Goal: Task Accomplishment & Management: Use online tool/utility

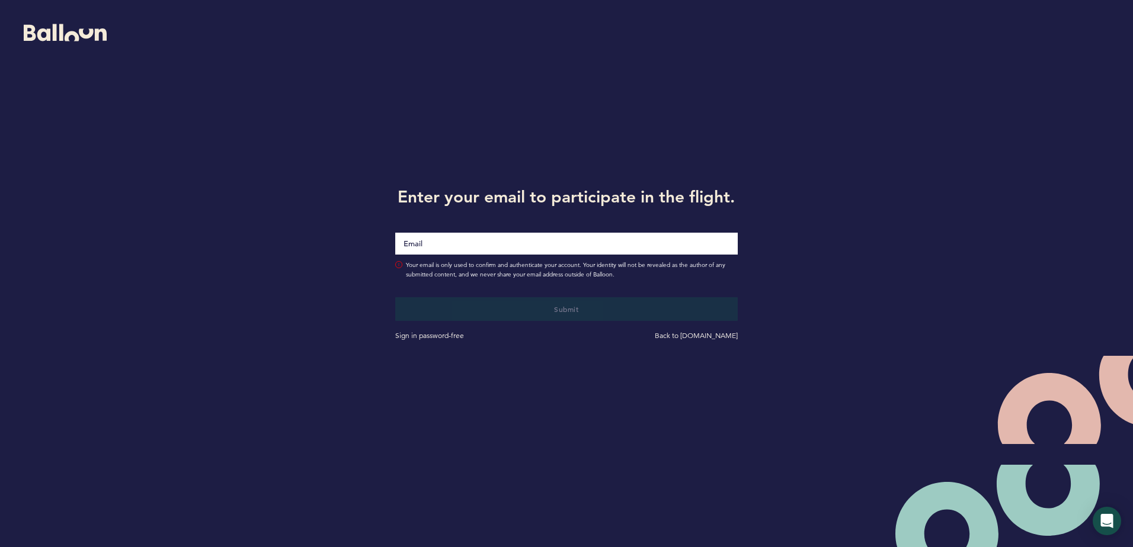
click at [435, 255] on div at bounding box center [566, 236] width 360 height 49
click at [418, 242] on input "Email" at bounding box center [566, 243] width 342 height 23
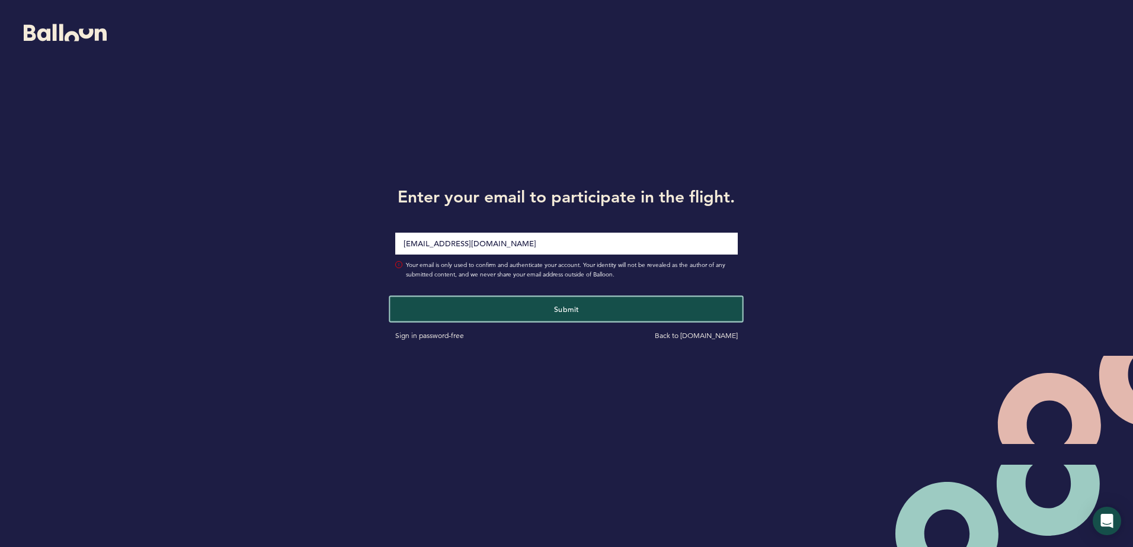
click at [493, 308] on button "Submit" at bounding box center [566, 309] width 352 height 24
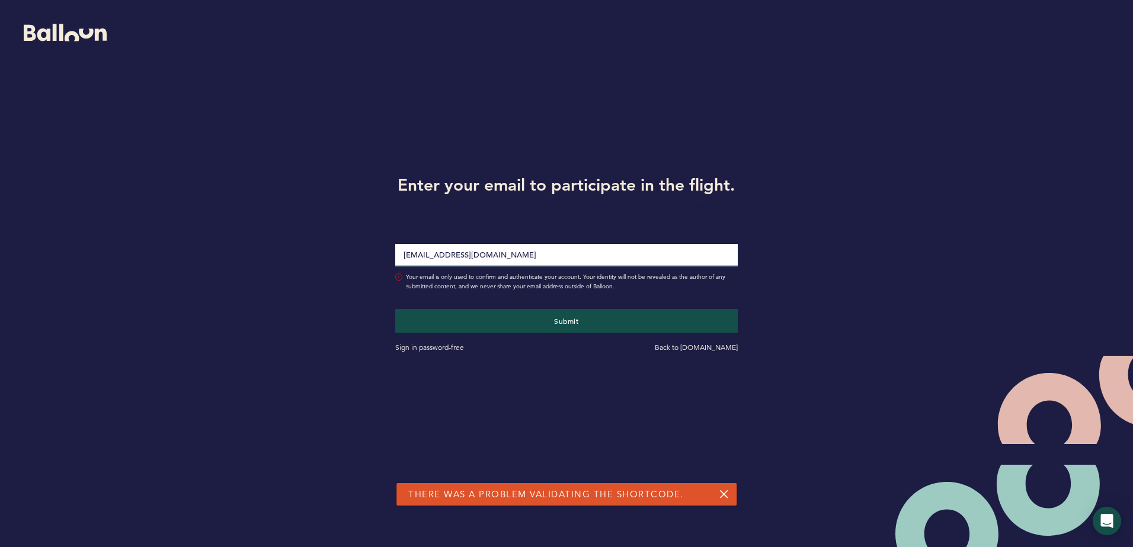
click at [468, 257] on input "[EMAIL_ADDRESS][DOMAIN_NAME]" at bounding box center [566, 255] width 342 height 23
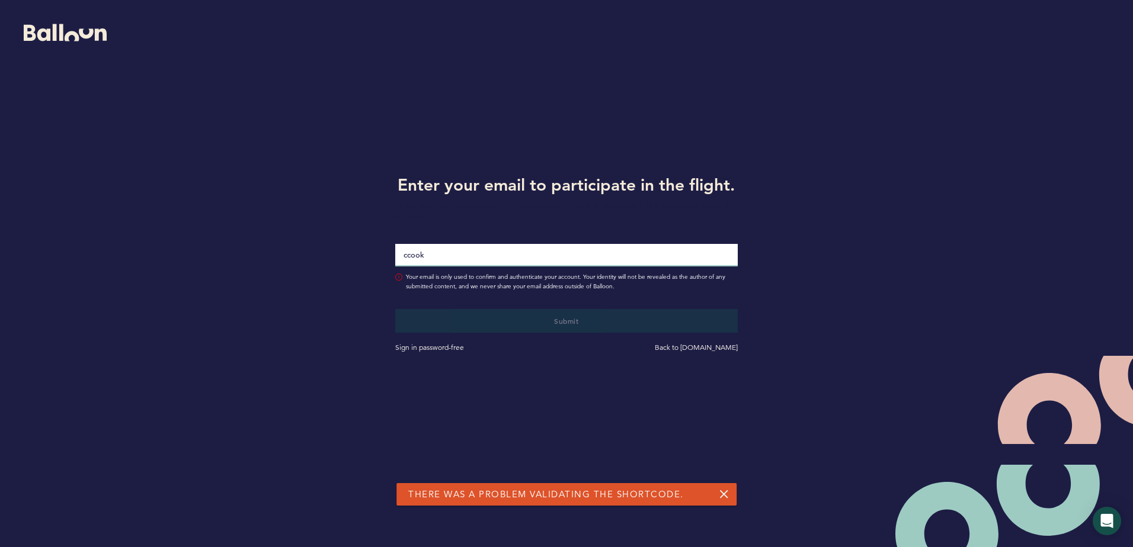
type input "[EMAIL_ADDRESS][DOMAIN_NAME]"
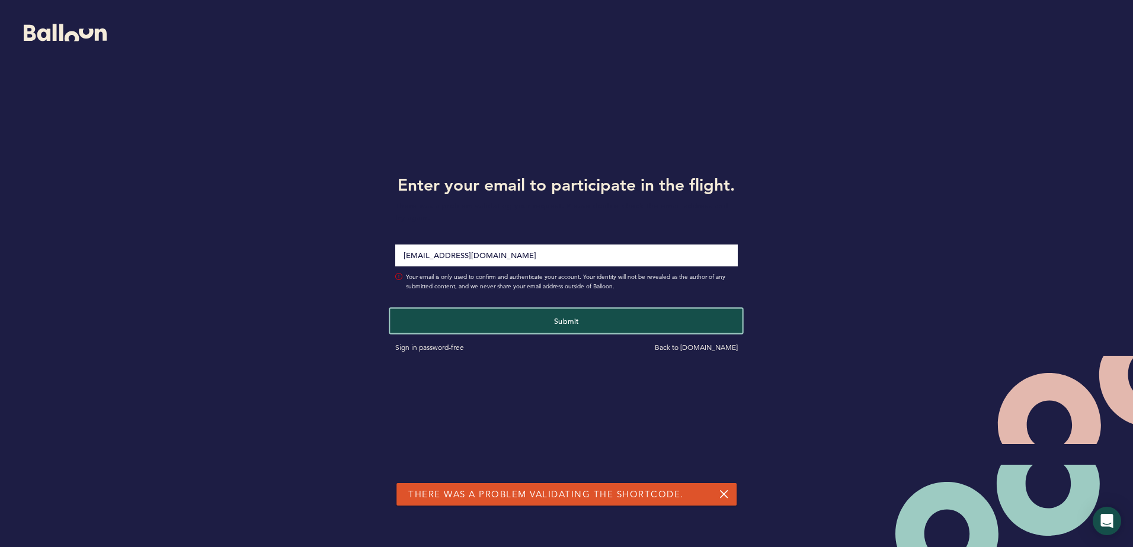
click at [495, 322] on button "Submit" at bounding box center [566, 321] width 352 height 24
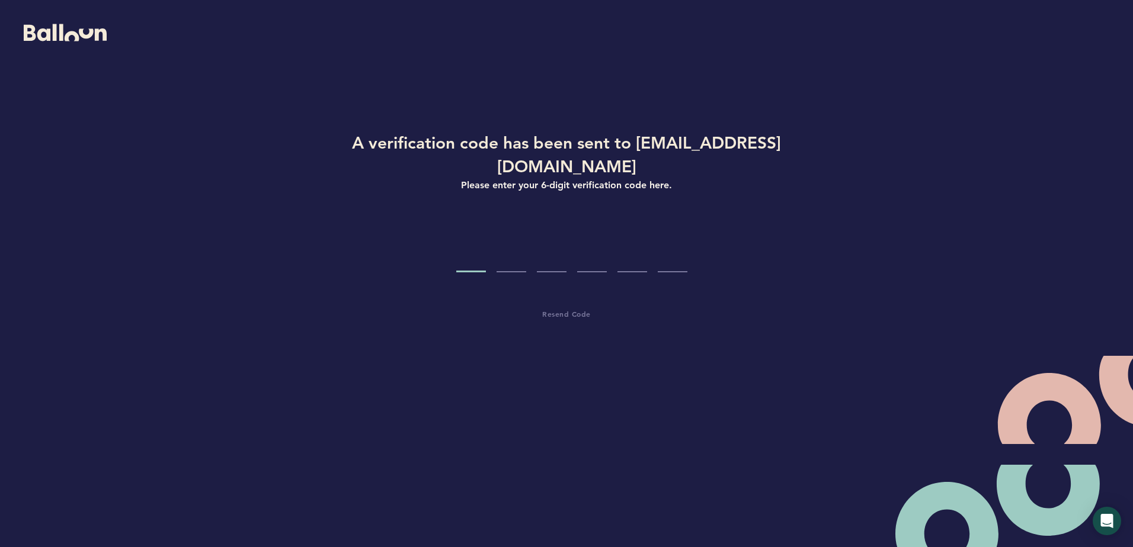
click at [472, 254] on div "A verification code has been sent to [EMAIL_ADDRESS][DOMAIN_NAME] Please enter …" at bounding box center [566, 262] width 566 height 262
type input "0"
type input "7"
type input "6"
type input "5"
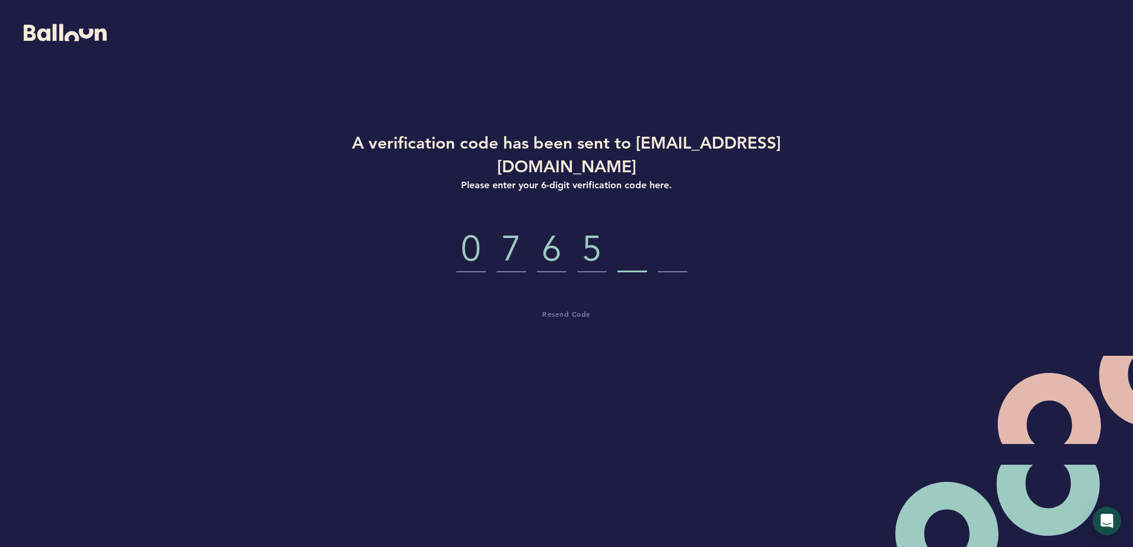
type input "8"
type input "3"
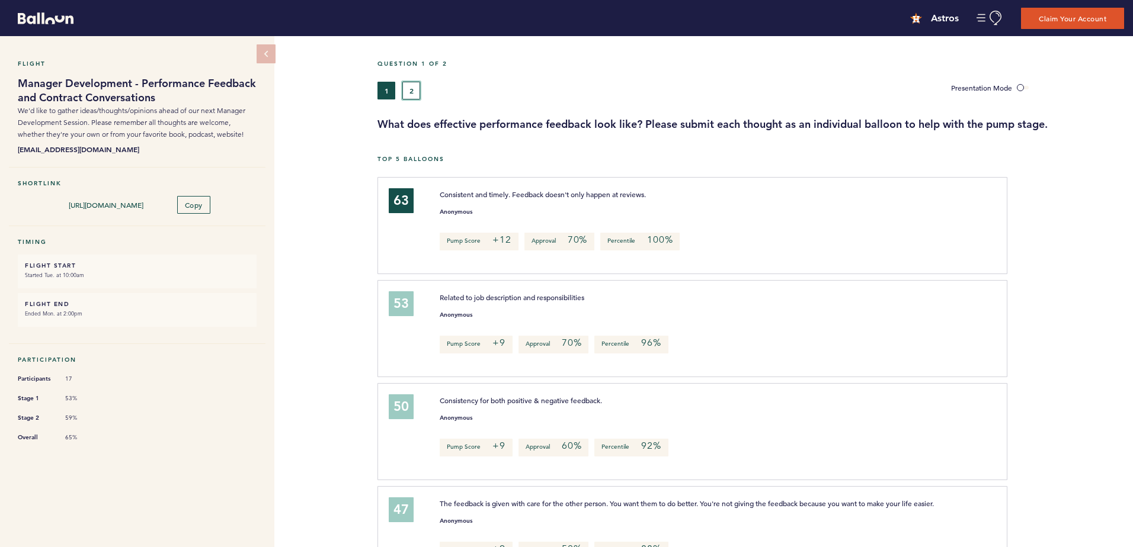
click at [415, 93] on button "2" at bounding box center [411, 91] width 18 height 18
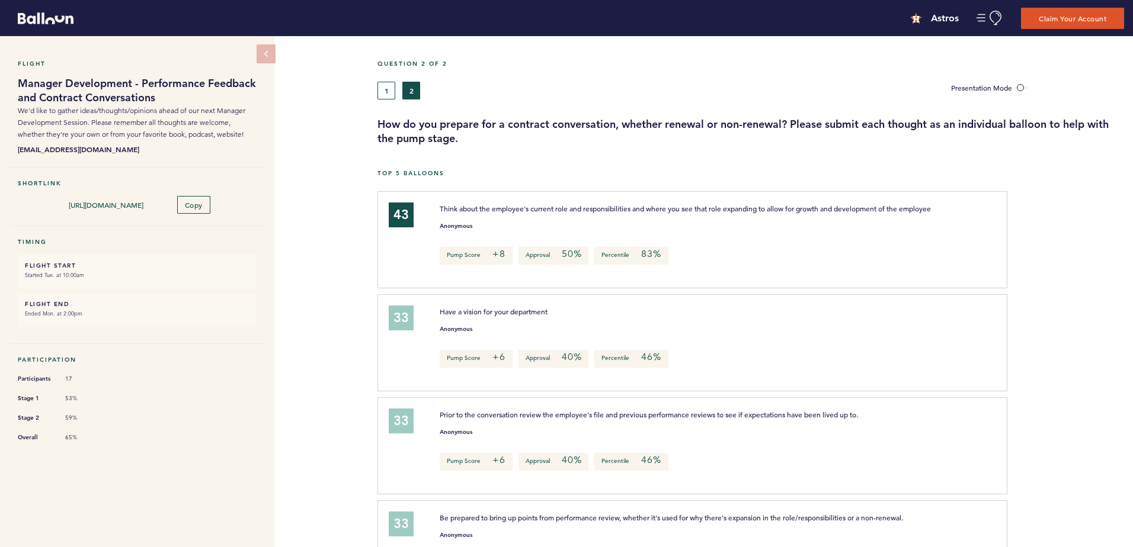
click at [607, 211] on span "Think about the employee's current role and responsibilities and where you see …" at bounding box center [685, 208] width 491 height 9
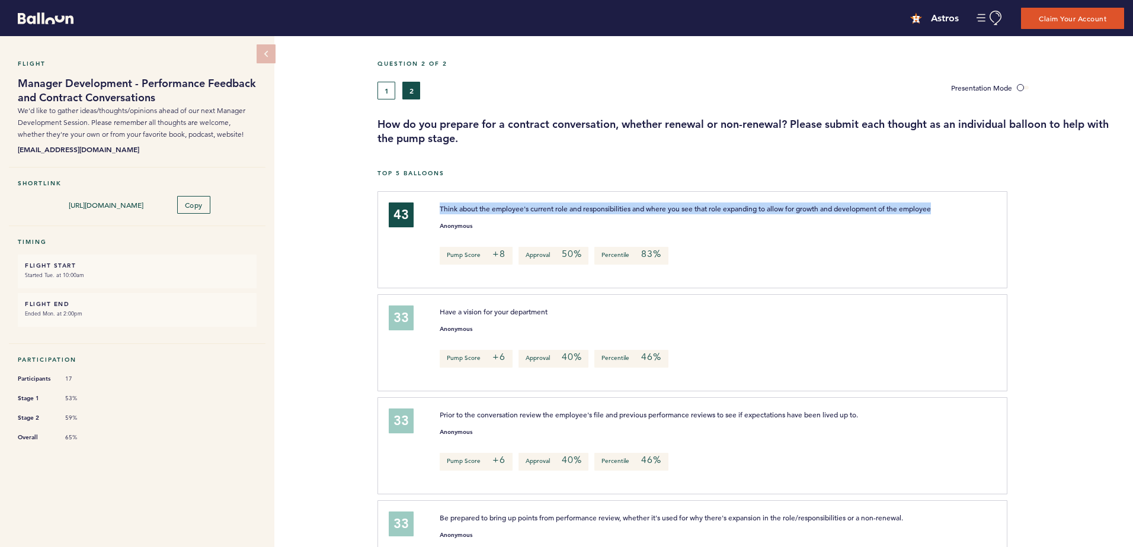
click at [607, 211] on span "Think about the employee's current role and responsibilities and where you see …" at bounding box center [685, 208] width 491 height 9
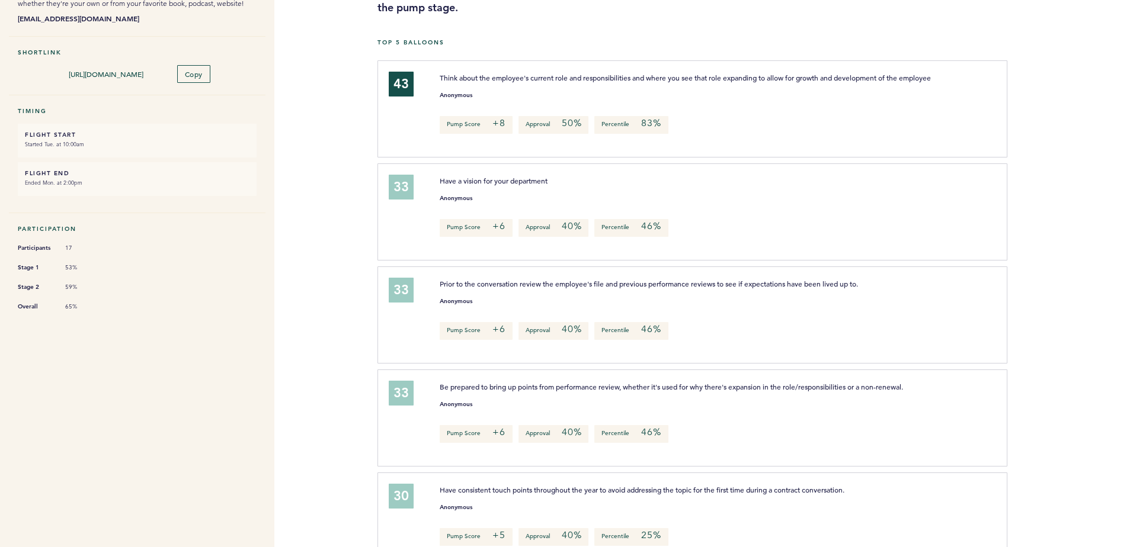
scroll to position [133, 0]
click at [527, 184] on span "Have a vision for your department" at bounding box center [494, 178] width 108 height 9
drag, startPoint x: 527, startPoint y: 191, endPoint x: 508, endPoint y: 188, distance: 18.7
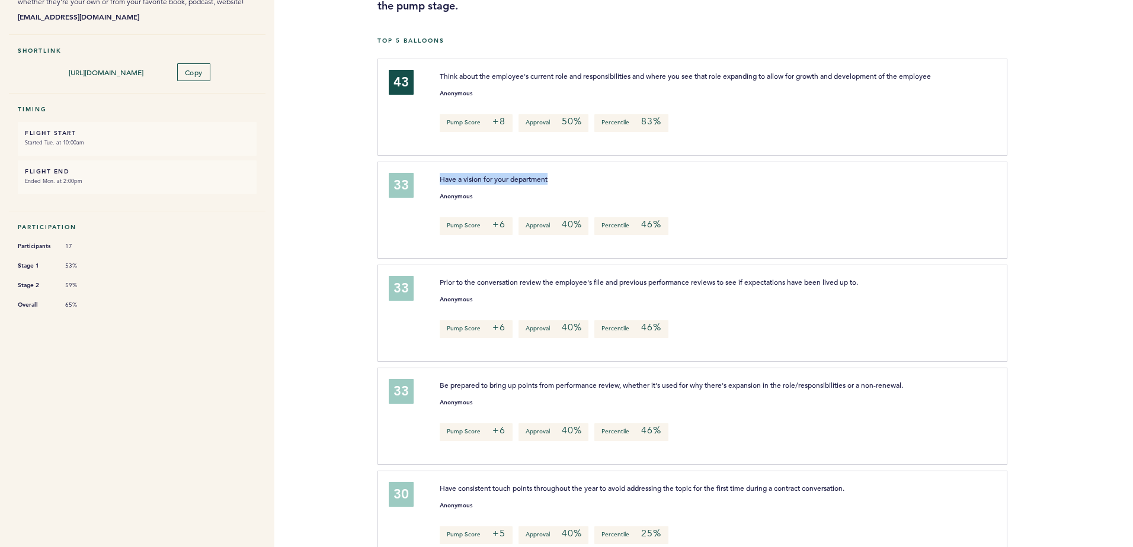
click at [508, 184] on span "Have a vision for your department" at bounding box center [494, 178] width 108 height 9
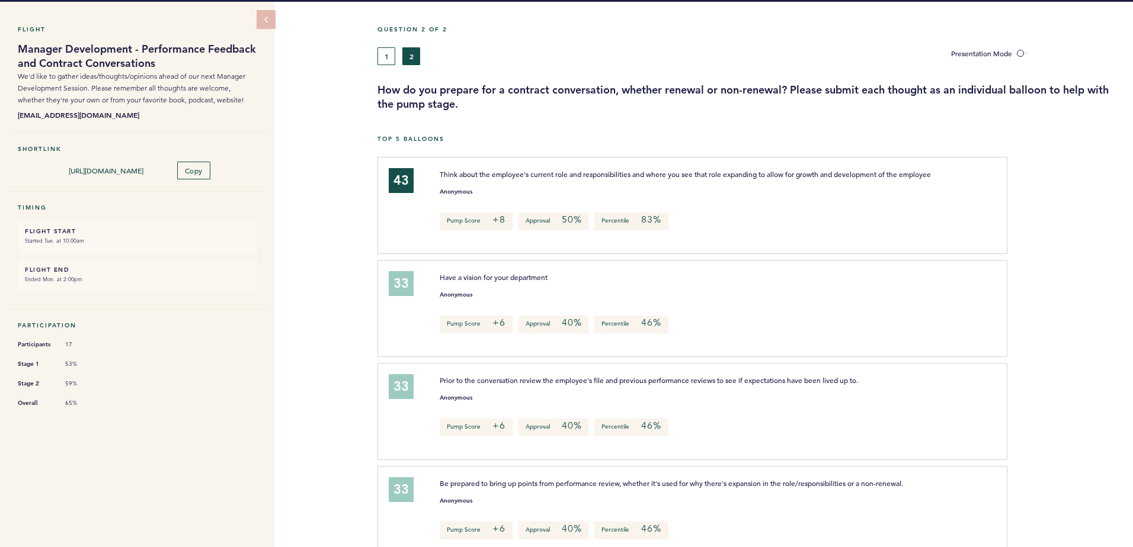
scroll to position [34, 0]
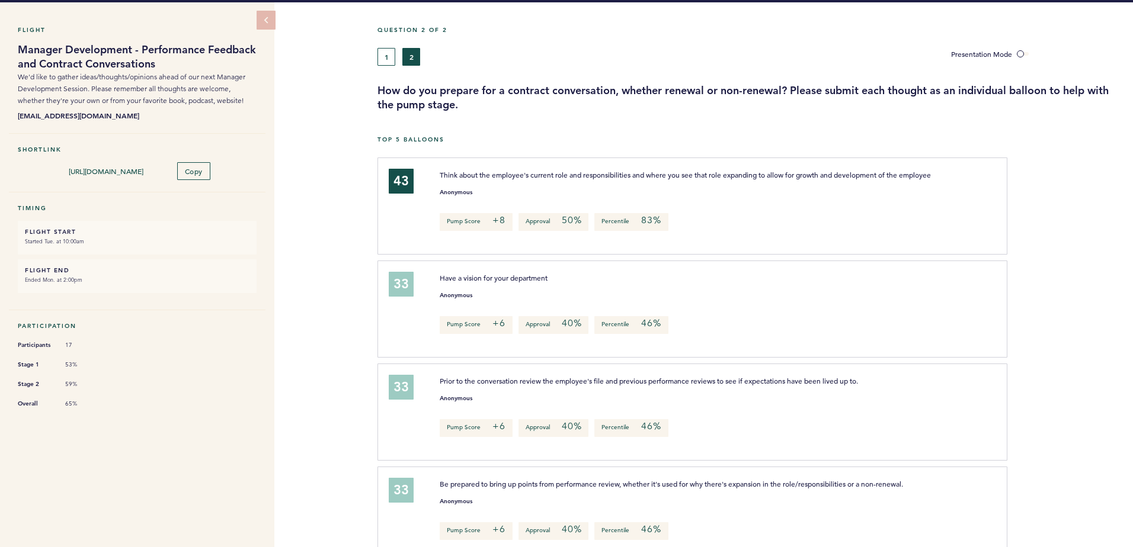
click at [511, 283] on span "Have a vision for your department" at bounding box center [494, 277] width 108 height 9
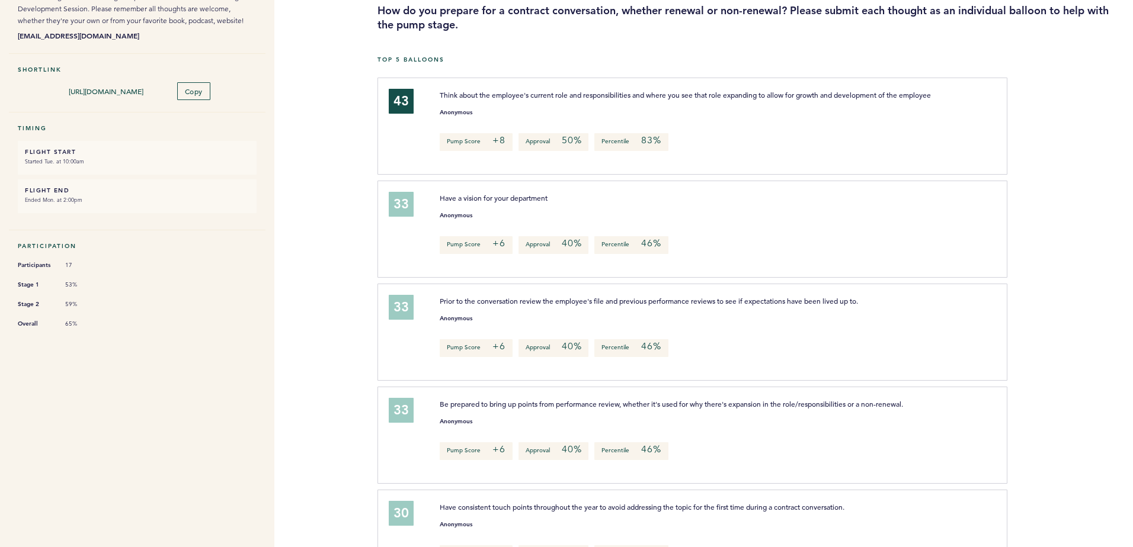
scroll to position [142, 0]
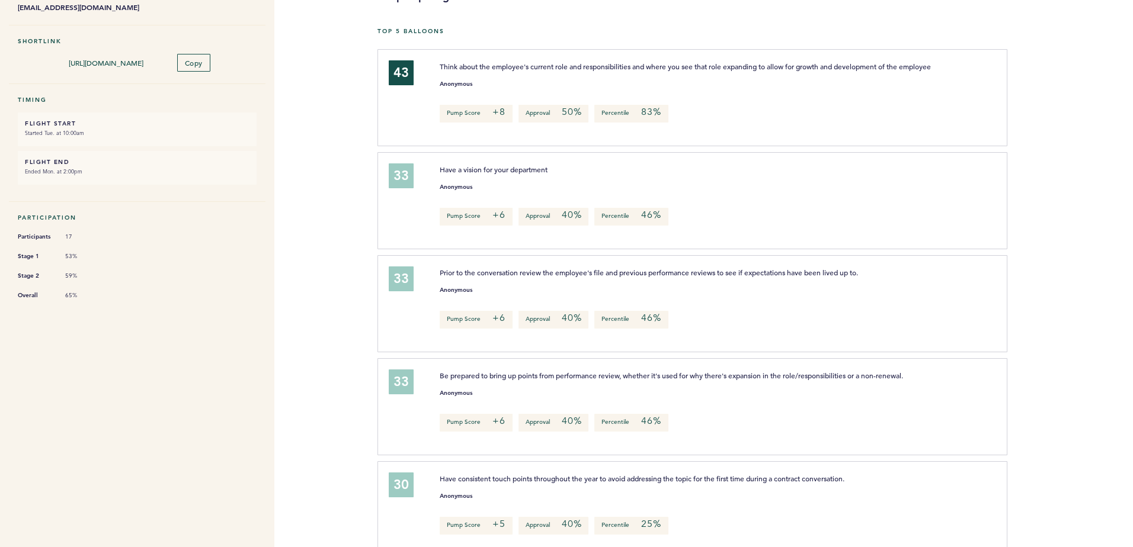
click at [500, 277] on span "Prior to the conversation review the employee's file and previous performance r…" at bounding box center [649, 272] width 418 height 9
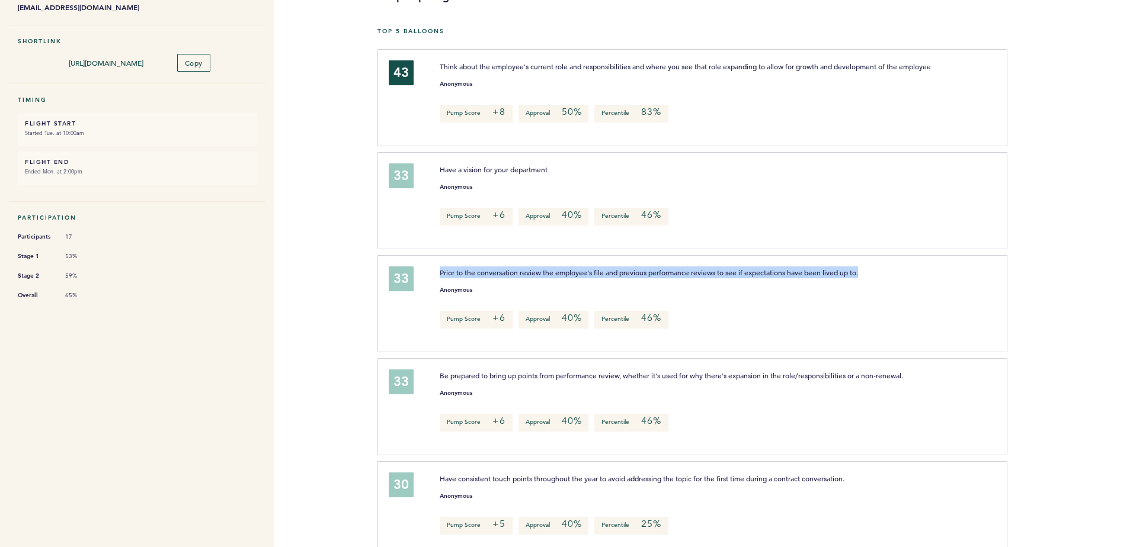
click at [500, 277] on span "Prior to the conversation review the employee's file and previous performance r…" at bounding box center [649, 272] width 418 height 9
drag, startPoint x: 500, startPoint y: 284, endPoint x: 517, endPoint y: 282, distance: 17.3
click at [517, 277] on span "Prior to the conversation review the employee's file and previous performance r…" at bounding box center [649, 272] width 418 height 9
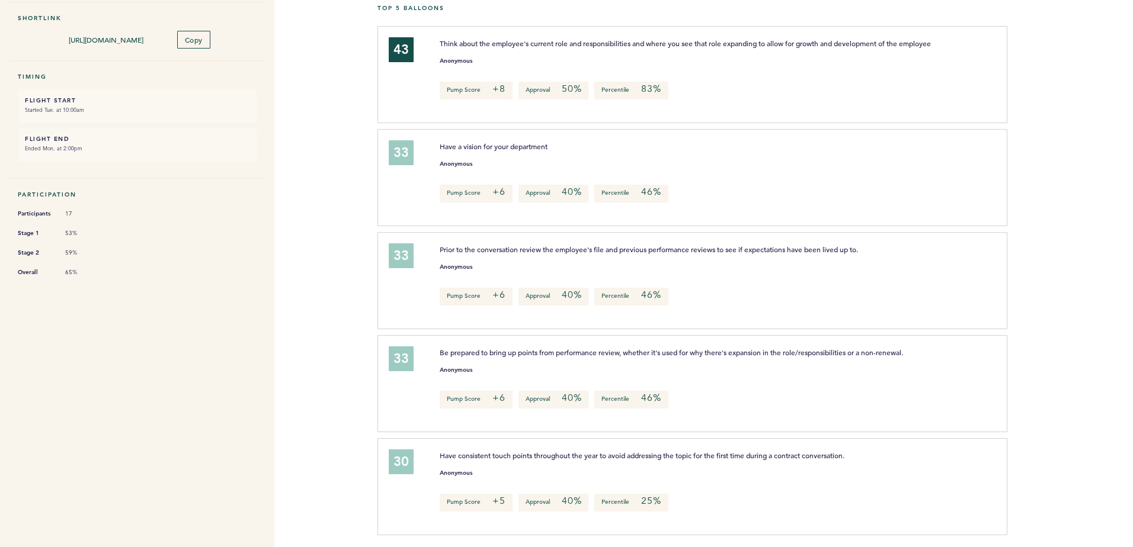
scroll to position [169, 0]
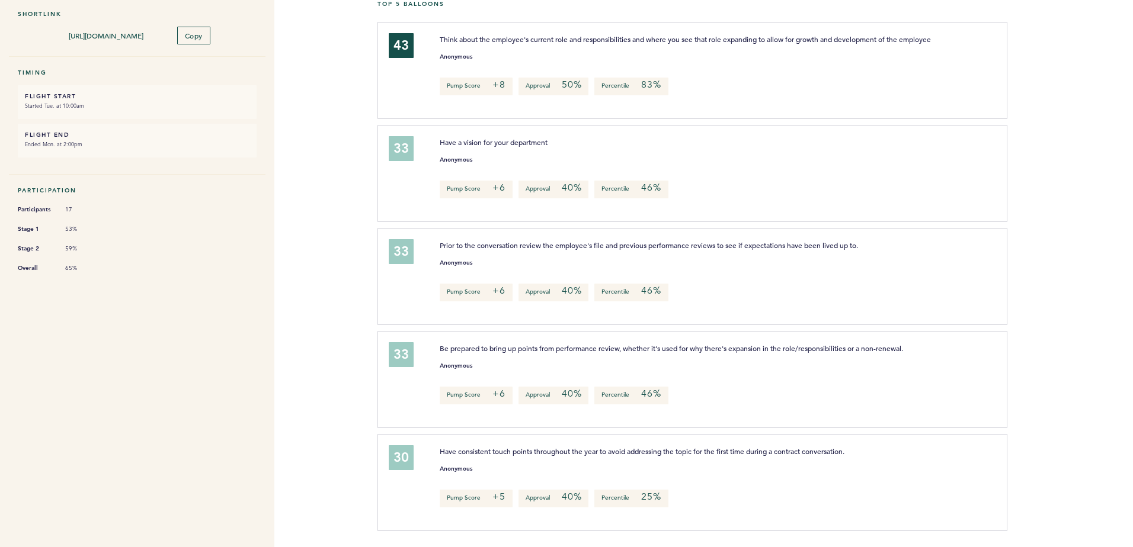
click at [554, 250] on span "Prior to the conversation review the employee's file and previous performance r…" at bounding box center [649, 245] width 418 height 9
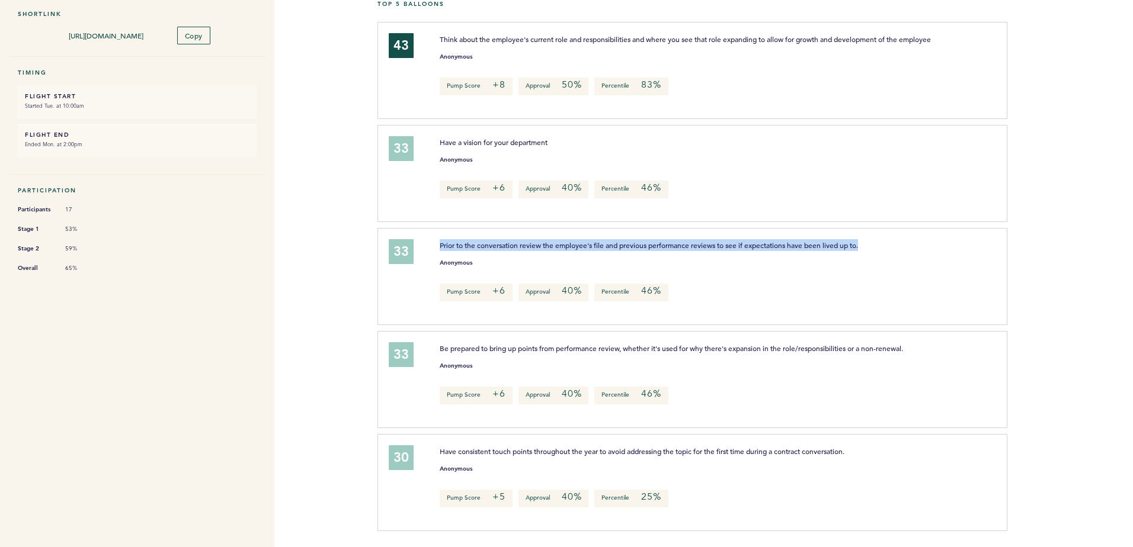
click at [554, 250] on span "Prior to the conversation review the employee's file and previous performance r…" at bounding box center [649, 245] width 418 height 9
drag, startPoint x: 554, startPoint y: 255, endPoint x: 569, endPoint y: 256, distance: 14.9
click at [569, 250] on span "Prior to the conversation review the employee's file and previous performance r…" at bounding box center [649, 245] width 418 height 9
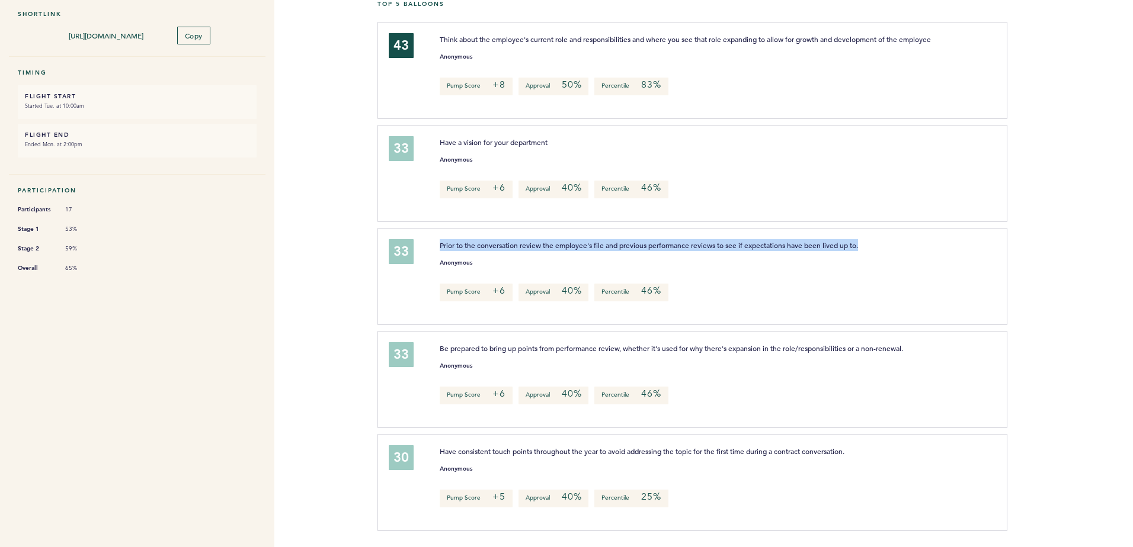
drag, startPoint x: 569, startPoint y: 256, endPoint x: 586, endPoint y: 258, distance: 17.3
click at [586, 250] on span "Prior to the conversation review the employee's file and previous performance r…" at bounding box center [649, 245] width 418 height 9
drag, startPoint x: 586, startPoint y: 258, endPoint x: 566, endPoint y: 259, distance: 20.1
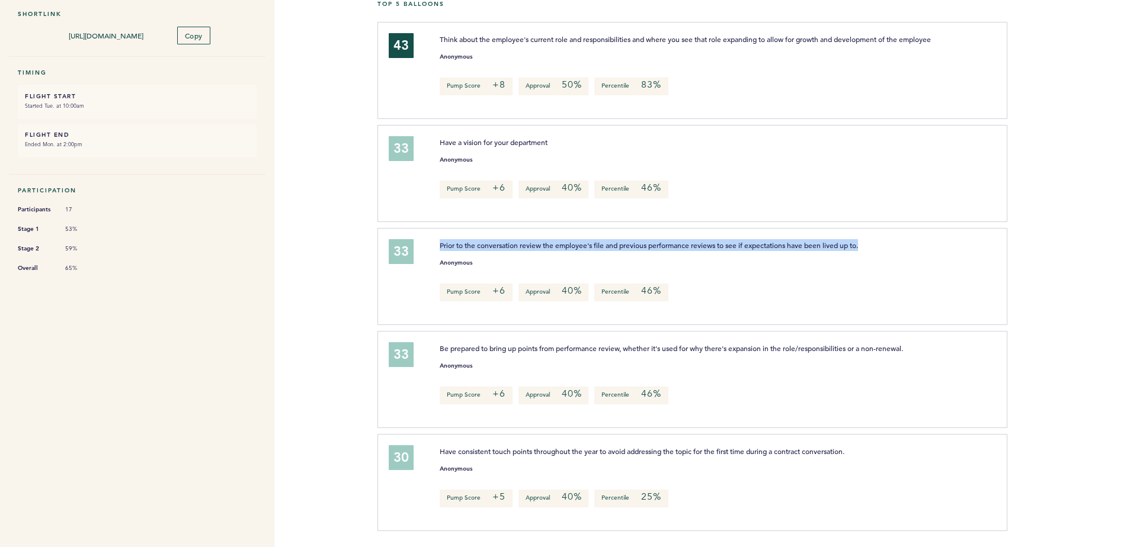
click at [566, 250] on span "Prior to the conversation review the employee's file and previous performance r…" at bounding box center [649, 245] width 418 height 9
drag, startPoint x: 566, startPoint y: 259, endPoint x: 584, endPoint y: 257, distance: 18.4
click at [584, 250] on span "Prior to the conversation review the employee's file and previous performance r…" at bounding box center [649, 245] width 418 height 9
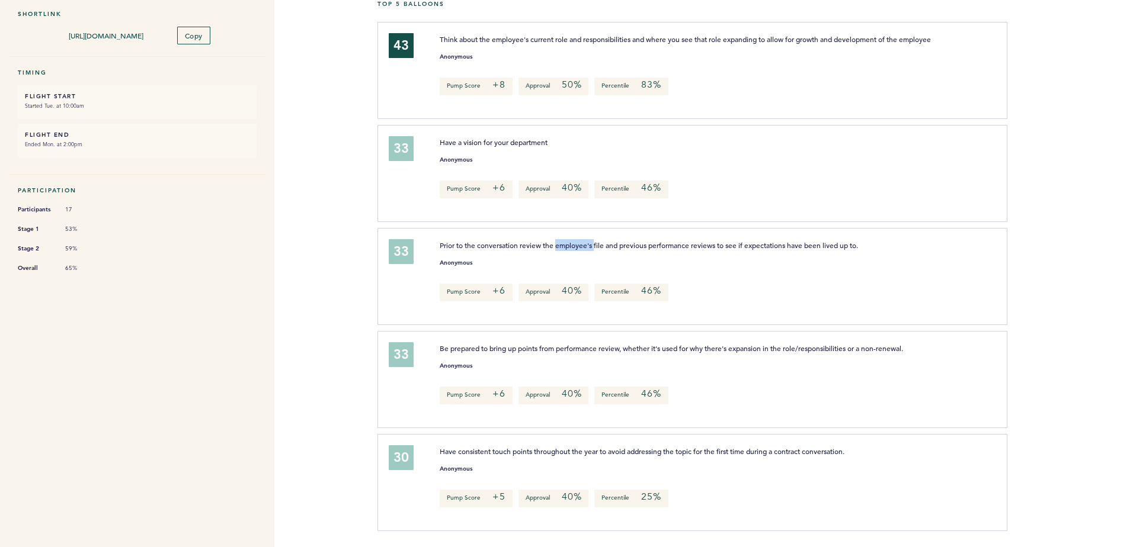
click at [584, 250] on span "Prior to the conversation review the employee's file and previous performance r…" at bounding box center [649, 245] width 418 height 9
drag, startPoint x: 584, startPoint y: 257, endPoint x: 561, endPoint y: 255, distance: 23.2
click at [561, 250] on span "Prior to the conversation review the employee's file and previous performance r…" at bounding box center [649, 245] width 418 height 9
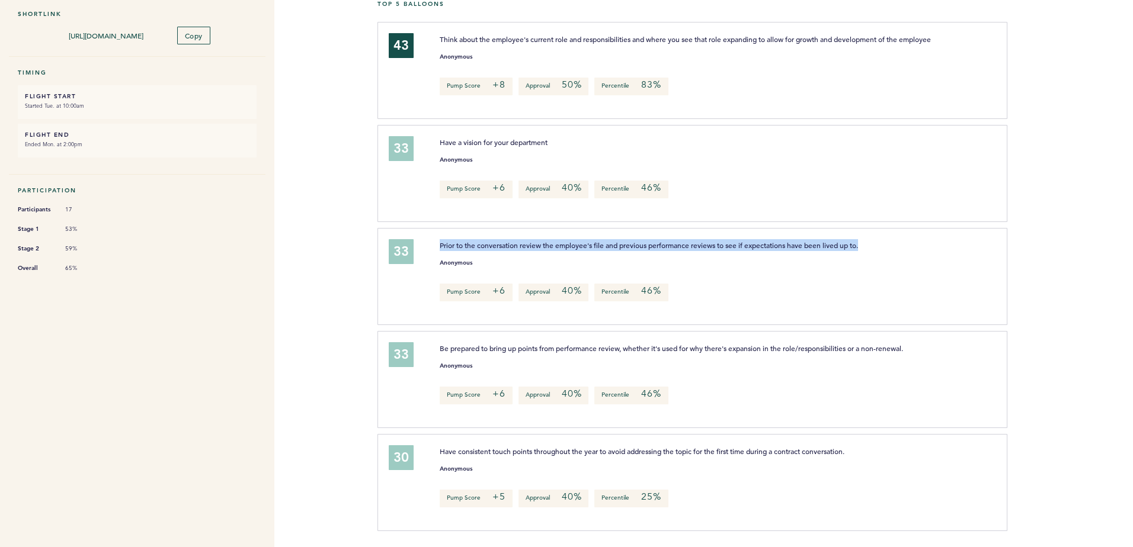
click at [561, 250] on span "Prior to the conversation review the employee's file and previous performance r…" at bounding box center [649, 245] width 418 height 9
drag, startPoint x: 561, startPoint y: 255, endPoint x: 583, endPoint y: 255, distance: 21.9
click at [583, 250] on span "Prior to the conversation review the employee's file and previous performance r…" at bounding box center [649, 245] width 418 height 9
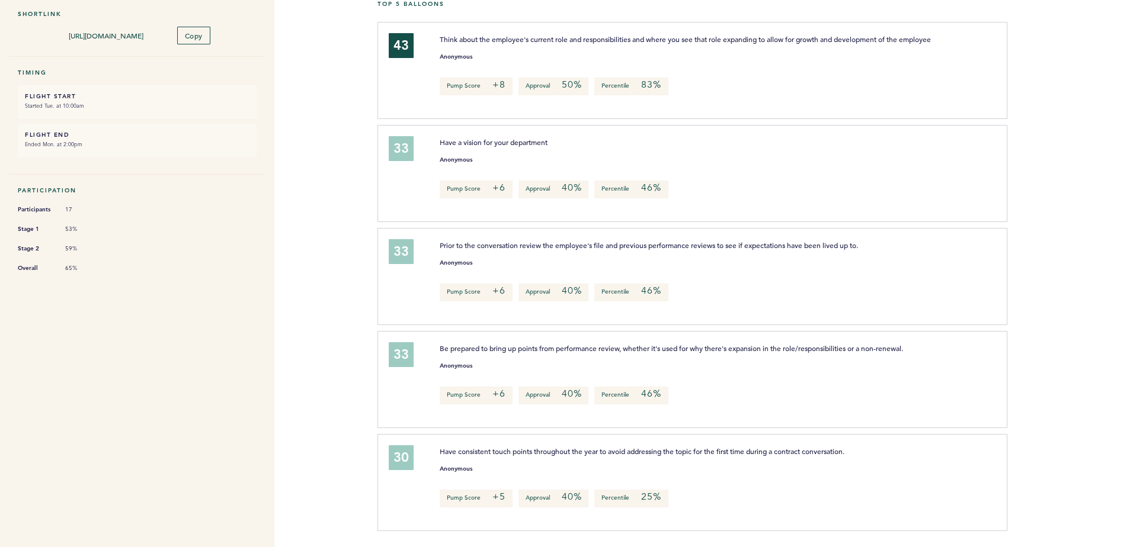
click at [583, 250] on span "Prior to the conversation review the employee's file and previous performance r…" at bounding box center [649, 245] width 418 height 9
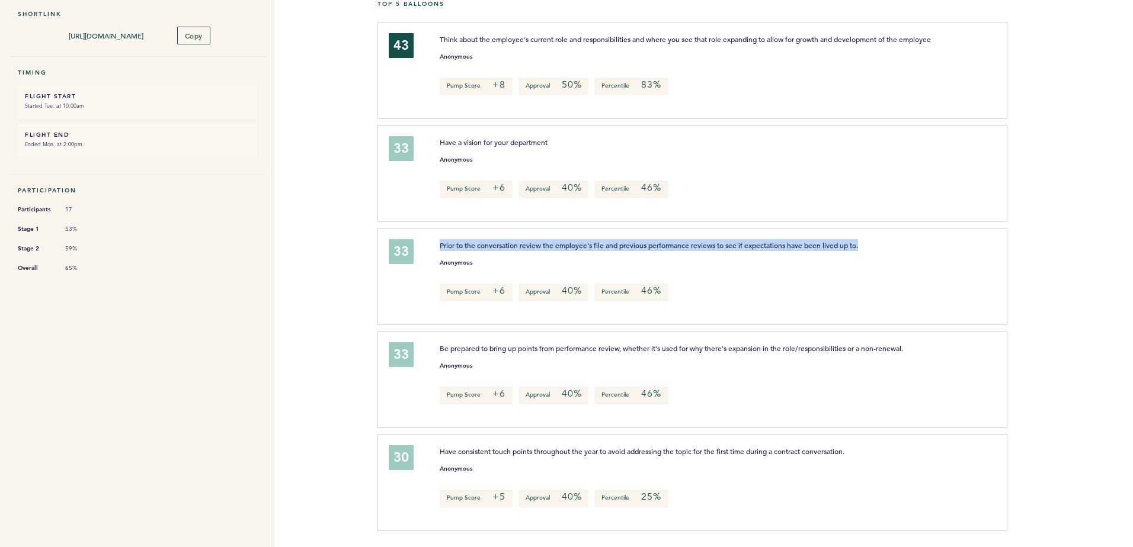
click at [583, 250] on span "Prior to the conversation review the employee's file and previous performance r…" at bounding box center [649, 245] width 418 height 9
click at [709, 248] on div "33 Prior to the conversation review the employee's file and previous performanc…" at bounding box center [691, 276] width 629 height 97
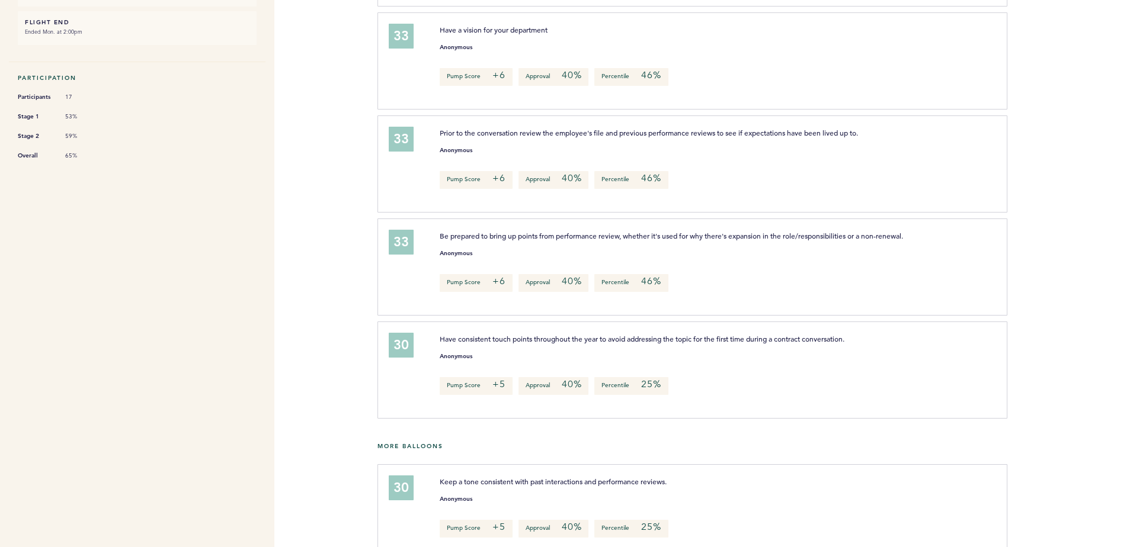
scroll to position [283, 0]
click at [533, 239] on span "Be prepared to bring up points from performance review, whether it's used for w…" at bounding box center [671, 234] width 463 height 9
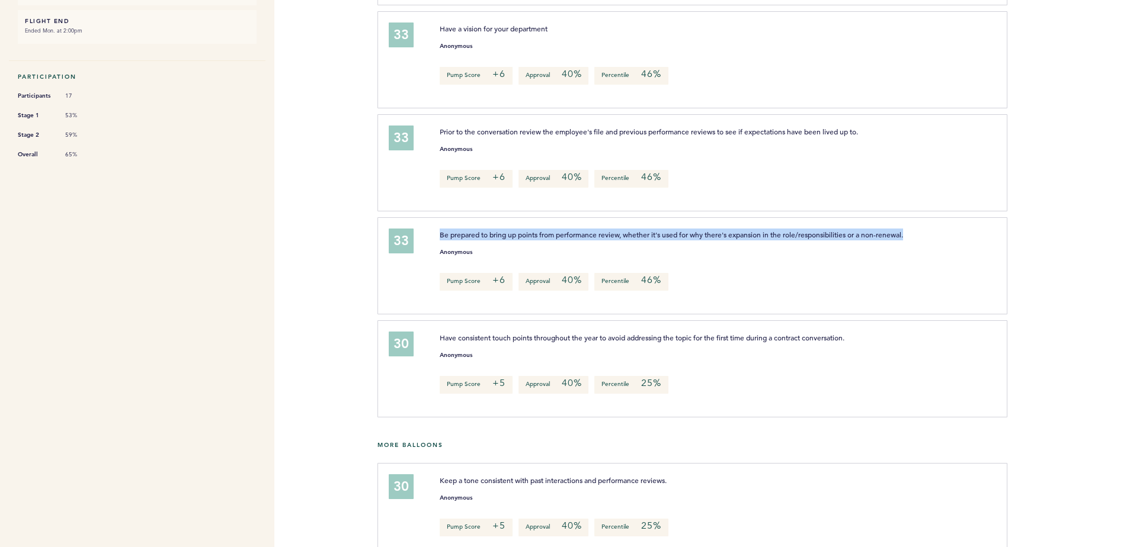
drag, startPoint x: 533, startPoint y: 246, endPoint x: 646, endPoint y: 235, distance: 113.7
click at [646, 235] on div "33 Be prepared to bring up points from performance review, whether it's used fo…" at bounding box center [691, 265] width 629 height 97
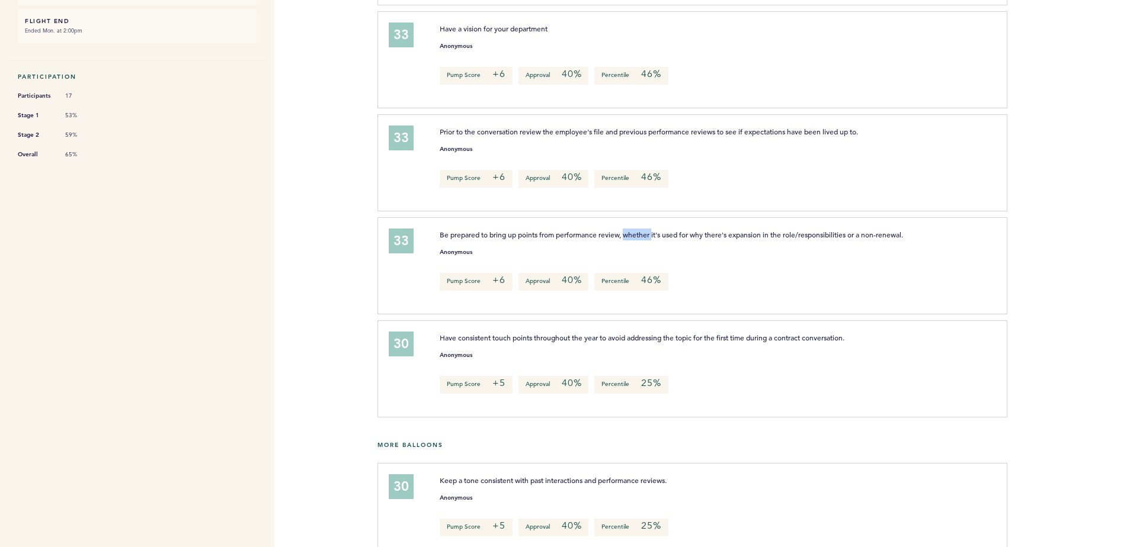
click at [646, 235] on div "33 Be prepared to bring up points from performance review, whether it's used fo…" at bounding box center [691, 265] width 629 height 97
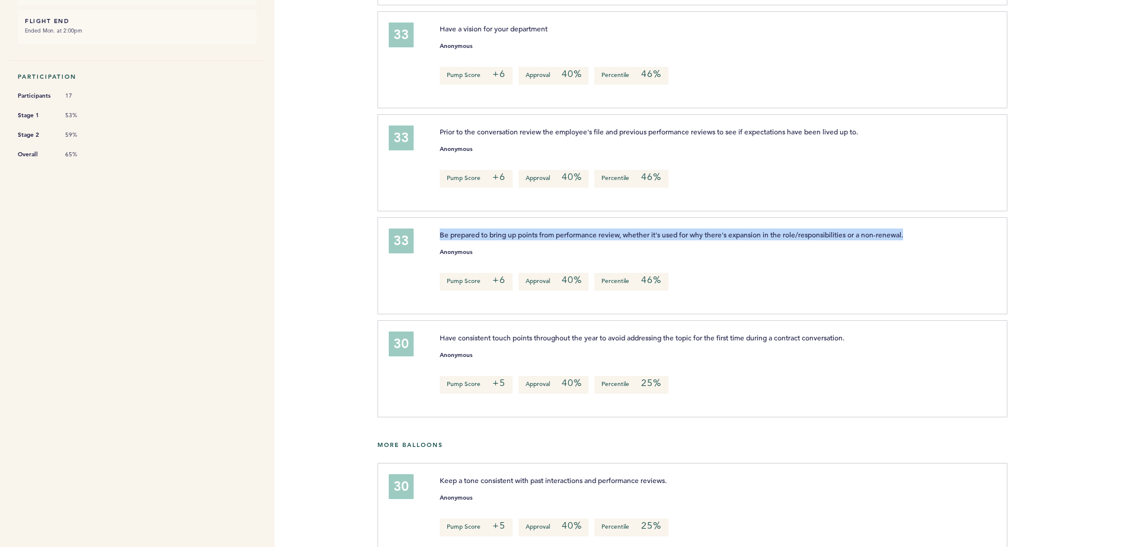
click at [646, 235] on div "33 Be prepared to bring up points from performance review, whether it's used fo…" at bounding box center [691, 265] width 629 height 97
drag, startPoint x: 646, startPoint y: 235, endPoint x: 672, endPoint y: 240, distance: 26.5
click at [672, 240] on p "Be prepared to bring up points from performance review, whether it's used for w…" at bounding box center [688, 235] width 496 height 12
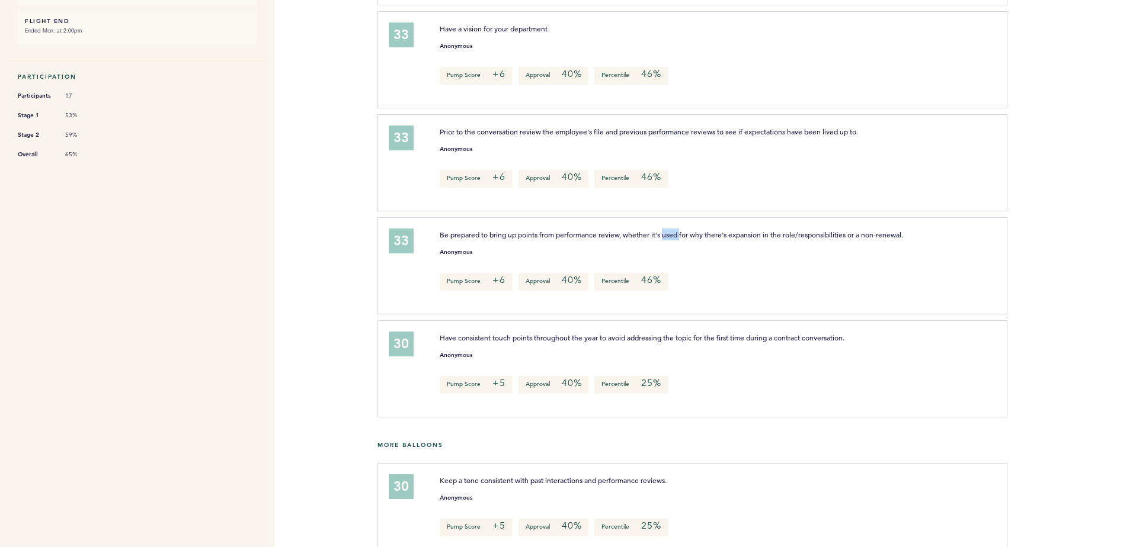
click at [672, 240] on p "Be prepared to bring up points from performance review, whether it's used for w…" at bounding box center [688, 235] width 496 height 12
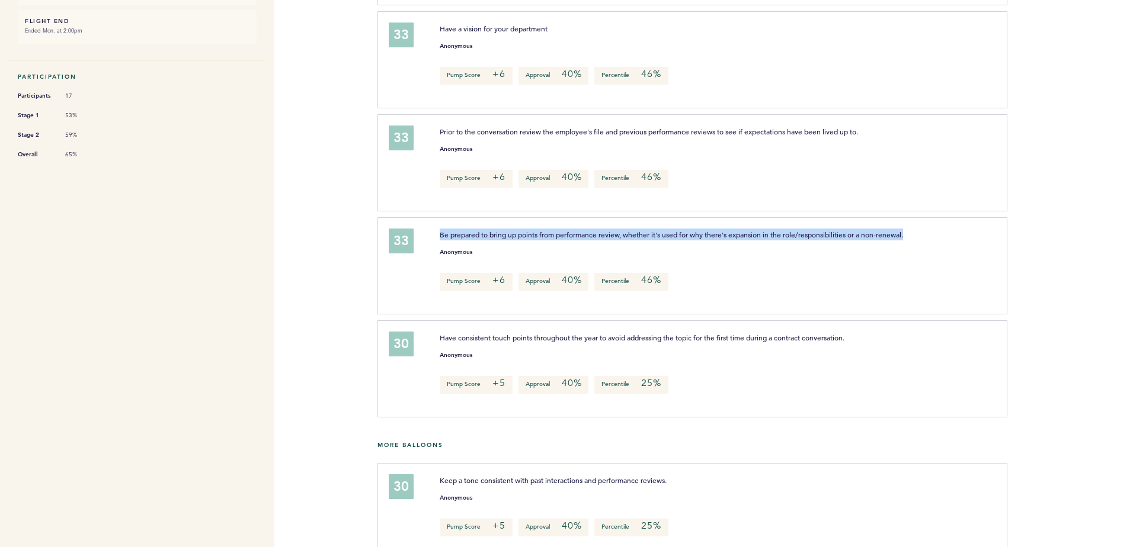
click at [672, 240] on p "Be prepared to bring up points from performance review, whether it's used for w…" at bounding box center [688, 235] width 496 height 12
drag, startPoint x: 672, startPoint y: 240, endPoint x: 638, endPoint y: 241, distance: 34.4
click at [638, 241] on p "Be prepared to bring up points from performance review, whether it's used for w…" at bounding box center [688, 235] width 496 height 12
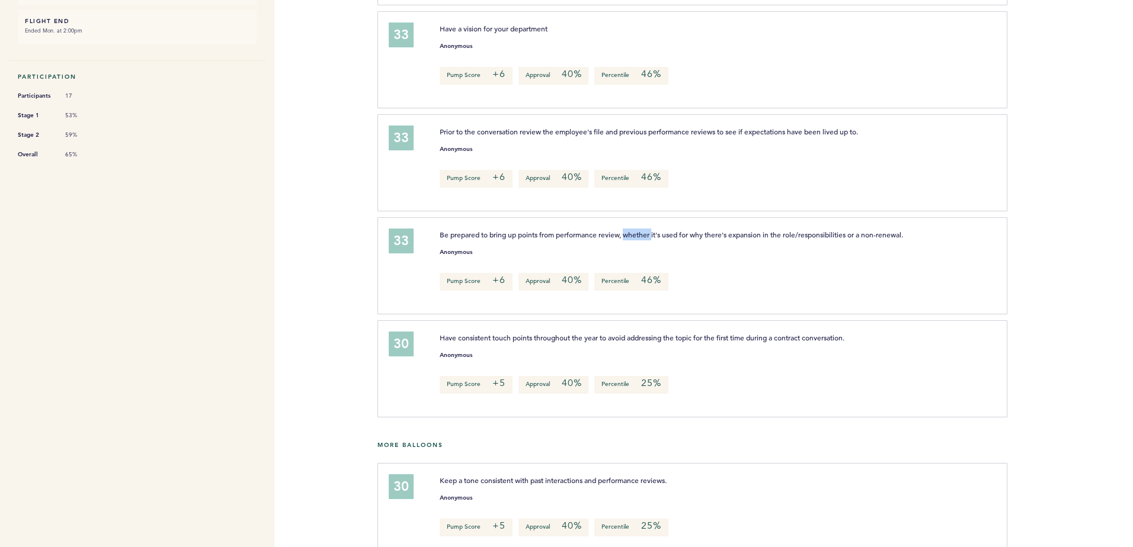
click at [638, 241] on p "Be prepared to bring up points from performance review, whether it's used for w…" at bounding box center [688, 235] width 496 height 12
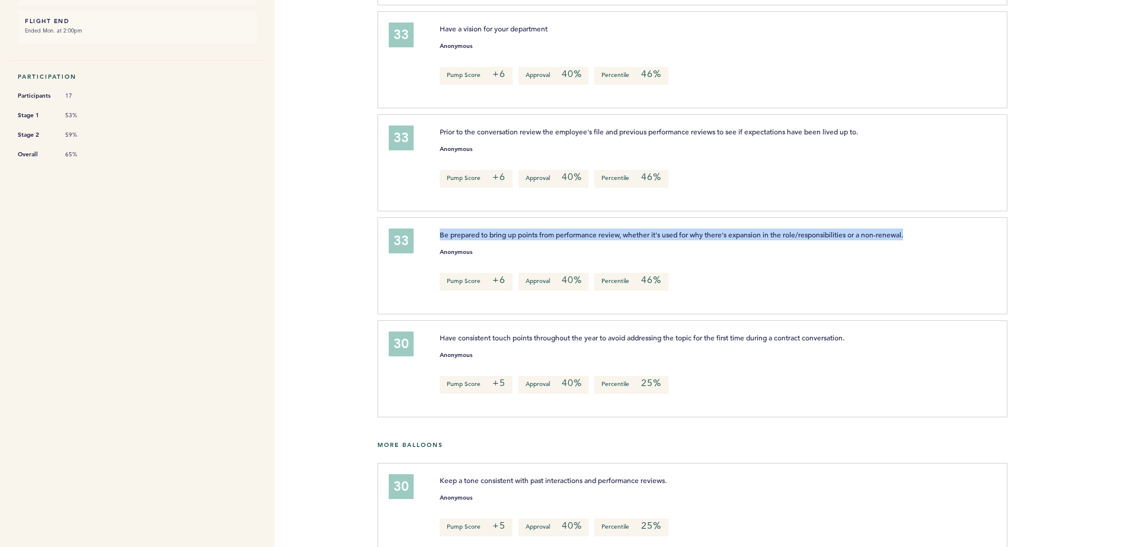
click at [638, 241] on p "Be prepared to bring up points from performance review, whether it's used for w…" at bounding box center [688, 235] width 496 height 12
drag, startPoint x: 638, startPoint y: 241, endPoint x: 610, endPoint y: 242, distance: 27.9
click at [610, 239] on span "Be prepared to bring up points from performance review, whether it's used for w…" at bounding box center [671, 234] width 463 height 9
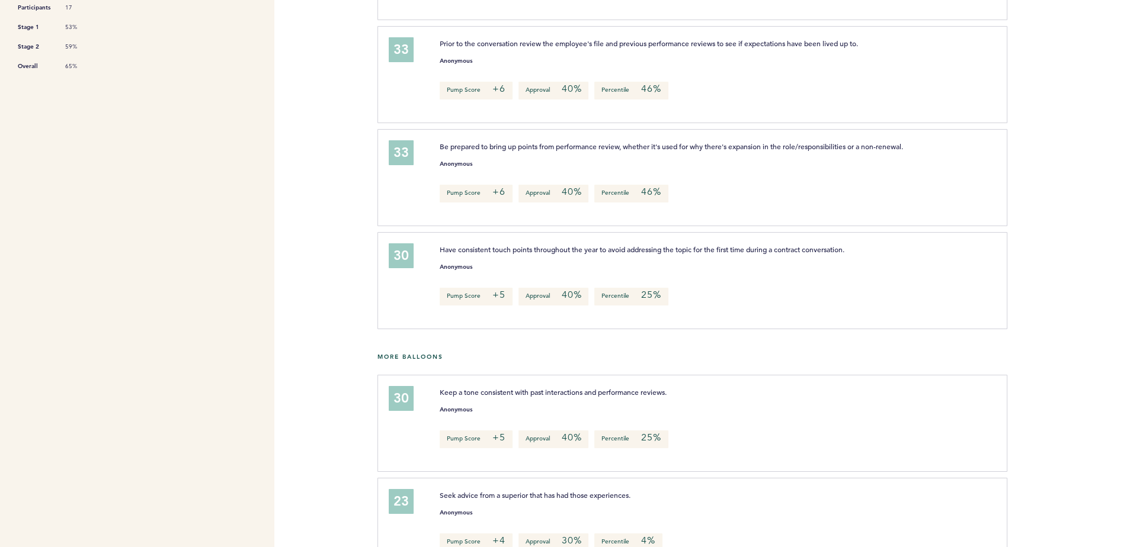
scroll to position [372, 0]
click at [603, 254] on span "Have consistent touch points throughout the year to avoid addressing the topic …" at bounding box center [642, 248] width 405 height 9
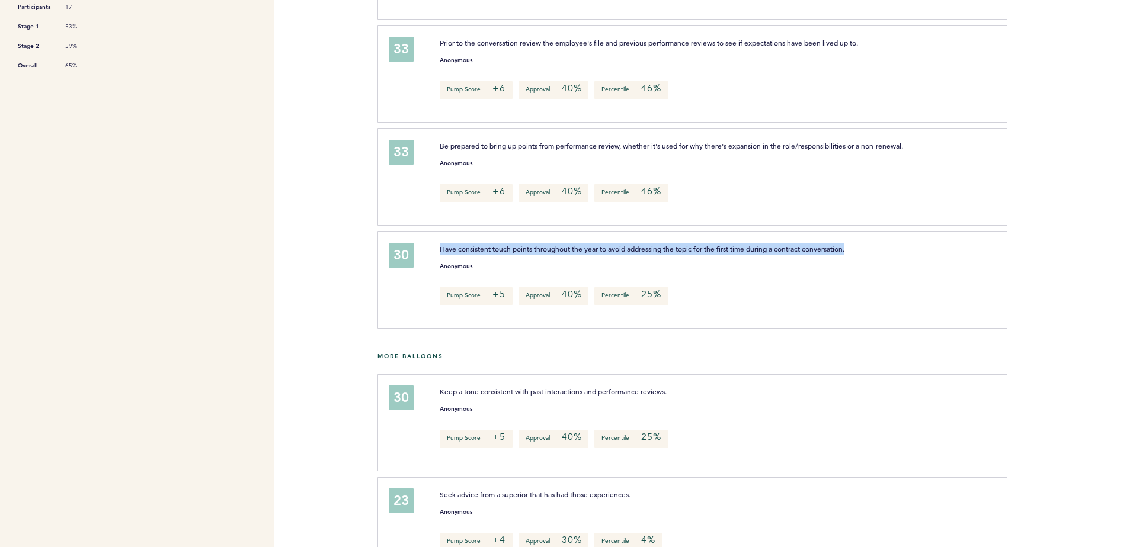
click at [603, 254] on span "Have consistent touch points throughout the year to avoid addressing the topic …" at bounding box center [642, 248] width 405 height 9
drag, startPoint x: 603, startPoint y: 263, endPoint x: 630, endPoint y: 261, distance: 26.7
click at [630, 254] on span "Have consistent touch points throughout the year to avoid addressing the topic …" at bounding box center [642, 248] width 405 height 9
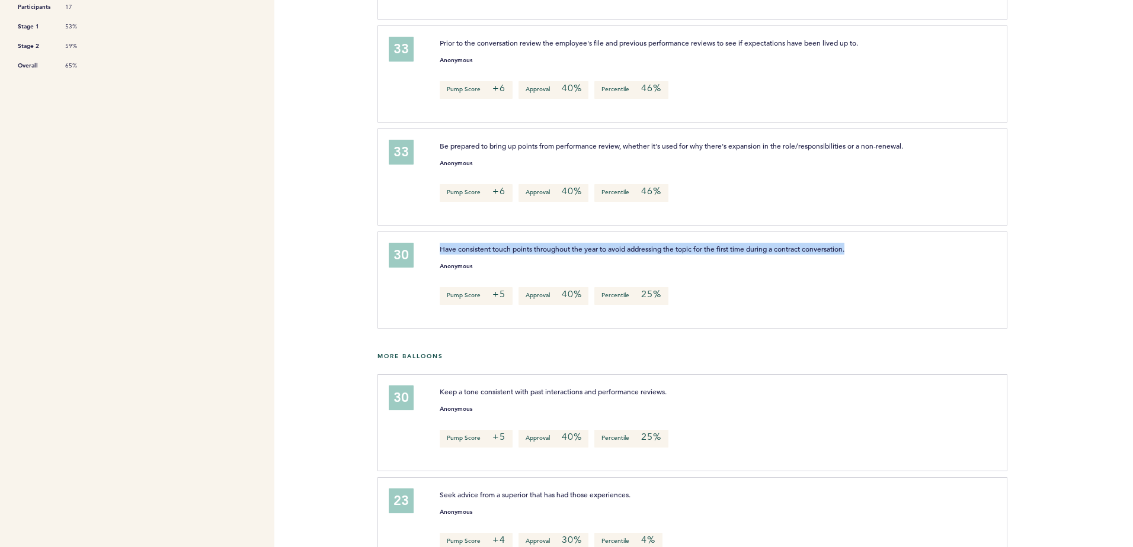
drag, startPoint x: 630, startPoint y: 261, endPoint x: 607, endPoint y: 259, distance: 22.6
click at [607, 254] on span "Have consistent touch points throughout the year to avoid addressing the topic …" at bounding box center [642, 248] width 405 height 9
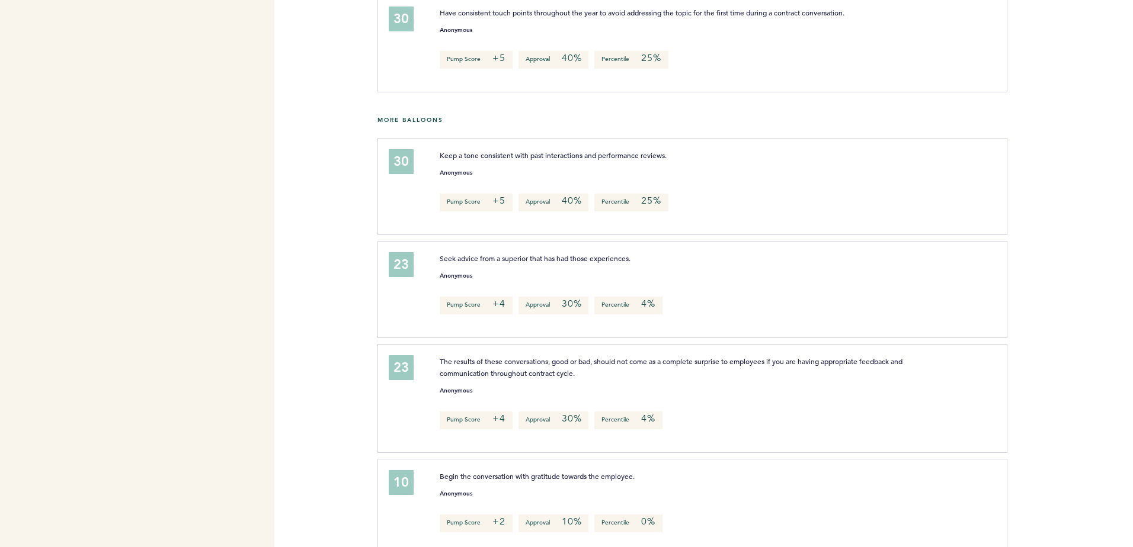
scroll to position [608, 0]
click at [560, 379] on span "The results of these conversations, good or bad, should not come as a complete …" at bounding box center [672, 367] width 464 height 21
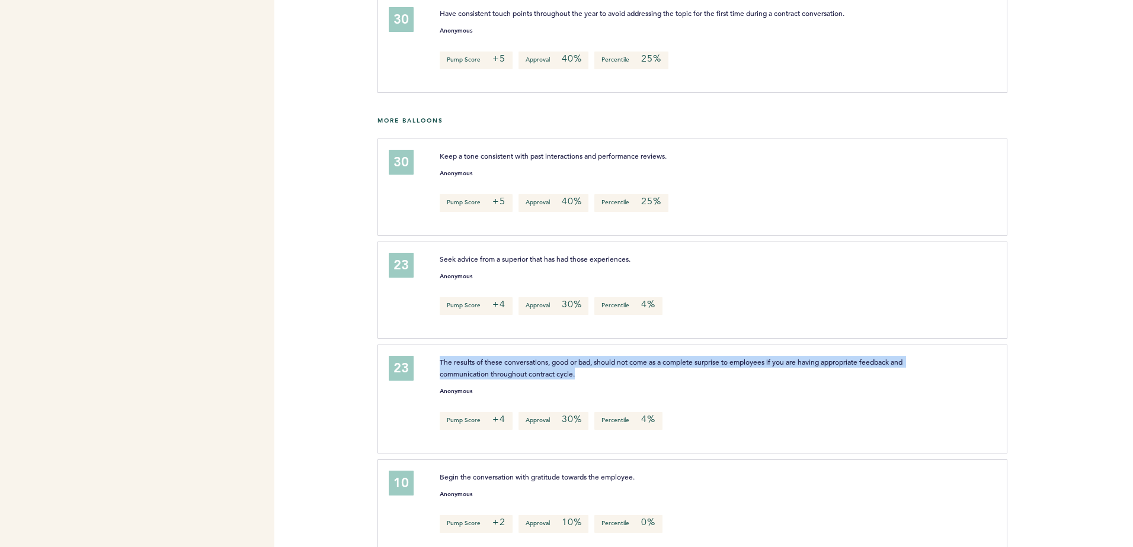
click at [560, 379] on span "The results of these conversations, good or bad, should not come as a complete …" at bounding box center [672, 367] width 464 height 21
drag, startPoint x: 560, startPoint y: 386, endPoint x: 537, endPoint y: 386, distance: 23.7
click at [537, 379] on span "The results of these conversations, good or bad, should not come as a complete …" at bounding box center [672, 367] width 464 height 21
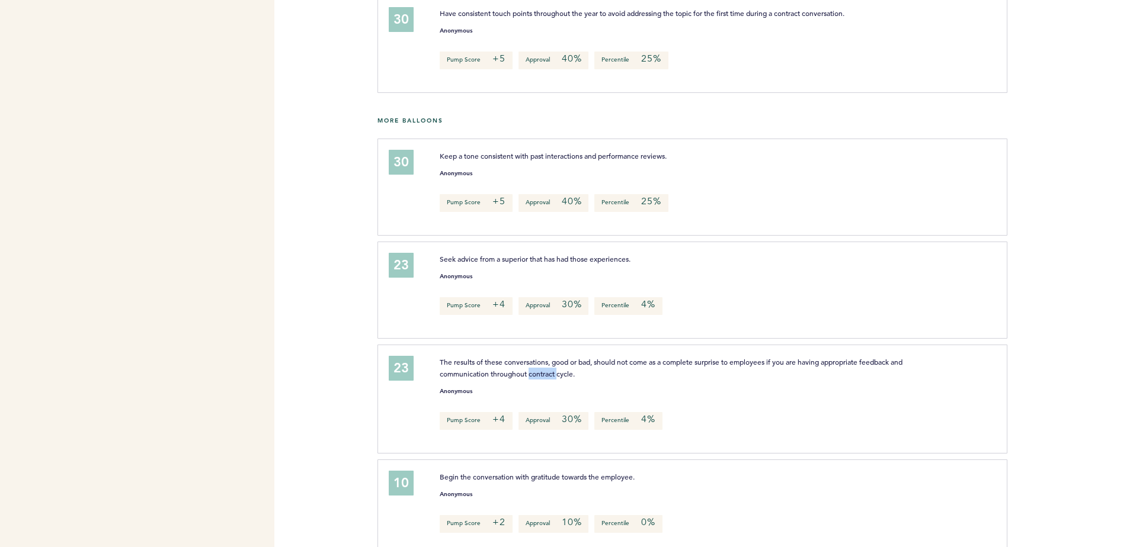
click at [537, 379] on span "The results of these conversations, good or bad, should not come as a complete …" at bounding box center [672, 367] width 464 height 21
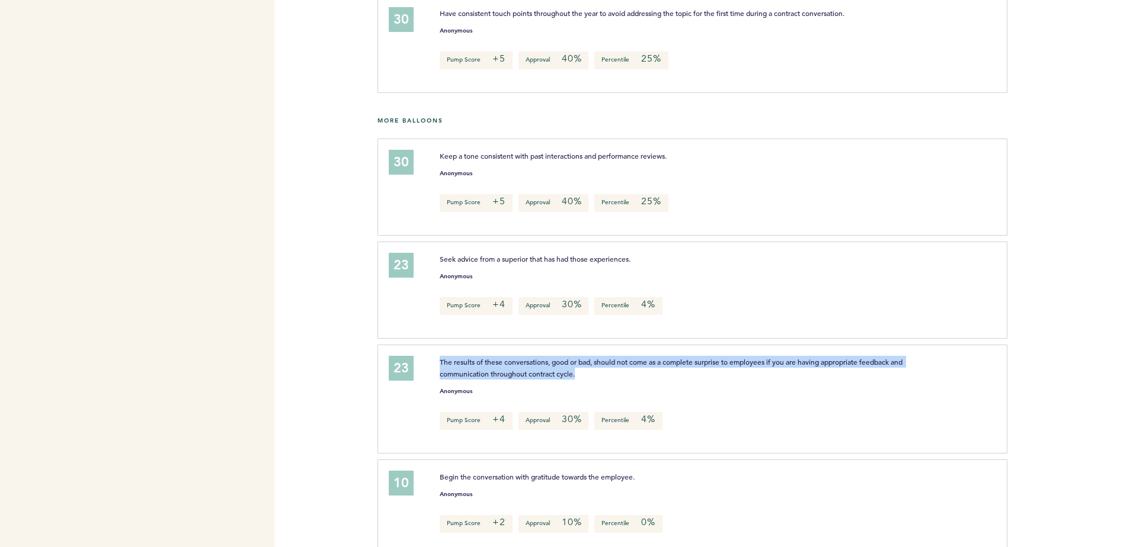
click at [537, 379] on span "The results of these conversations, good or bad, should not come as a complete …" at bounding box center [672, 367] width 464 height 21
drag, startPoint x: 537, startPoint y: 386, endPoint x: 505, endPoint y: 387, distance: 32.0
click at [505, 379] on span "The results of these conversations, good or bad, should not come as a complete …" at bounding box center [672, 367] width 464 height 21
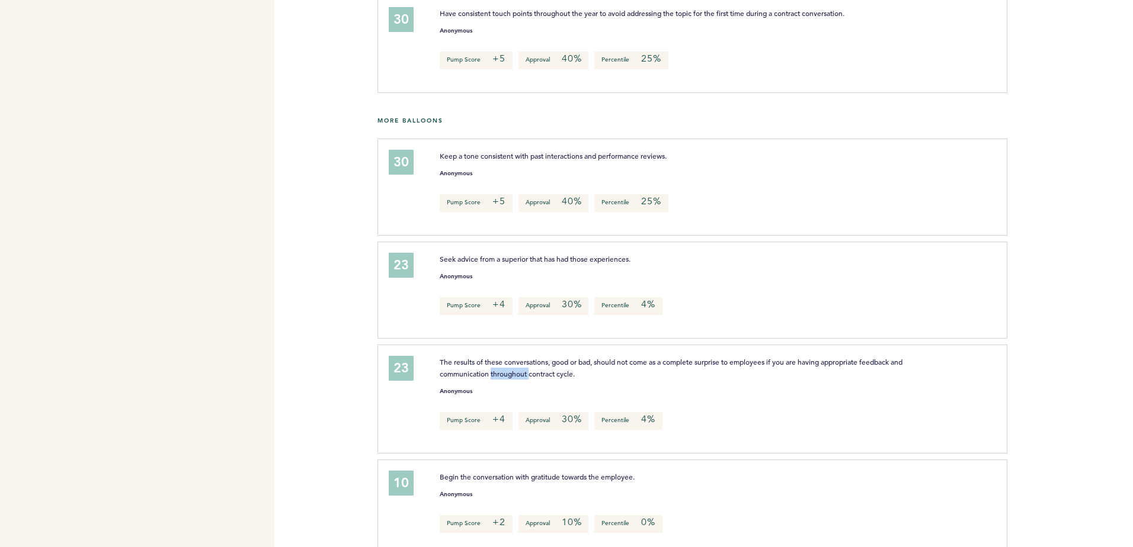
click at [505, 379] on span "The results of these conversations, good or bad, should not come as a complete …" at bounding box center [672, 367] width 464 height 21
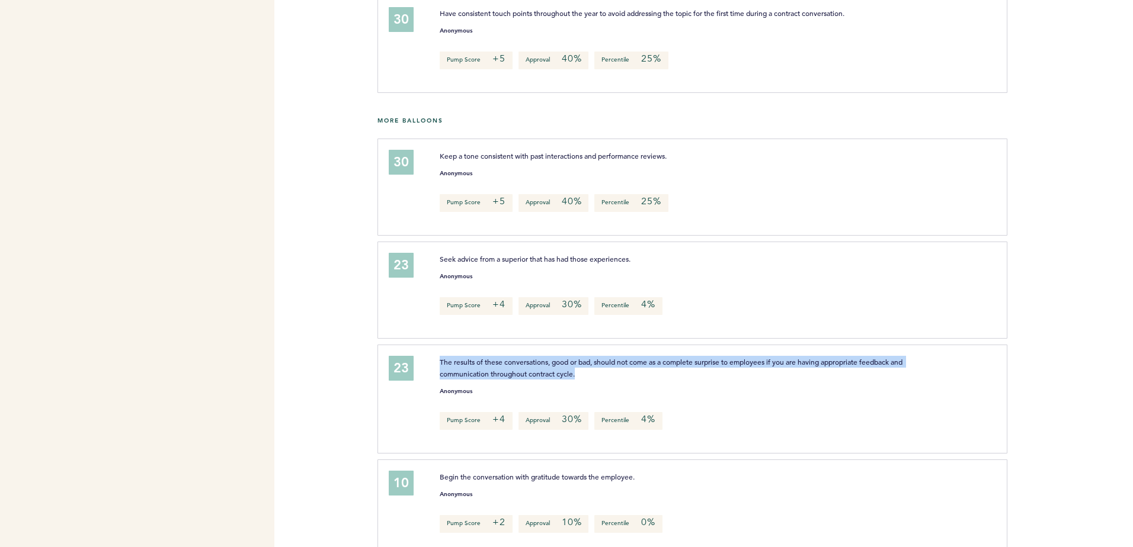
click at [505, 379] on span "The results of these conversations, good or bad, should not come as a complete …" at bounding box center [672, 367] width 464 height 21
drag, startPoint x: 505, startPoint y: 387, endPoint x: 547, endPoint y: 385, distance: 42.1
click at [547, 379] on span "The results of these conversations, good or bad, should not come as a complete …" at bounding box center [672, 367] width 464 height 21
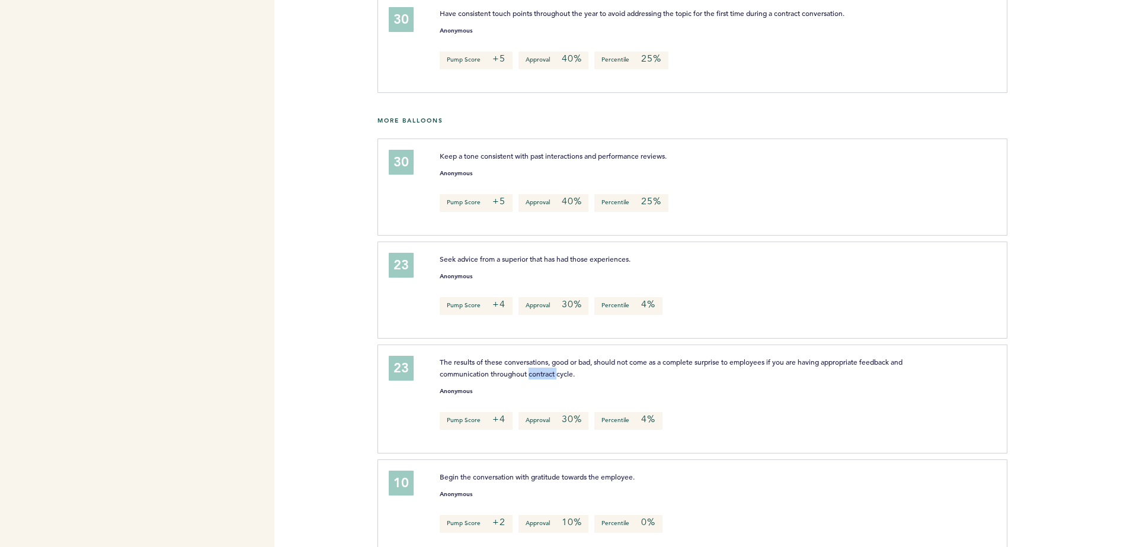
click at [547, 379] on span "The results of these conversations, good or bad, should not come as a complete …" at bounding box center [672, 367] width 464 height 21
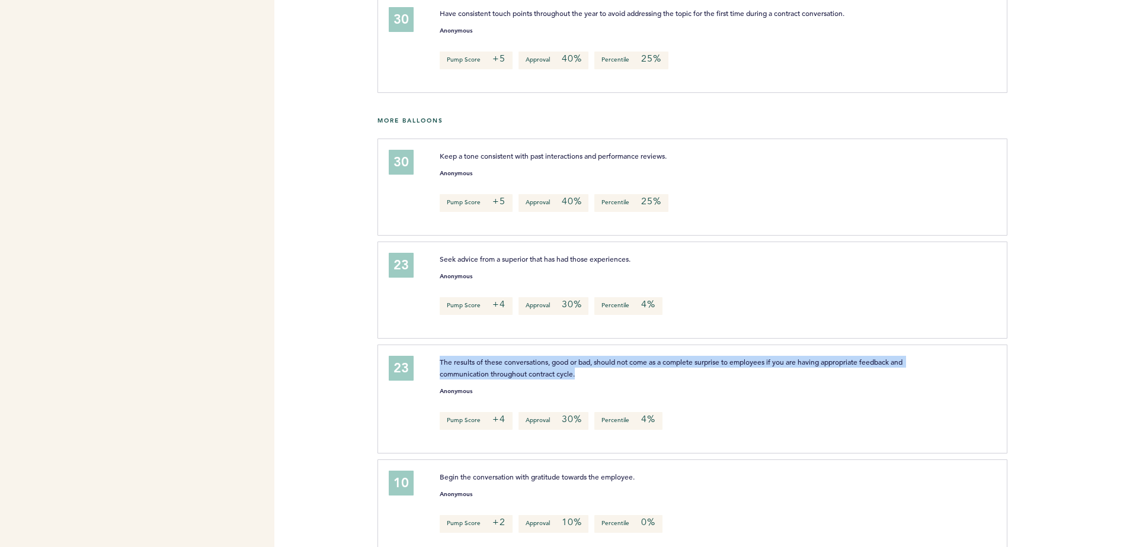
click at [547, 379] on span "The results of these conversations, good or bad, should not come as a complete …" at bounding box center [672, 367] width 464 height 21
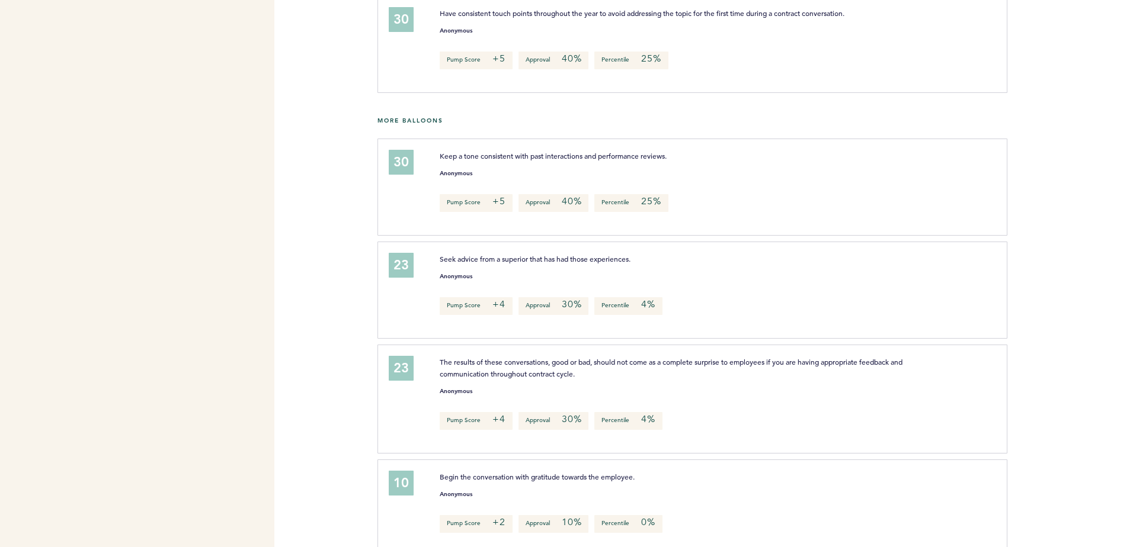
drag, startPoint x: 547, startPoint y: 385, endPoint x: 580, endPoint y: 391, distance: 33.7
click at [580, 391] on div "The results of these conversations, good or bad, should not come as a complete …" at bounding box center [711, 397] width 560 height 83
drag, startPoint x: 580, startPoint y: 391, endPoint x: 542, endPoint y: 383, distance: 38.7
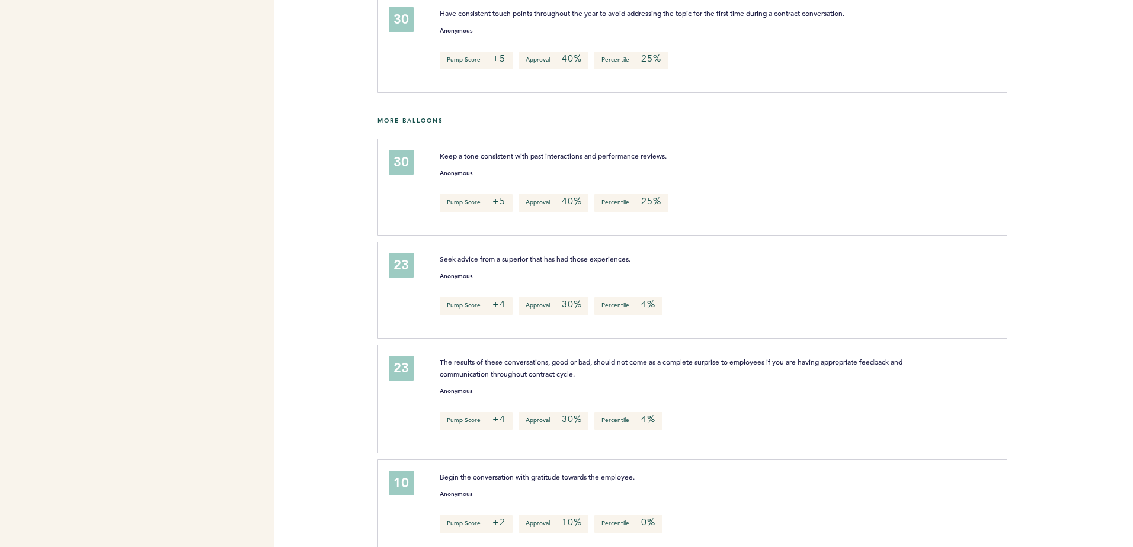
click at [542, 379] on span "The results of these conversations, good or bad, should not come as a complete …" at bounding box center [672, 367] width 464 height 21
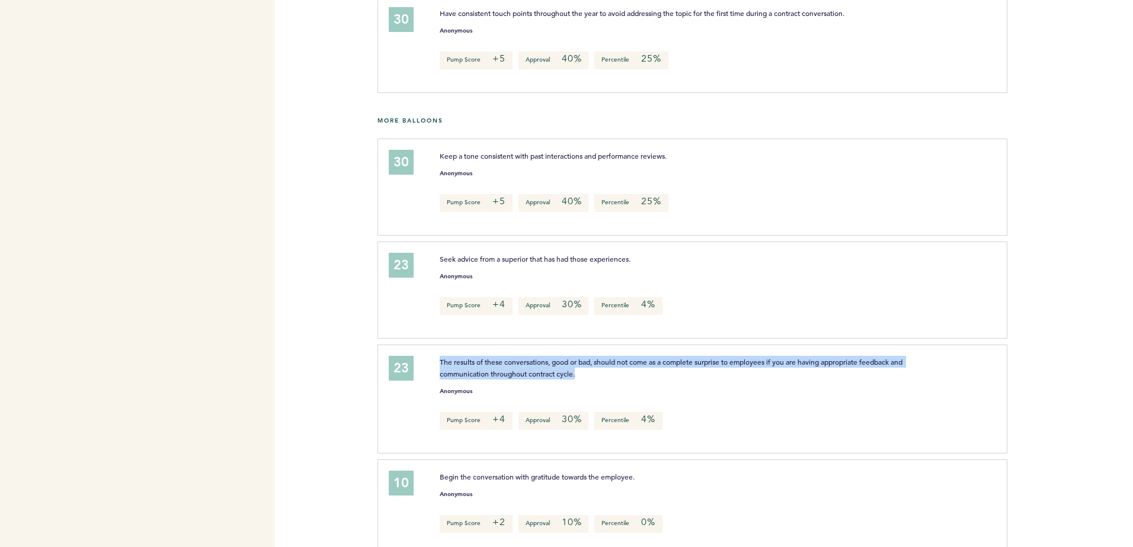
click at [542, 379] on span "The results of these conversations, good or bad, should not come as a complete …" at bounding box center [672, 367] width 464 height 21
click at [605, 482] on span "Begin the conversation with gratitude towards the employee." at bounding box center [537, 476] width 195 height 9
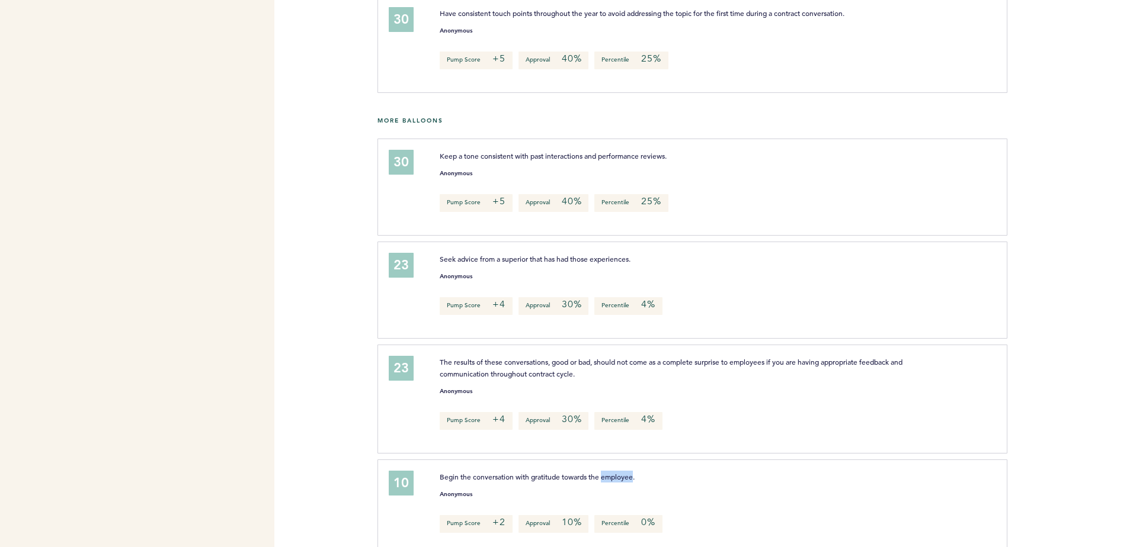
click at [605, 482] on span "Begin the conversation with gratitude towards the employee." at bounding box center [537, 476] width 195 height 9
drag, startPoint x: 605, startPoint y: 490, endPoint x: 583, endPoint y: 486, distance: 22.3
click at [583, 482] on span "Begin the conversation with gratitude towards the employee." at bounding box center [537, 476] width 195 height 9
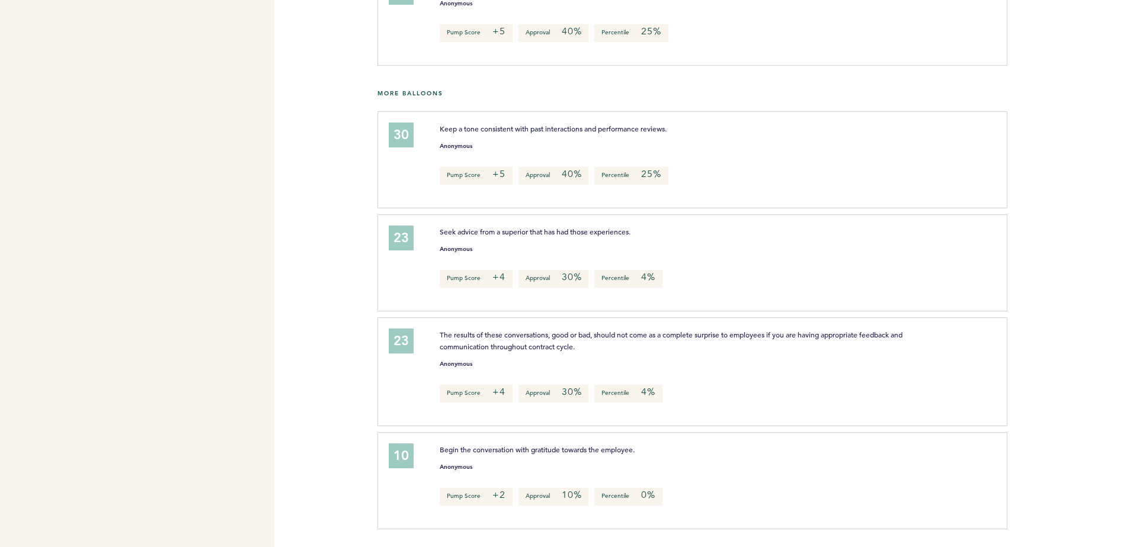
scroll to position [645, 0]
click at [584, 453] on span "Begin the conversation with gratitude towards the employee." at bounding box center [537, 449] width 195 height 9
drag, startPoint x: 584, startPoint y: 453, endPoint x: 590, endPoint y: 450, distance: 6.4
click at [590, 450] on span "Begin the conversation with gratitude towards the employee." at bounding box center [537, 449] width 195 height 9
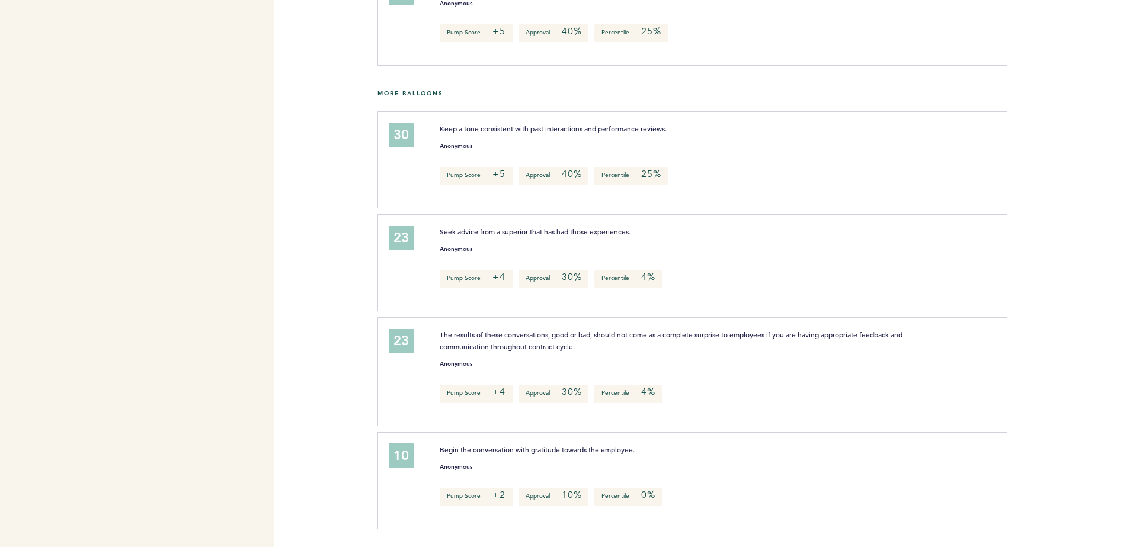
click at [590, 450] on span "Begin the conversation with gratitude towards the employee." at bounding box center [537, 449] width 195 height 9
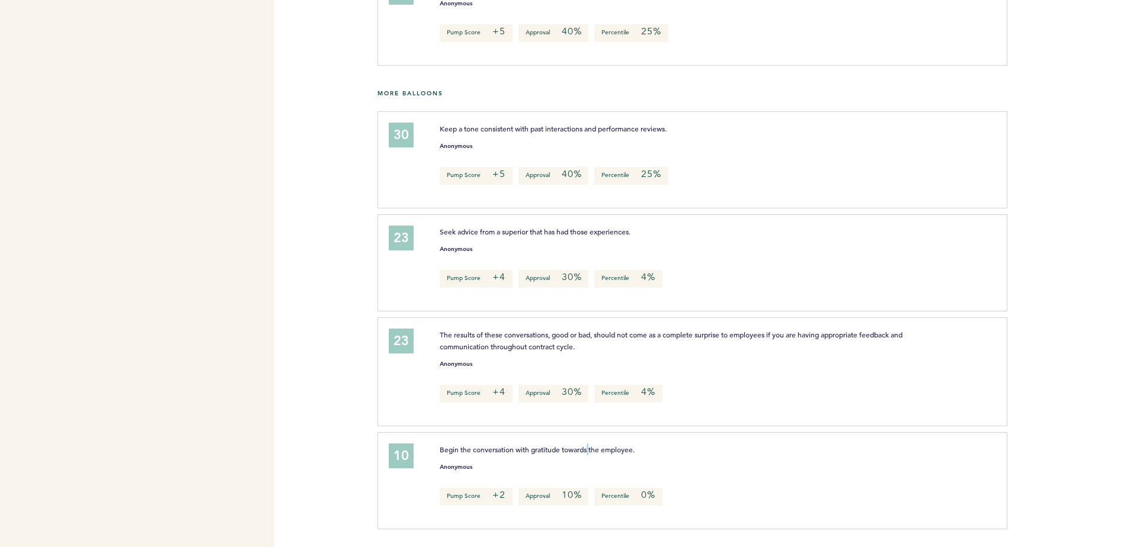
click at [590, 450] on span "Begin the conversation with gratitude towards the employee." at bounding box center [537, 449] width 195 height 9
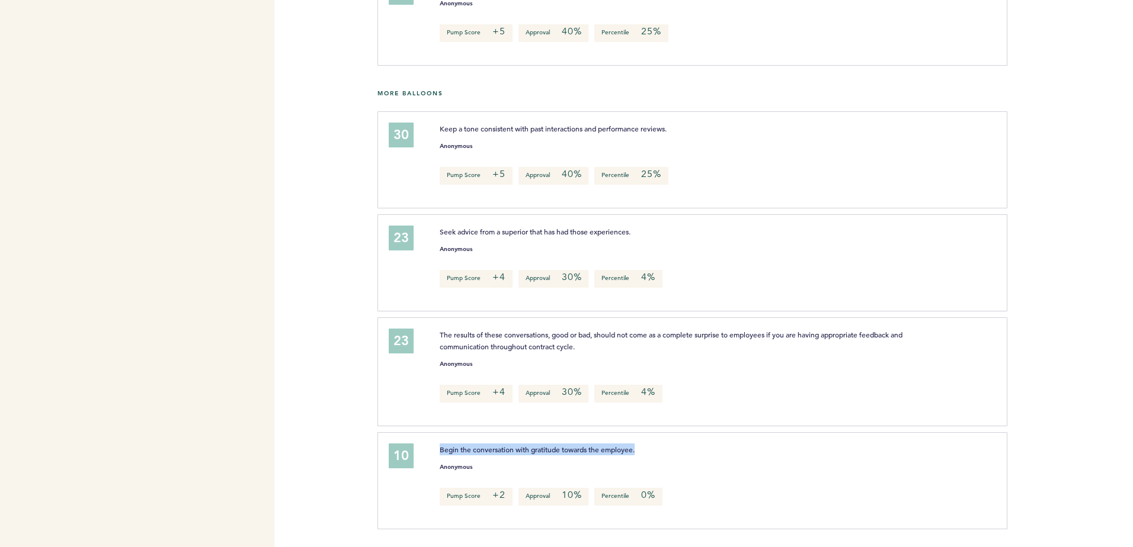
click at [590, 450] on span "Begin the conversation with gratitude towards the employee." at bounding box center [537, 449] width 195 height 9
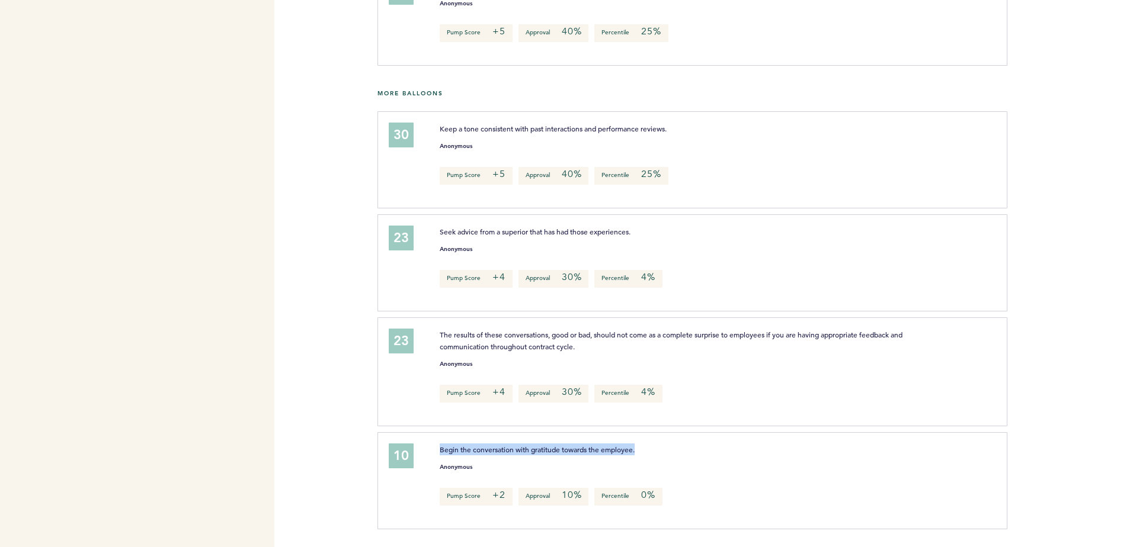
click at [590, 450] on span "Begin the conversation with gratitude towards the employee." at bounding box center [537, 449] width 195 height 9
click at [636, 345] on p "The results of these conversations, good or bad, should not come as a complete …" at bounding box center [688, 341] width 496 height 24
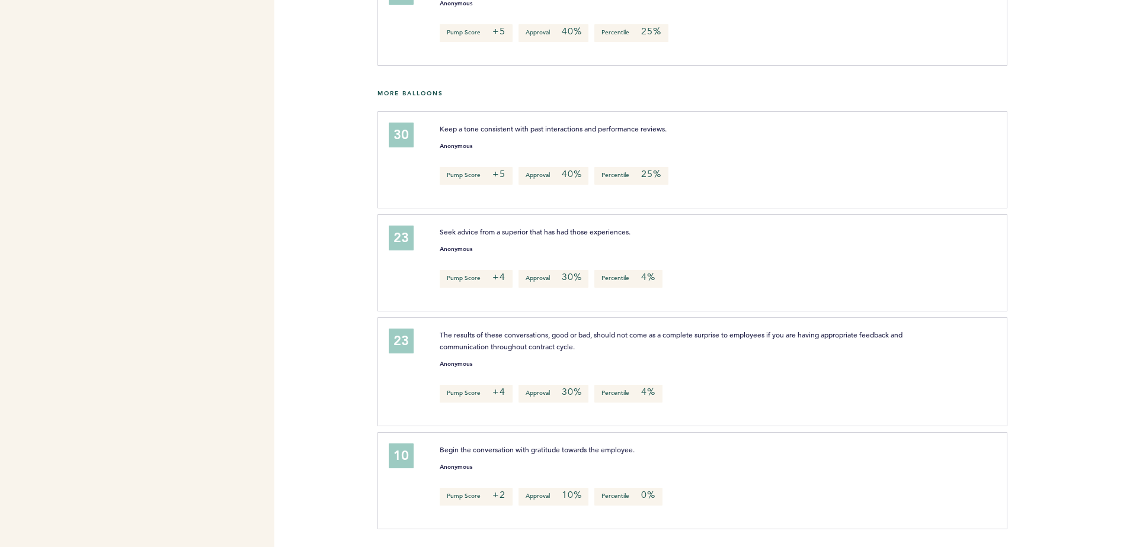
click at [636, 345] on p "The results of these conversations, good or bad, should not come as a complete …" at bounding box center [688, 341] width 496 height 24
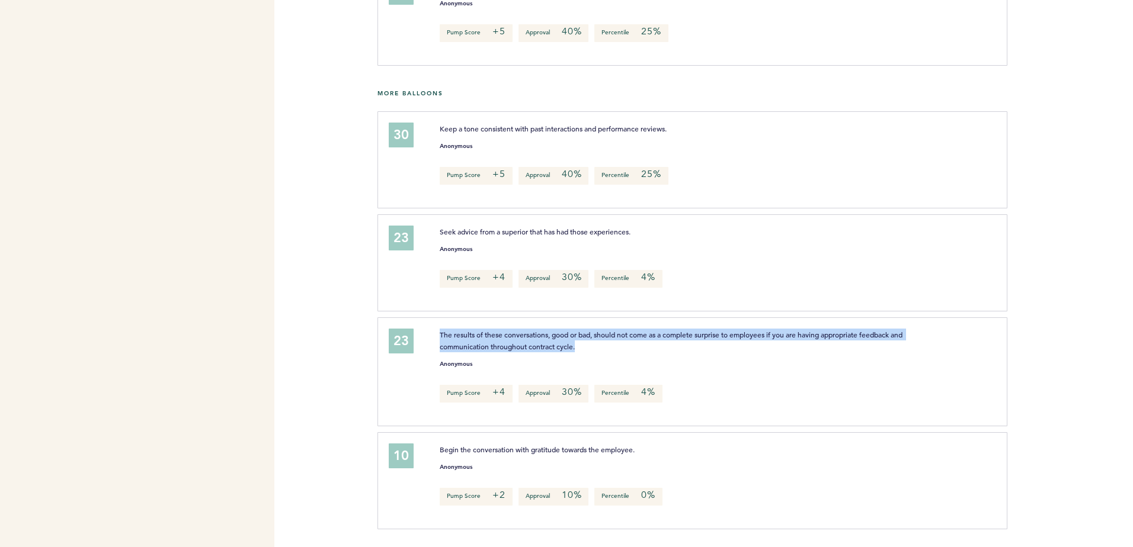
click at [636, 345] on p "The results of these conversations, good or bad, should not come as a complete …" at bounding box center [688, 341] width 496 height 24
drag, startPoint x: 636, startPoint y: 345, endPoint x: 586, endPoint y: 348, distance: 49.8
click at [586, 348] on p "The results of these conversations, good or bad, should not come as a complete …" at bounding box center [688, 341] width 496 height 24
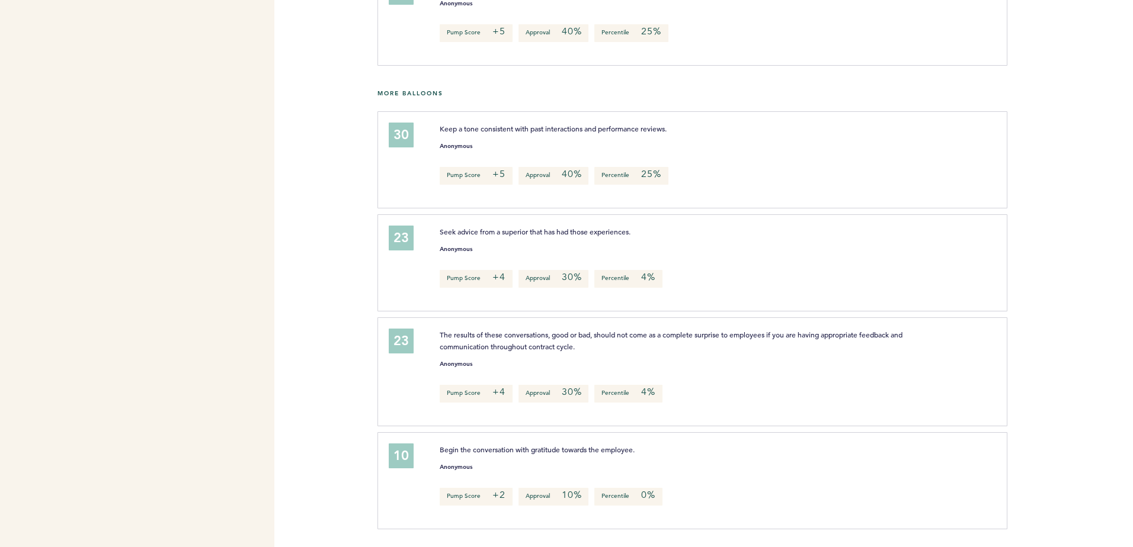
click at [586, 348] on p "The results of these conversations, good or bad, should not come as a complete …" at bounding box center [688, 341] width 496 height 24
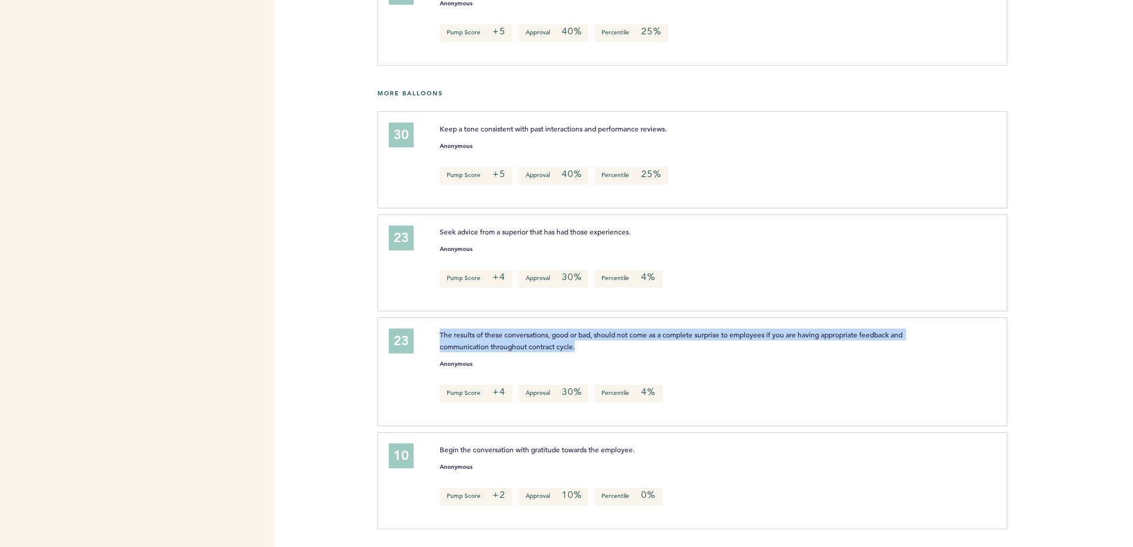
click at [586, 348] on p "The results of these conversations, good or bad, should not come as a complete …" at bounding box center [688, 341] width 496 height 24
drag, startPoint x: 586, startPoint y: 348, endPoint x: 600, endPoint y: 348, distance: 13.6
click at [600, 348] on p "The results of these conversations, good or bad, should not come as a complete …" at bounding box center [688, 341] width 496 height 24
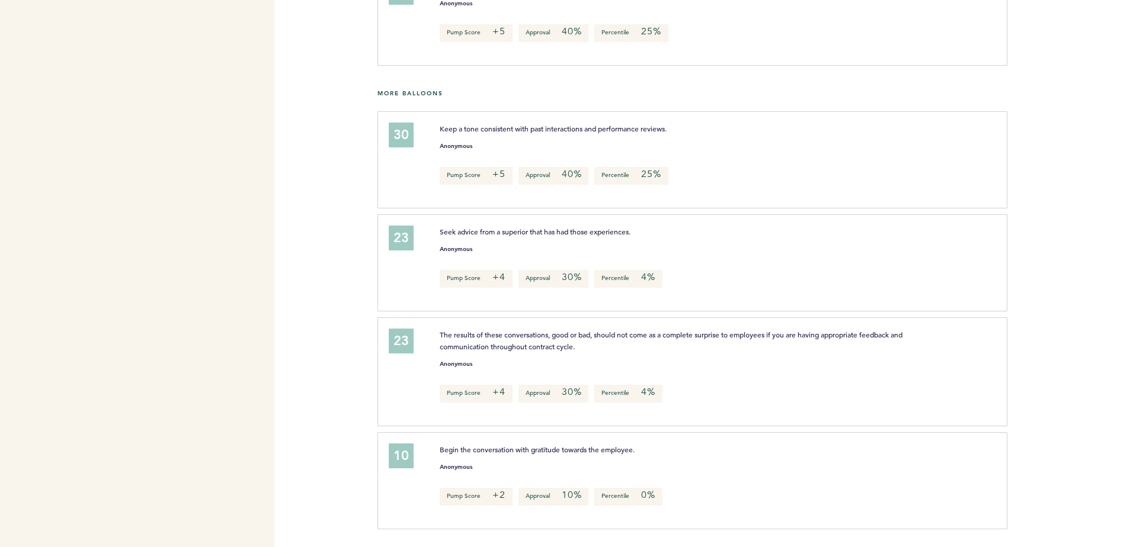
click at [600, 348] on p "The results of these conversations, good or bad, should not come as a complete …" at bounding box center [688, 341] width 496 height 24
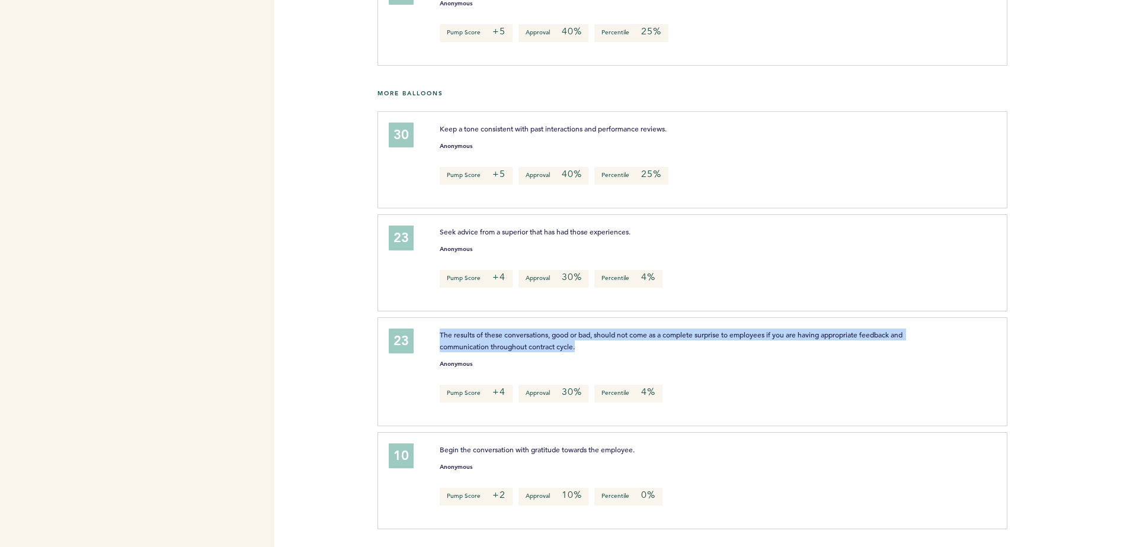
click at [600, 348] on p "The results of these conversations, good or bad, should not come as a complete …" at bounding box center [688, 341] width 496 height 24
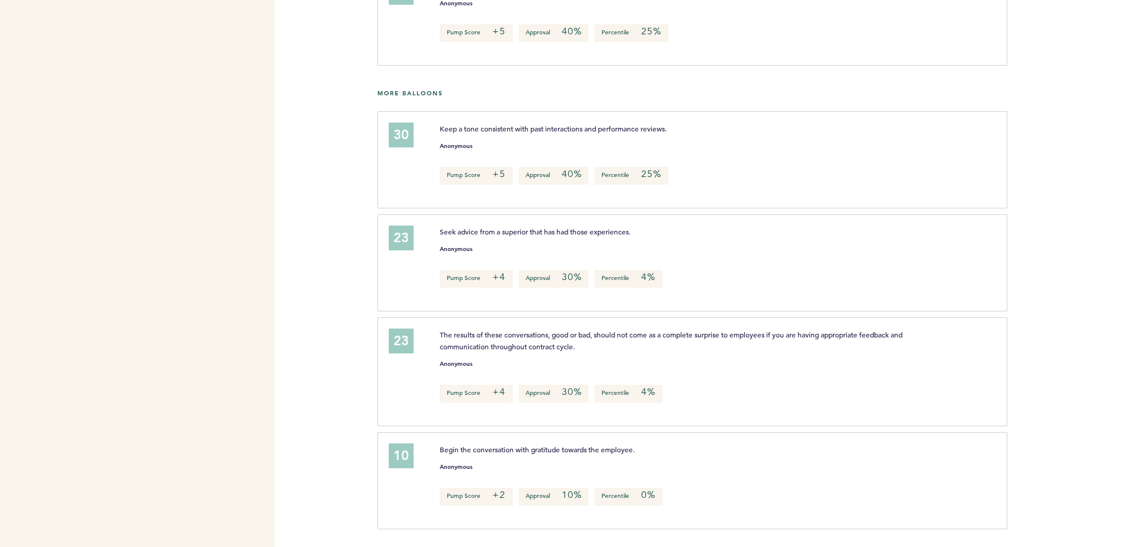
click at [600, 348] on p "The results of these conversations, good or bad, should not come as a complete …" at bounding box center [688, 341] width 496 height 24
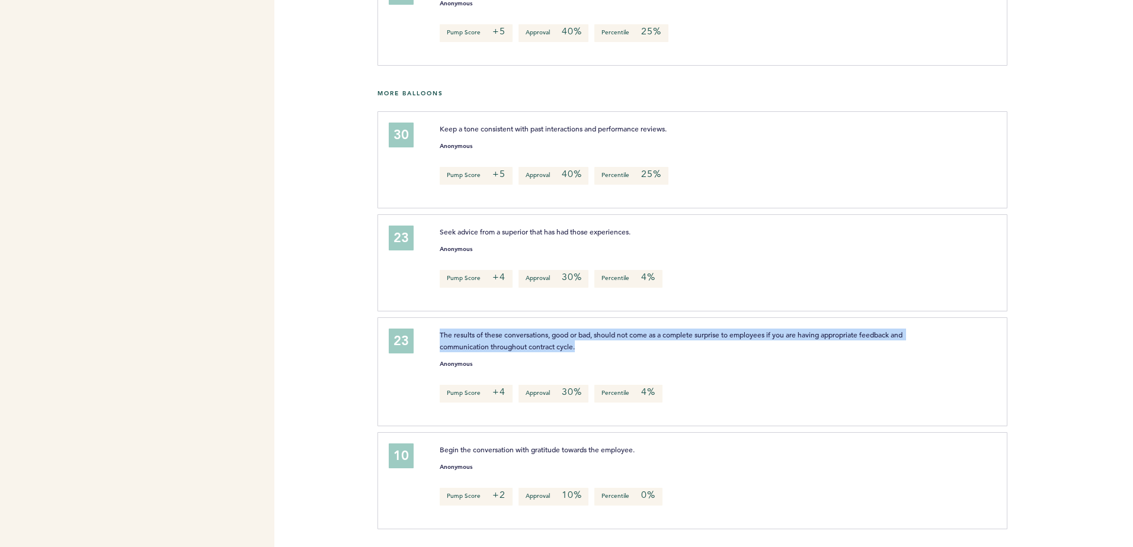
click at [600, 348] on p "The results of these conversations, good or bad, should not come as a complete …" at bounding box center [688, 341] width 496 height 24
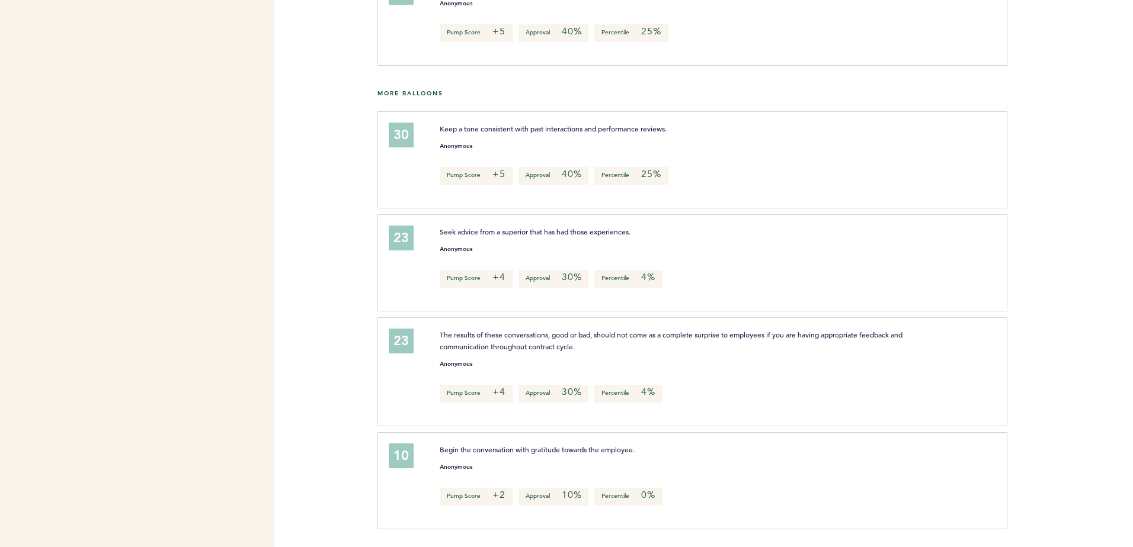
click at [600, 348] on p "The results of these conversations, good or bad, should not come as a complete …" at bounding box center [688, 341] width 496 height 24
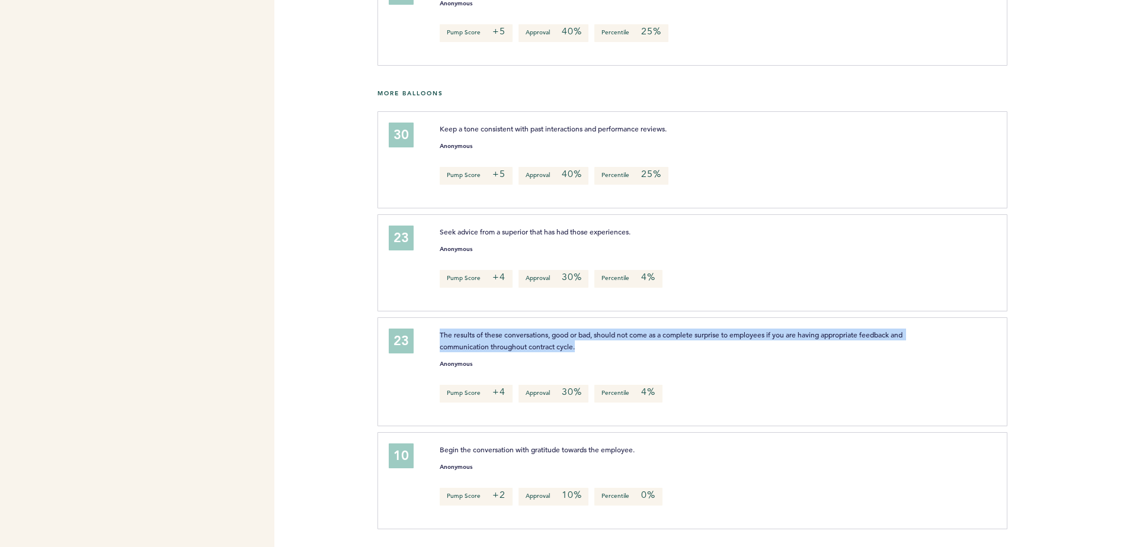
click at [600, 348] on p "The results of these conversations, good or bad, should not come as a complete …" at bounding box center [688, 341] width 496 height 24
drag, startPoint x: 600, startPoint y: 348, endPoint x: 530, endPoint y: 231, distance: 136.0
click at [530, 231] on div "30 Keep a tone consistent with past interactions and performance reviews. Anony…" at bounding box center [755, 323] width 738 height 424
click at [530, 231] on span "Seek advice from a superior that has had those experiences." at bounding box center [535, 231] width 191 height 9
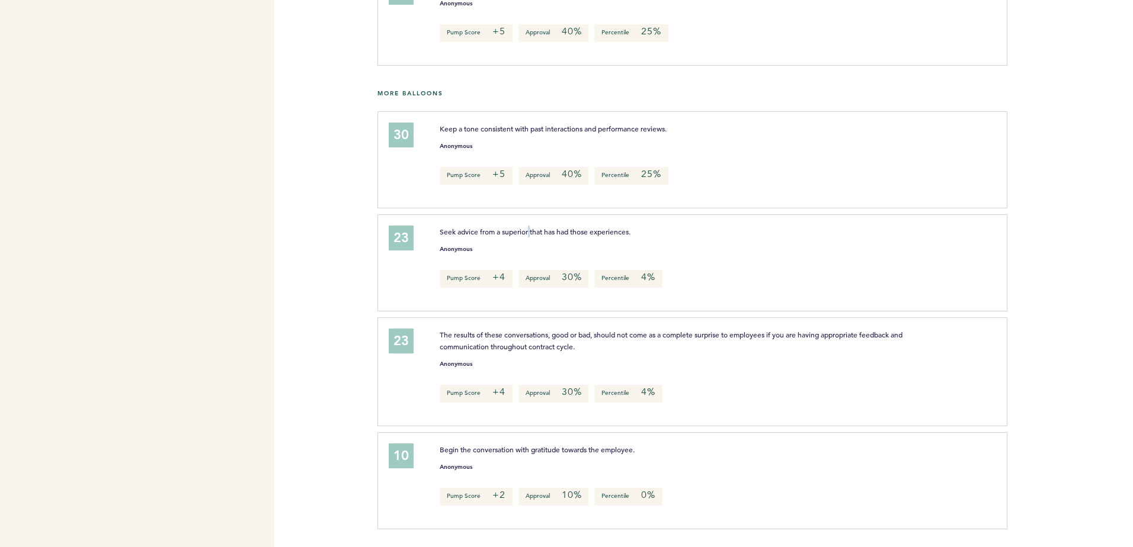
click at [530, 231] on span "Seek advice from a superior that has had those experiences." at bounding box center [535, 231] width 191 height 9
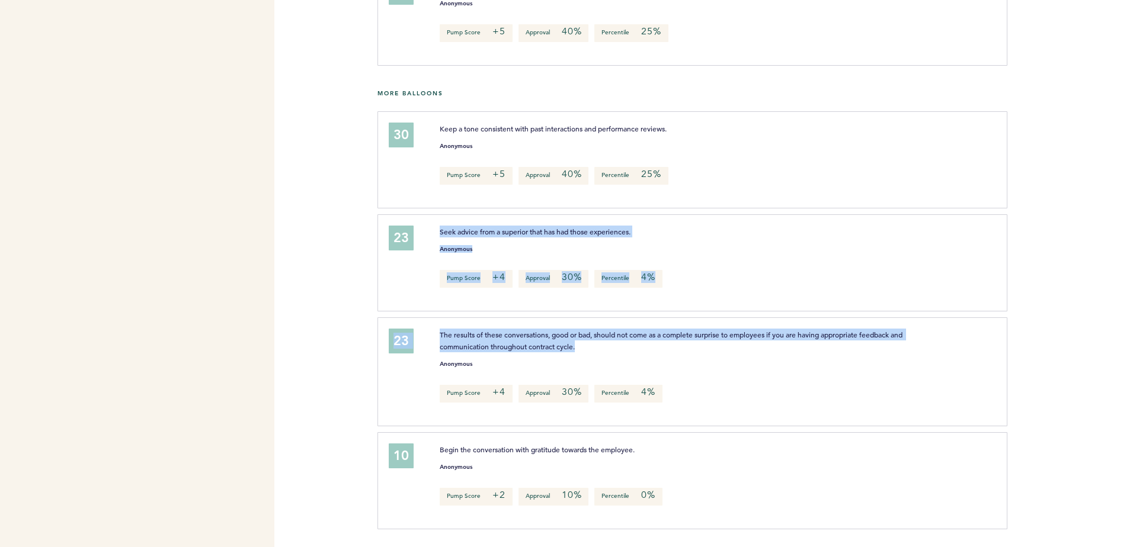
drag, startPoint x: 530, startPoint y: 231, endPoint x: 587, endPoint y: 348, distance: 130.4
click at [587, 348] on div "30 Keep a tone consistent with past interactions and performance reviews. Anony…" at bounding box center [755, 323] width 738 height 424
click at [587, 348] on p "The results of these conversations, good or bad, should not come as a complete …" at bounding box center [688, 341] width 496 height 24
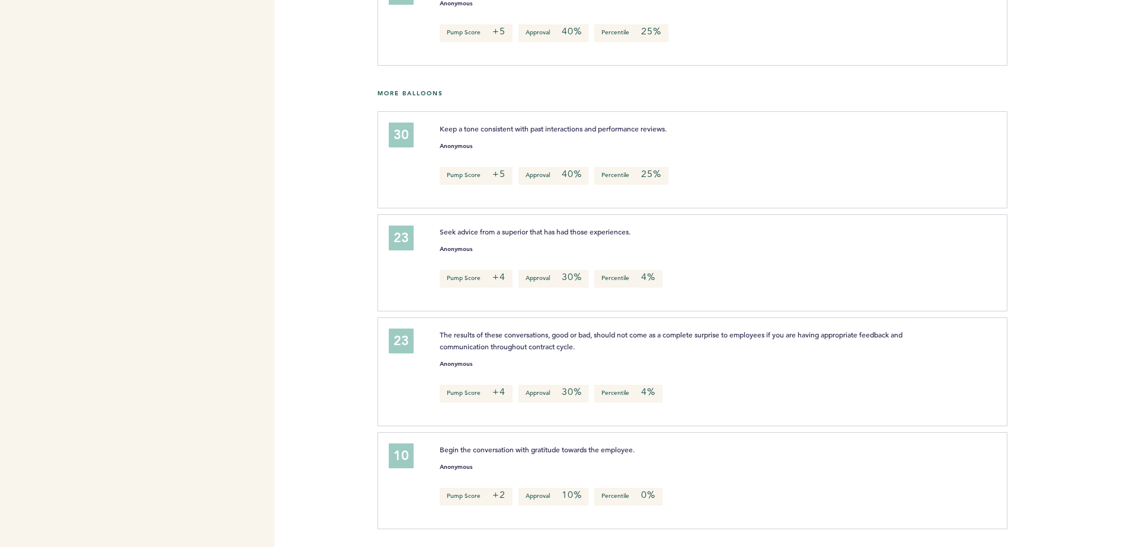
click at [587, 348] on p "The results of these conversations, good or bad, should not come as a complete …" at bounding box center [688, 341] width 496 height 24
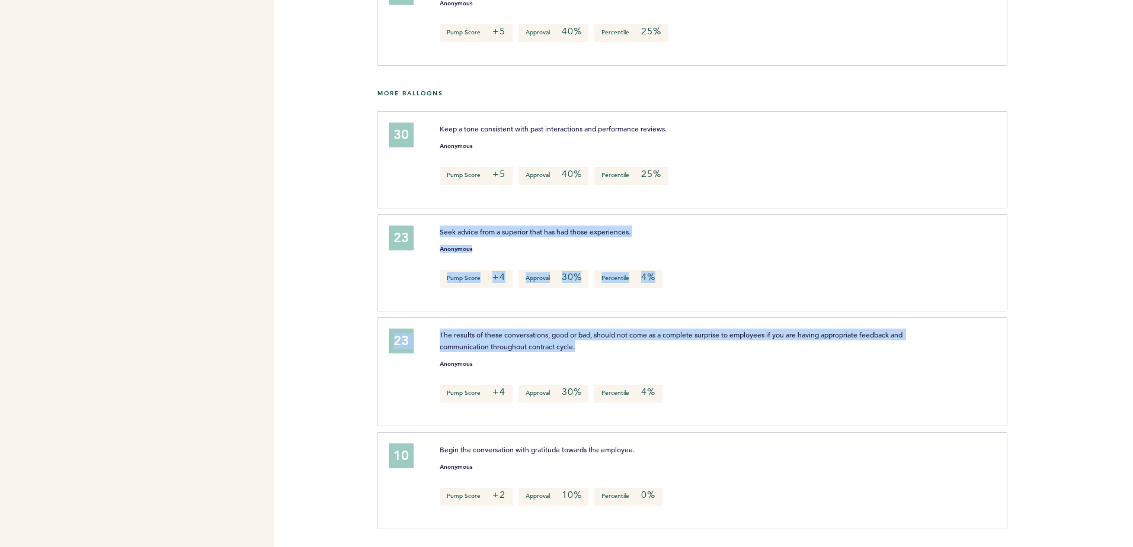
drag, startPoint x: 587, startPoint y: 348, endPoint x: 501, endPoint y: 237, distance: 140.6
click at [501, 237] on div "30 Keep a tone consistent with past interactions and performance reviews. Anony…" at bounding box center [755, 323] width 738 height 424
click at [501, 237] on p "Seek advice from a superior that has had those experiences." at bounding box center [688, 232] width 496 height 12
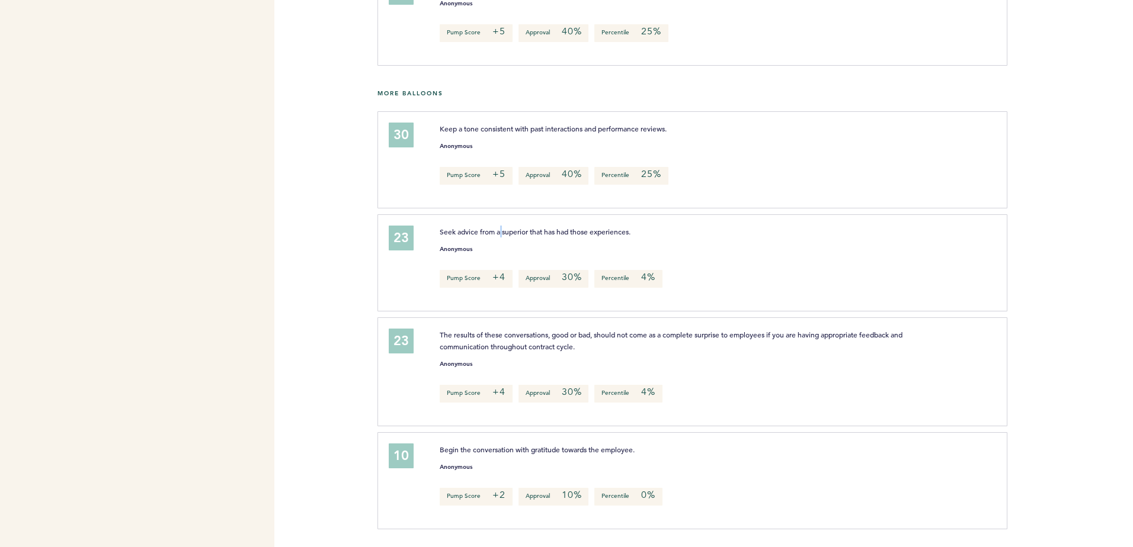
click at [501, 237] on p "Seek advice from a superior that has had those experiences." at bounding box center [688, 232] width 496 height 12
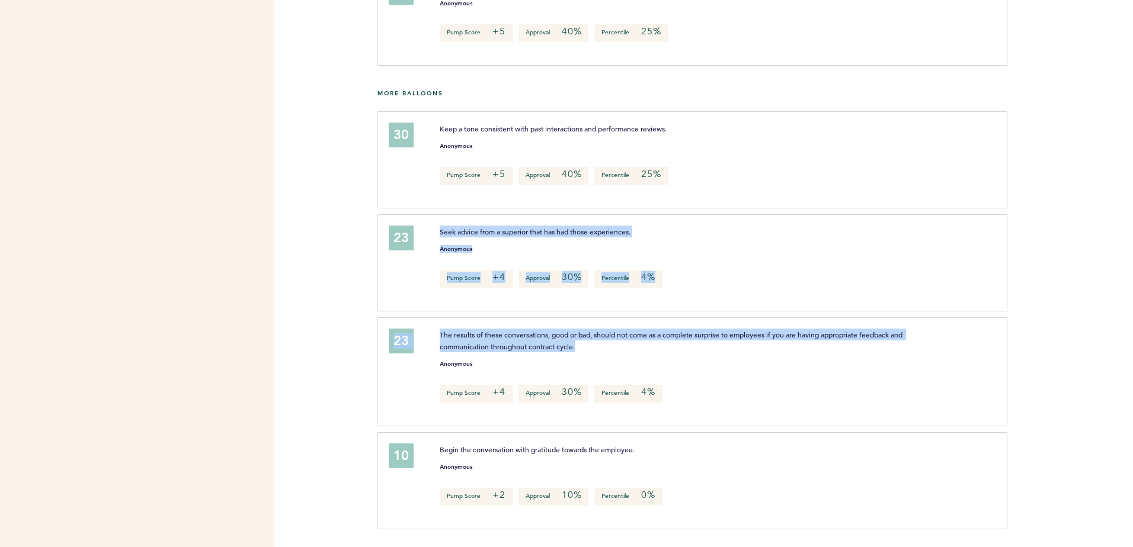
drag, startPoint x: 501, startPoint y: 237, endPoint x: 568, endPoint y: 351, distance: 131.7
click at [568, 351] on div "30 Keep a tone consistent with past interactions and performance reviews. Anony…" at bounding box center [755, 323] width 738 height 424
click at [568, 351] on span "The results of these conversations, good or bad, should not come as a complete …" at bounding box center [672, 340] width 464 height 21
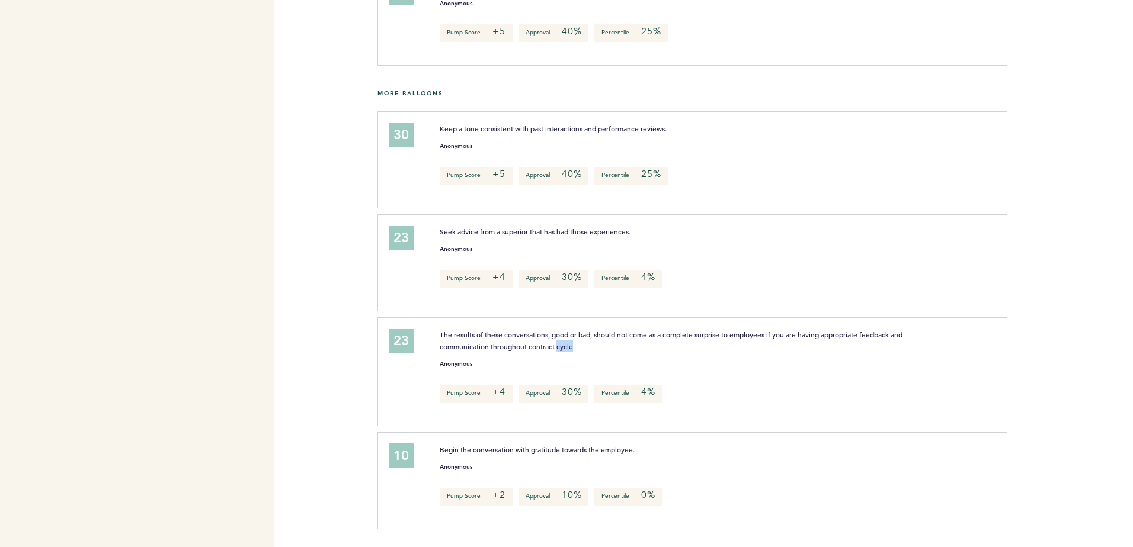
click at [568, 351] on span "The results of these conversations, good or bad, should not come as a complete …" at bounding box center [672, 340] width 464 height 21
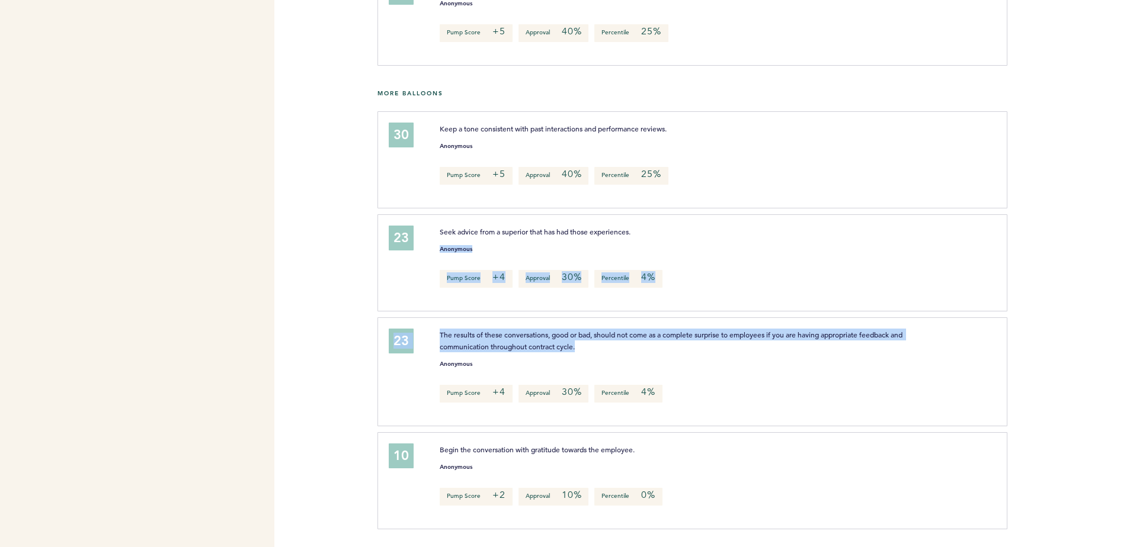
drag, startPoint x: 568, startPoint y: 351, endPoint x: 475, endPoint y: 241, distance: 143.8
click at [475, 241] on div "30 Keep a tone consistent with past interactions and performance reviews. Anony…" at bounding box center [755, 323] width 738 height 424
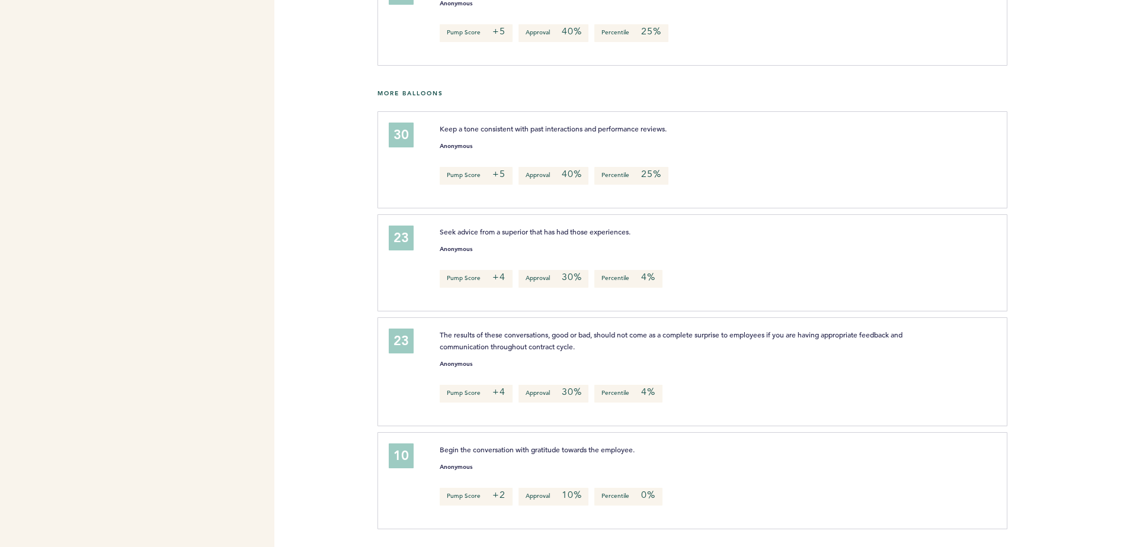
drag, startPoint x: 475, startPoint y: 241, endPoint x: 468, endPoint y: 230, distance: 12.3
click at [468, 230] on span "Seek advice from a superior that has had those experiences." at bounding box center [535, 231] width 191 height 9
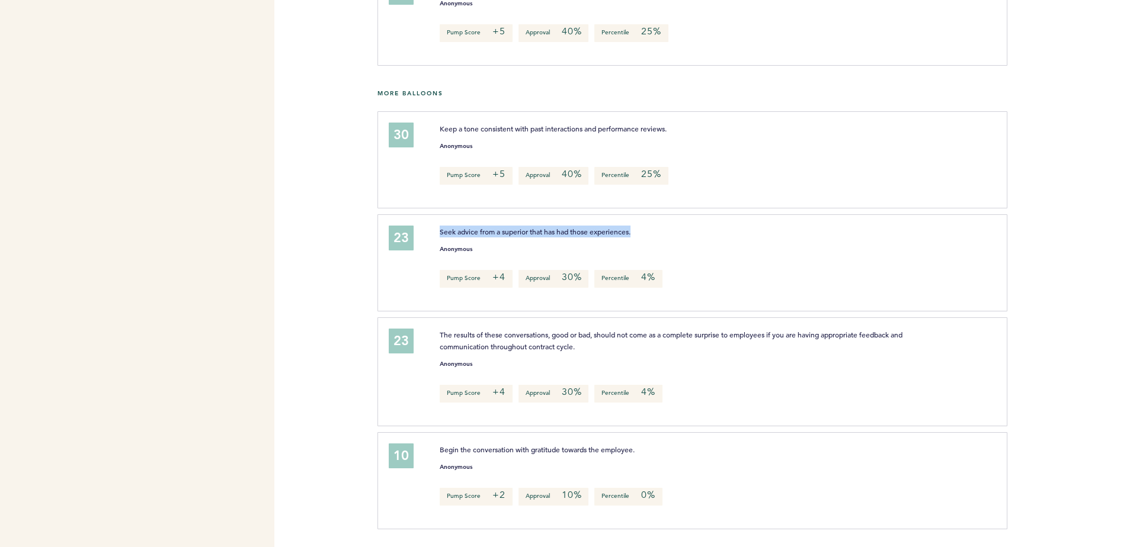
click at [468, 230] on span "Seek advice from a superior that has had those experiences." at bounding box center [535, 231] width 191 height 9
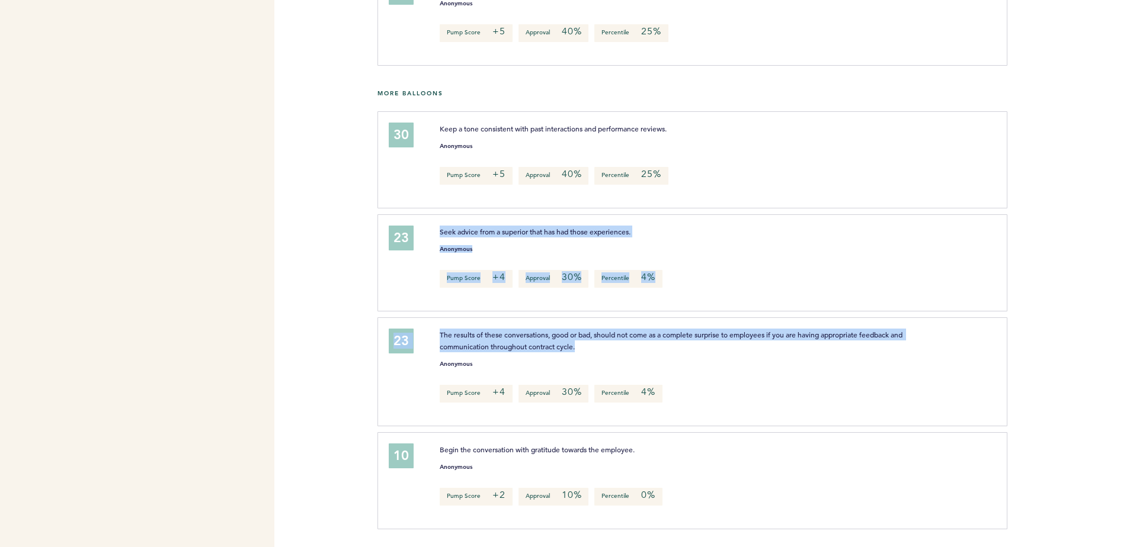
drag, startPoint x: 468, startPoint y: 230, endPoint x: 545, endPoint y: 347, distance: 139.3
click at [545, 347] on div "30 Keep a tone consistent with past interactions and performance reviews. Anony…" at bounding box center [755, 323] width 738 height 424
click at [545, 347] on span "The results of these conversations, good or bad, should not come as a complete …" at bounding box center [672, 340] width 464 height 21
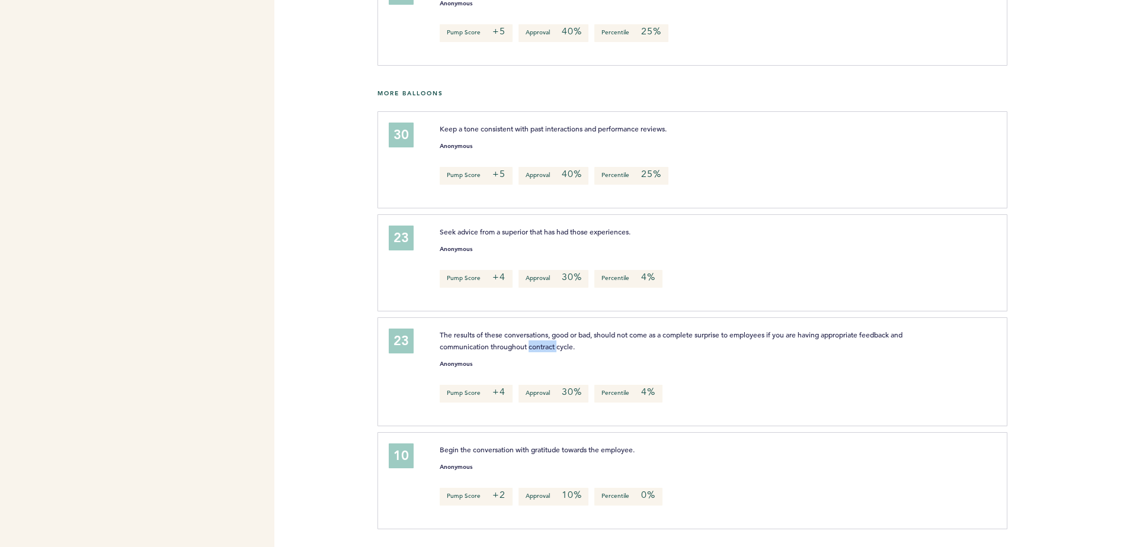
click at [545, 347] on span "The results of these conversations, good or bad, should not come as a complete …" at bounding box center [672, 340] width 464 height 21
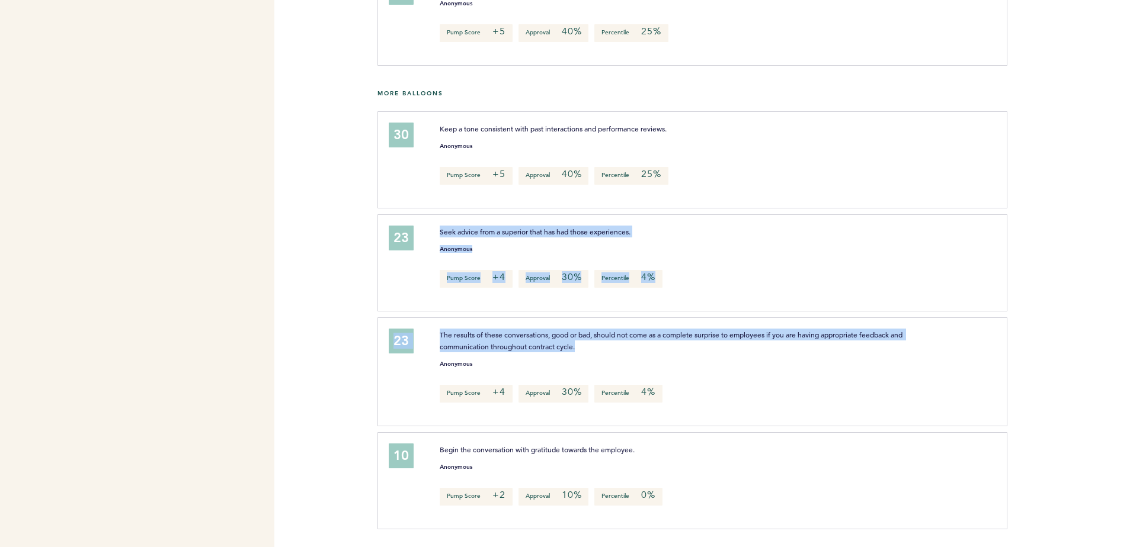
drag, startPoint x: 545, startPoint y: 347, endPoint x: 454, endPoint y: 227, distance: 149.6
click at [454, 227] on div "30 Keep a tone consistent with past interactions and performance reviews. Anony…" at bounding box center [755, 323] width 738 height 424
click at [454, 227] on span "Seek advice from a superior that has had those experiences." at bounding box center [535, 231] width 191 height 9
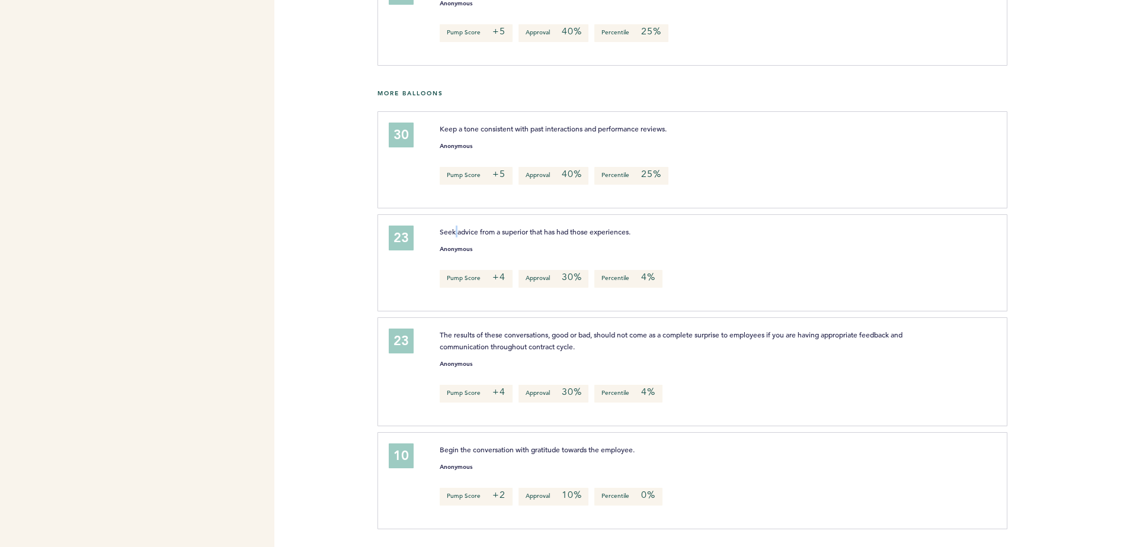
click at [454, 227] on span "Seek advice from a superior that has had those experiences." at bounding box center [535, 231] width 191 height 9
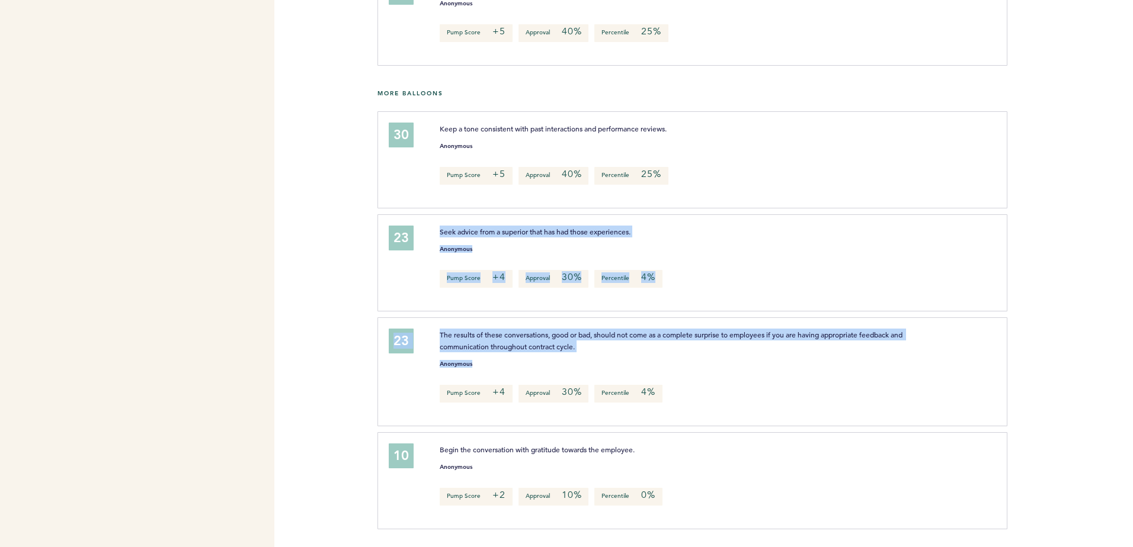
drag, startPoint x: 454, startPoint y: 227, endPoint x: 550, endPoint y: 354, distance: 158.2
click at [550, 354] on div "30 Keep a tone consistent with past interactions and performance reviews. Anony…" at bounding box center [755, 323] width 738 height 424
click at [550, 354] on div "The results of these conversations, good or bad, should not come as a complete …" at bounding box center [711, 370] width 560 height 83
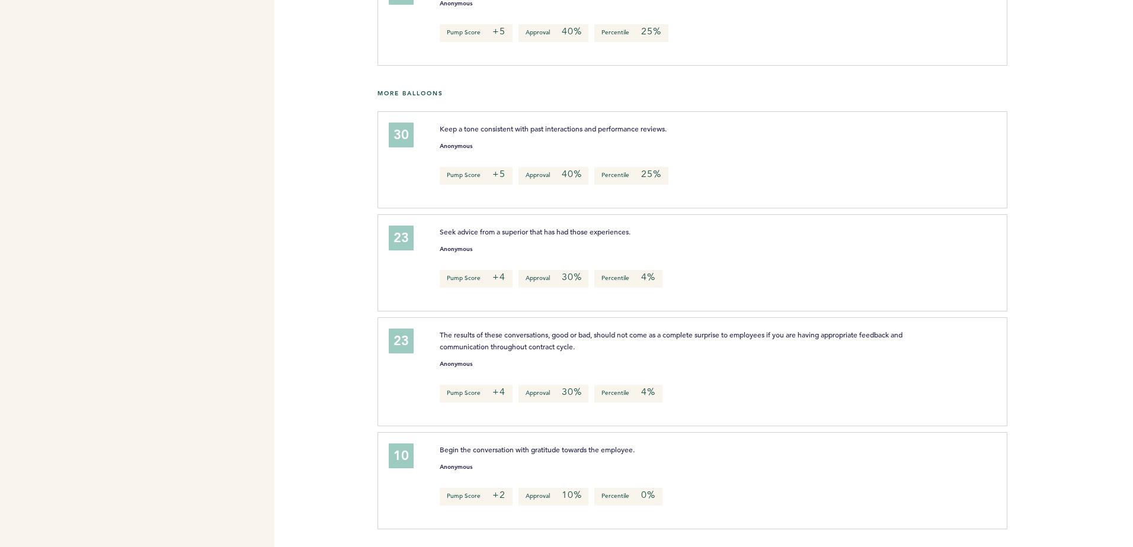
click at [550, 354] on div "The results of these conversations, good or bad, should not come as a complete …" at bounding box center [711, 370] width 560 height 83
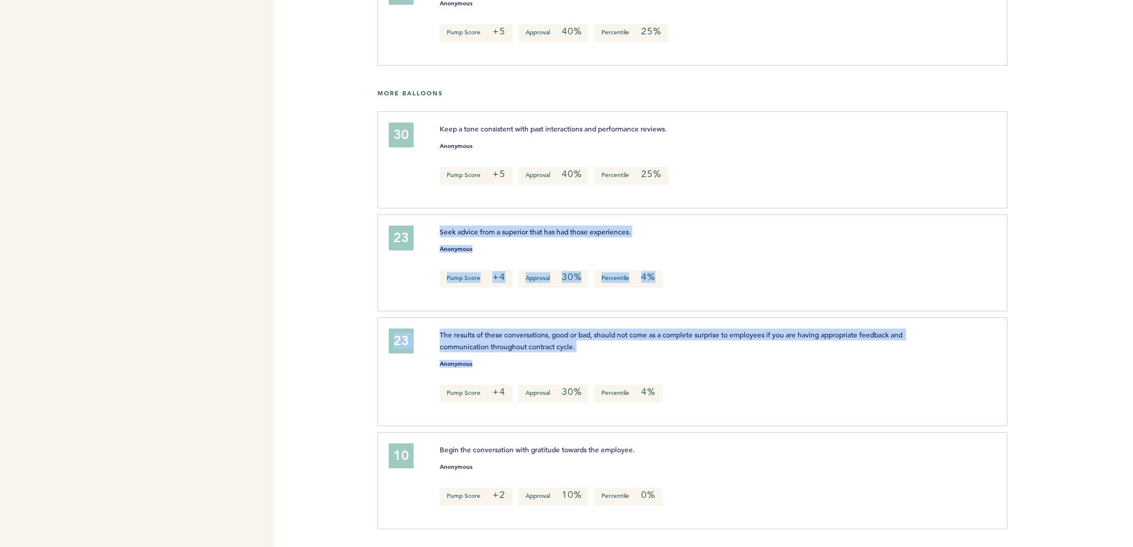
drag, startPoint x: 550, startPoint y: 354, endPoint x: 460, endPoint y: 218, distance: 162.5
click at [460, 218] on div "30 Keep a tone consistent with past interactions and performance reviews. Anony…" at bounding box center [755, 323] width 738 height 424
click at [460, 218] on div "23 Seek advice from a superior that has had those experiences. Anonymous Pump S…" at bounding box center [691, 262] width 629 height 97
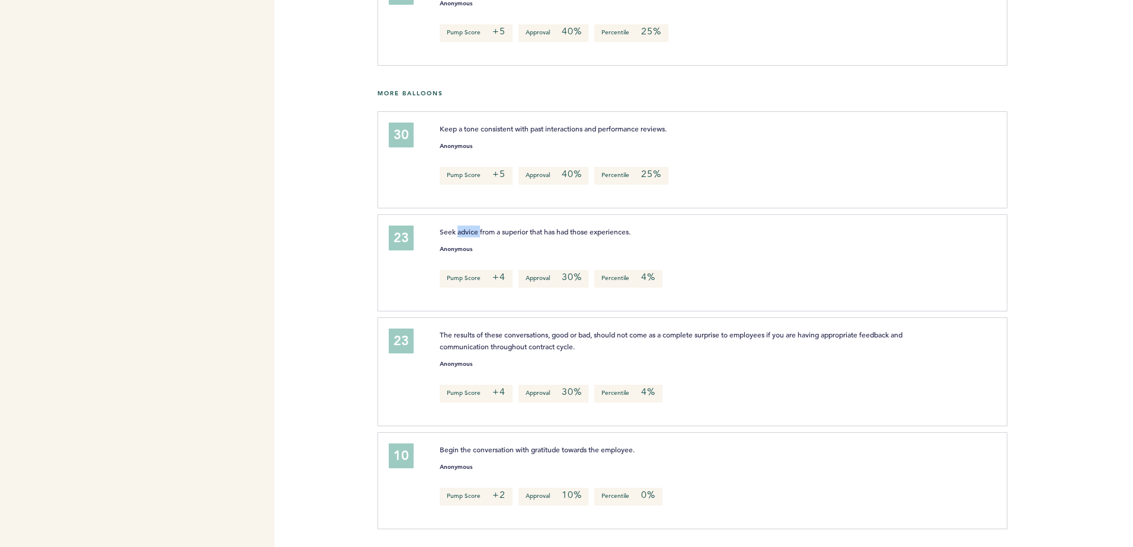
click at [460, 218] on div "23 Seek advice from a superior that has had those experiences. Anonymous Pump S…" at bounding box center [691, 262] width 629 height 97
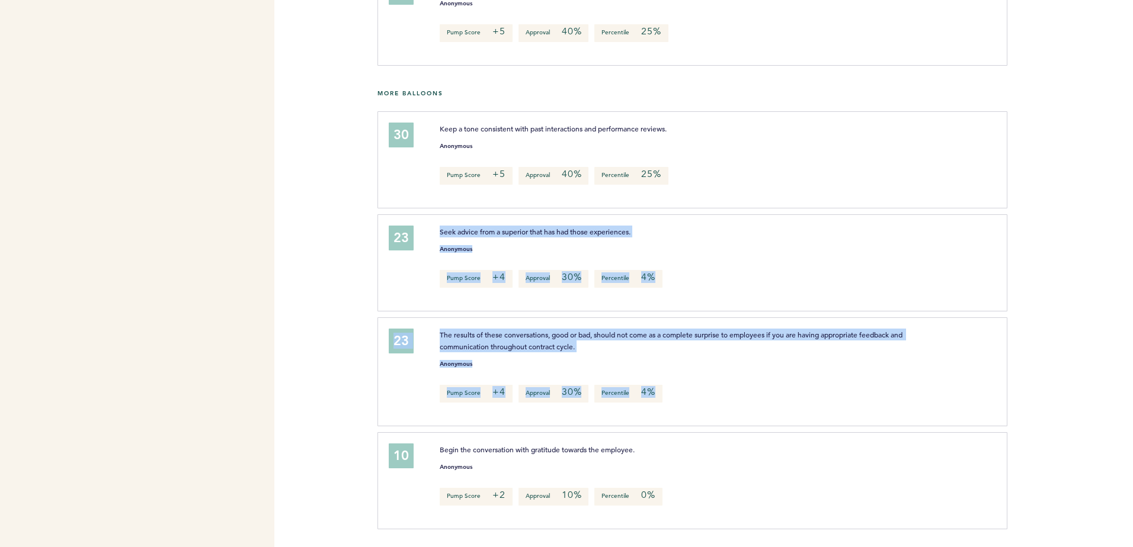
drag, startPoint x: 460, startPoint y: 218, endPoint x: 582, endPoint y: 381, distance: 203.7
click at [582, 381] on div "30 Keep a tone consistent with past interactions and performance reviews. Anony…" at bounding box center [755, 323] width 738 height 424
drag, startPoint x: 582, startPoint y: 381, endPoint x: 557, endPoint y: 348, distance: 41.1
click at [557, 348] on span "The results of these conversations, good or bad, should not come as a complete …" at bounding box center [672, 340] width 464 height 21
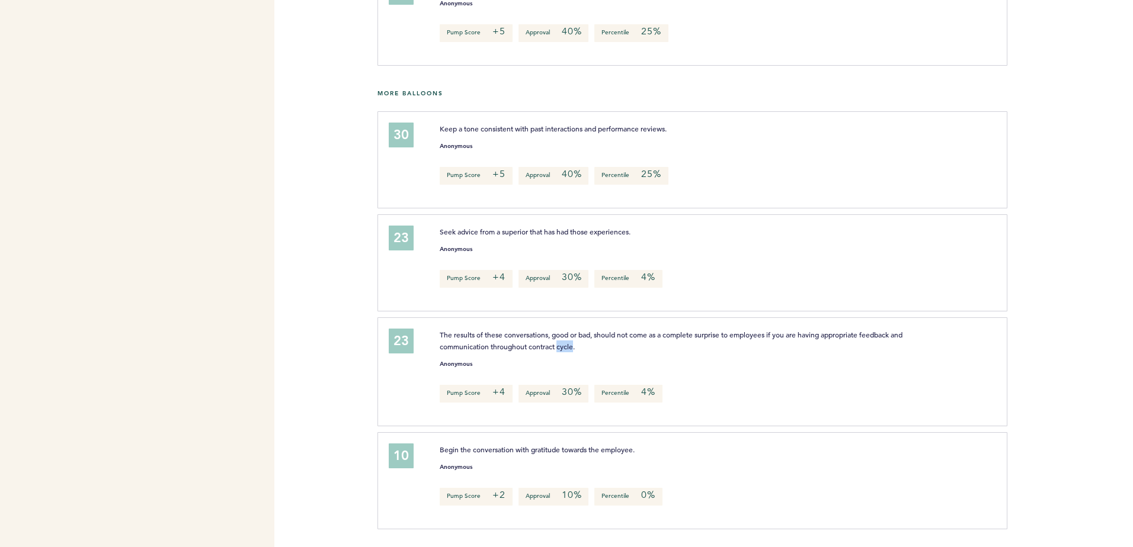
click at [557, 348] on span "The results of these conversations, good or bad, should not come as a complete …" at bounding box center [672, 340] width 464 height 21
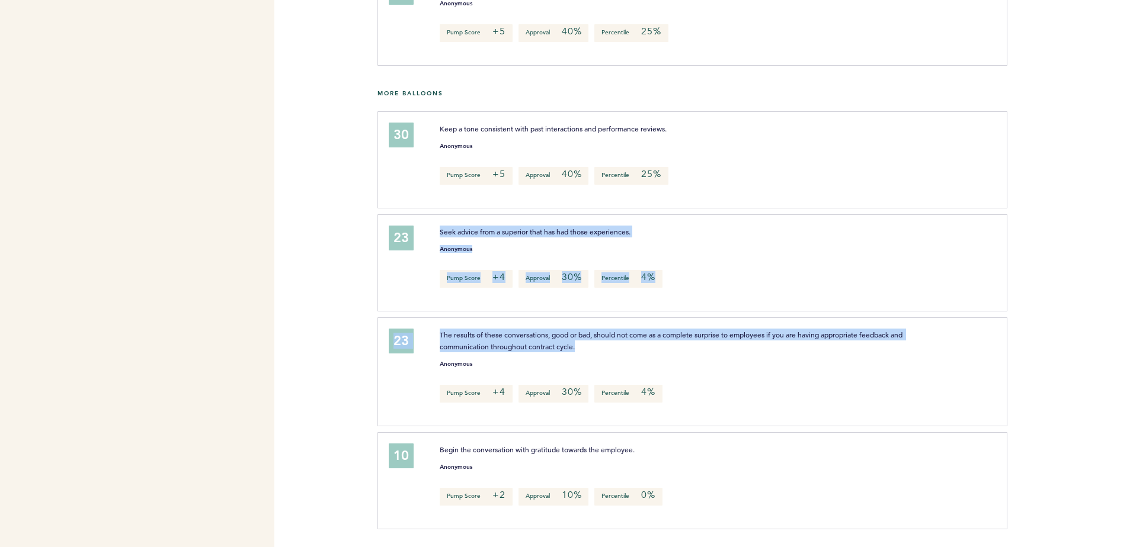
drag, startPoint x: 557, startPoint y: 348, endPoint x: 485, endPoint y: 222, distance: 145.4
click at [485, 222] on div "30 Keep a tone consistent with past interactions and performance reviews. Anony…" at bounding box center [755, 323] width 738 height 424
click at [485, 222] on div "23 Seek advice from a superior that has had those experiences. Anonymous Pump S…" at bounding box center [691, 262] width 629 height 97
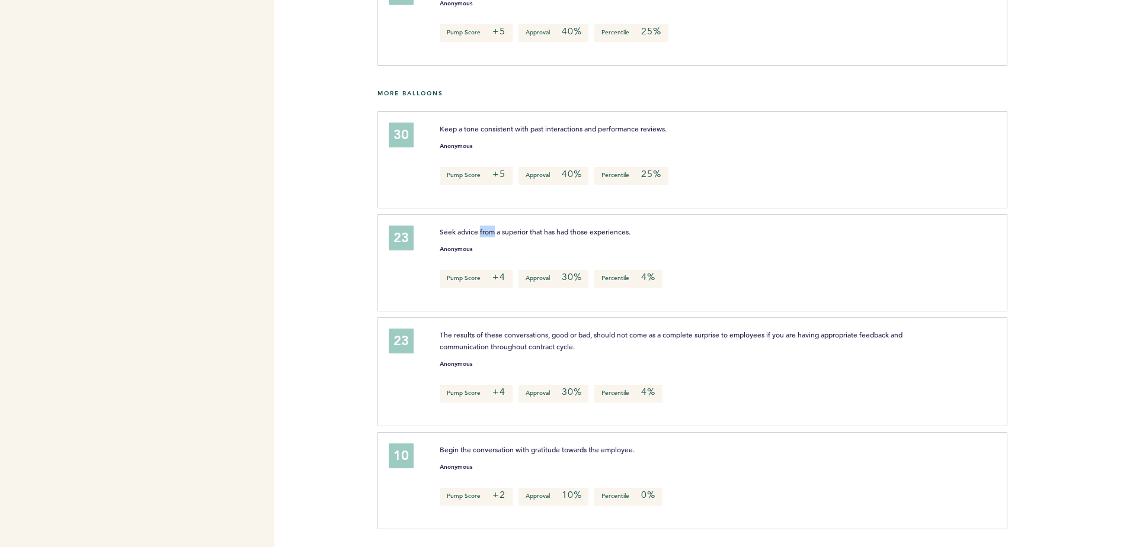
click at [485, 222] on div "23 Seek advice from a superior that has had those experiences. Anonymous Pump S…" at bounding box center [691, 262] width 629 height 97
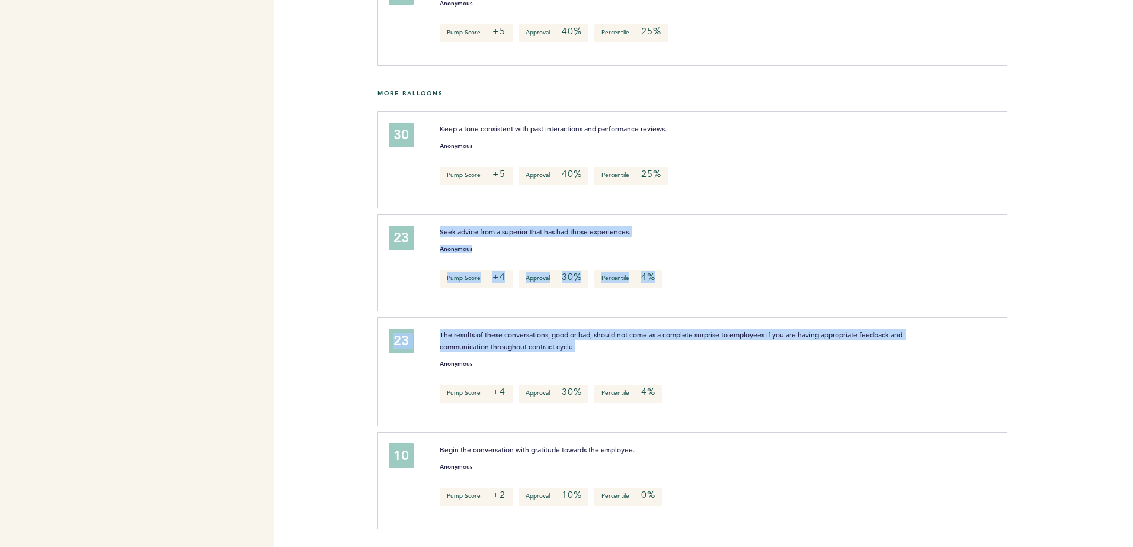
drag, startPoint x: 485, startPoint y: 222, endPoint x: 569, endPoint y: 336, distance: 141.6
click at [569, 336] on div "30 Keep a tone consistent with past interactions and performance reviews. Anony…" at bounding box center [755, 323] width 738 height 424
click at [569, 336] on span "The results of these conversations, good or bad, should not come as a complete …" at bounding box center [672, 340] width 464 height 21
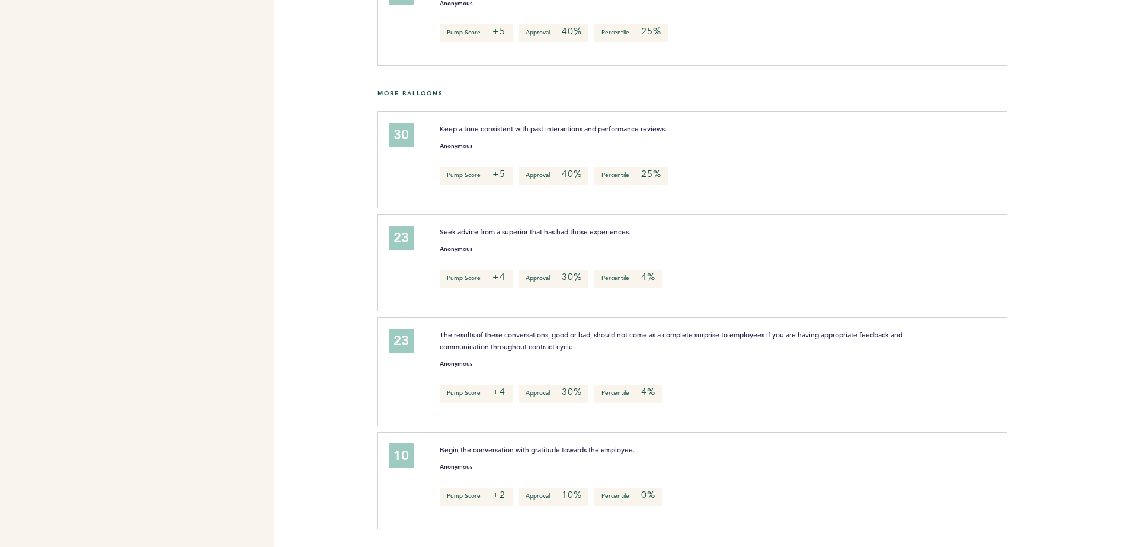
click at [569, 336] on span "The results of these conversations, good or bad, should not come as a complete …" at bounding box center [672, 340] width 464 height 21
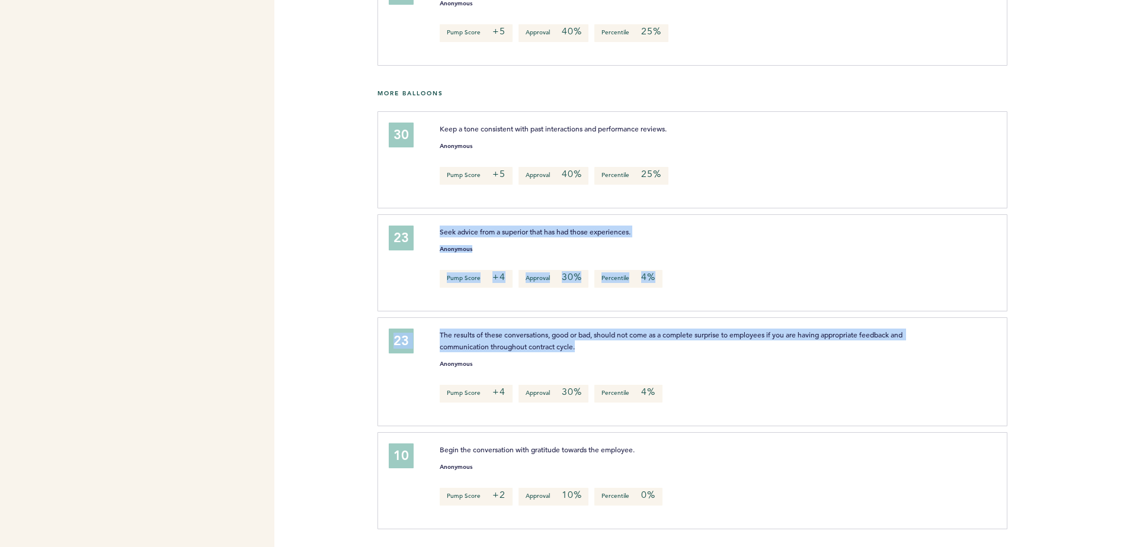
drag, startPoint x: 569, startPoint y: 336, endPoint x: 490, endPoint y: 217, distance: 143.3
click at [490, 217] on div "30 Keep a tone consistent with past interactions and performance reviews. Anony…" at bounding box center [755, 323] width 738 height 424
click at [490, 217] on div "23 Seek advice from a superior that has had those experiences. Anonymous Pump S…" at bounding box center [691, 262] width 629 height 97
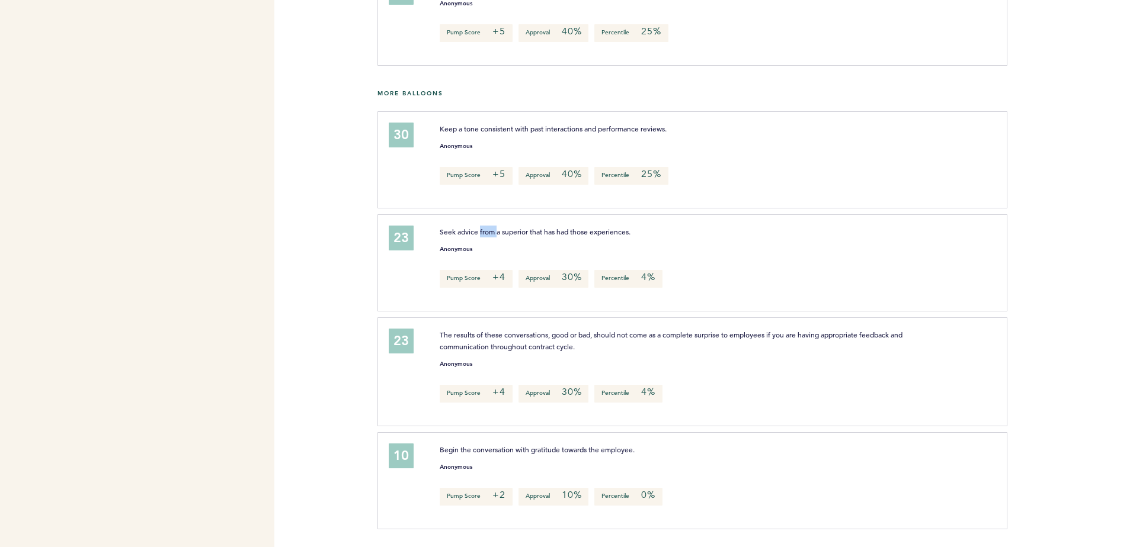
click at [490, 217] on div "23 Seek advice from a superior that has had those experiences. Anonymous Pump S…" at bounding box center [691, 262] width 629 height 97
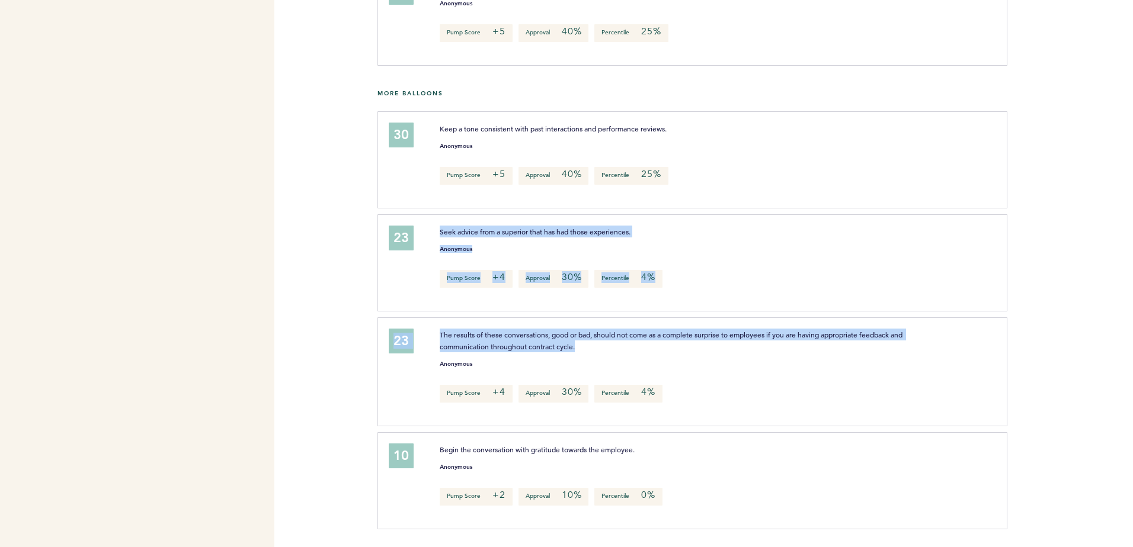
drag, startPoint x: 490, startPoint y: 217, endPoint x: 579, endPoint y: 336, distance: 149.4
click at [579, 336] on div "30 Keep a tone consistent with past interactions and performance reviews. Anony…" at bounding box center [755, 323] width 738 height 424
click at [579, 336] on span "The results of these conversations, good or bad, should not come as a complete …" at bounding box center [672, 340] width 464 height 21
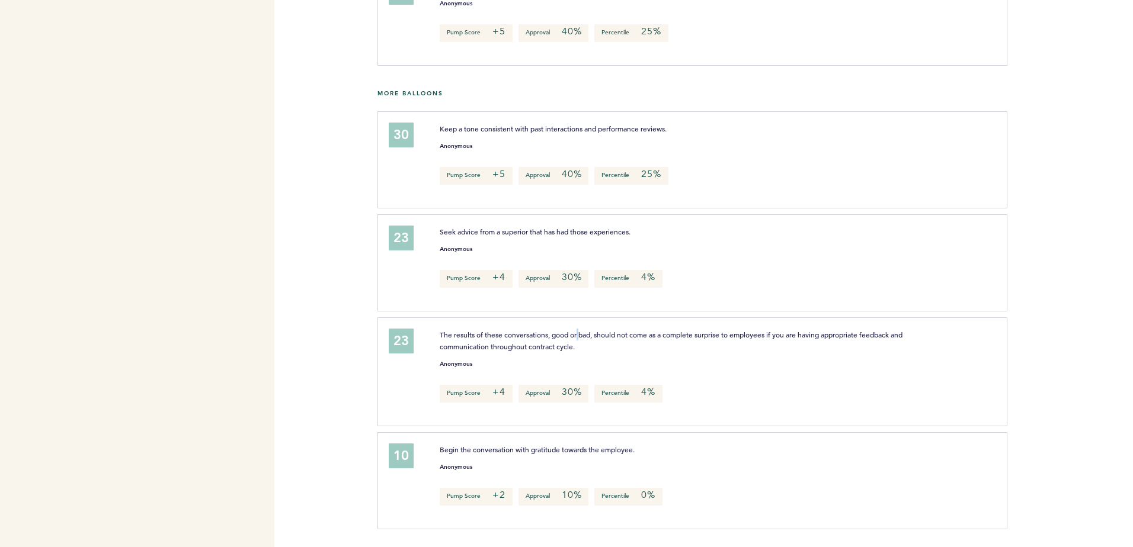
click at [579, 336] on span "The results of these conversations, good or bad, should not come as a complete …" at bounding box center [672, 340] width 464 height 21
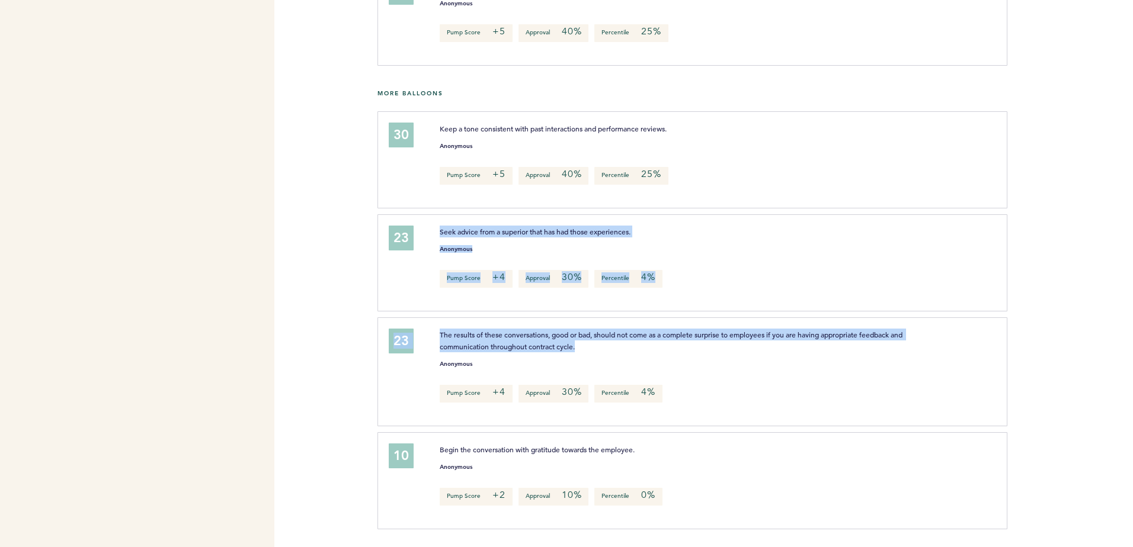
drag, startPoint x: 579, startPoint y: 336, endPoint x: 483, endPoint y: 217, distance: 153.4
click at [483, 217] on div "30 Keep a tone consistent with past interactions and performance reviews. Anony…" at bounding box center [755, 323] width 738 height 424
click at [483, 217] on div "23 Seek advice from a superior that has had those experiences. Anonymous Pump S…" at bounding box center [691, 262] width 629 height 97
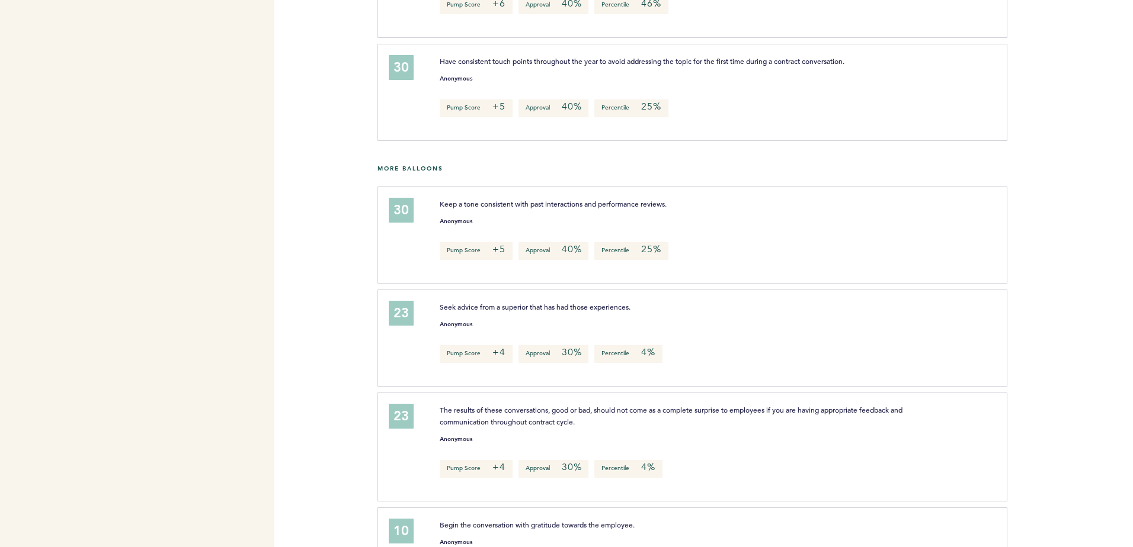
scroll to position [559, 0]
click at [477, 223] on div "Keep a tone consistent with past interactions and performance reviews. Anonymou…" at bounding box center [711, 234] width 560 height 71
drag, startPoint x: 477, startPoint y: 223, endPoint x: 462, endPoint y: 210, distance: 20.2
click at [462, 210] on div "Keep a tone consistent with past interactions and performance reviews. Anonymou…" at bounding box center [711, 234] width 560 height 71
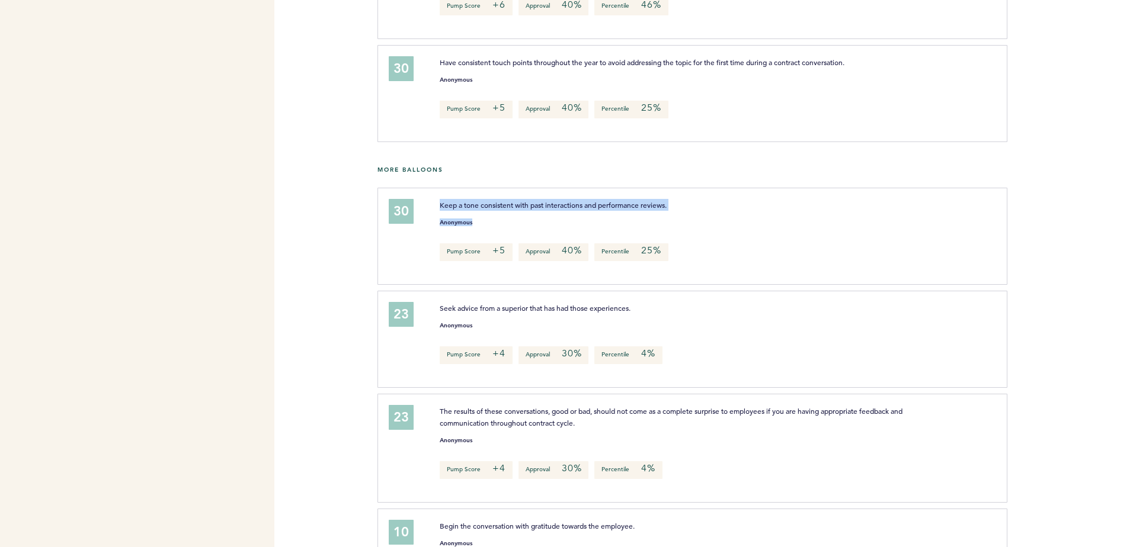
click at [462, 210] on p "Keep a tone consistent with past interactions and performance reviews." at bounding box center [688, 205] width 496 height 12
drag, startPoint x: 462, startPoint y: 210, endPoint x: 528, endPoint y: 326, distance: 133.4
click at [528, 326] on div "30 Keep a tone consistent with past interactions and performance reviews. Anony…" at bounding box center [755, 400] width 738 height 424
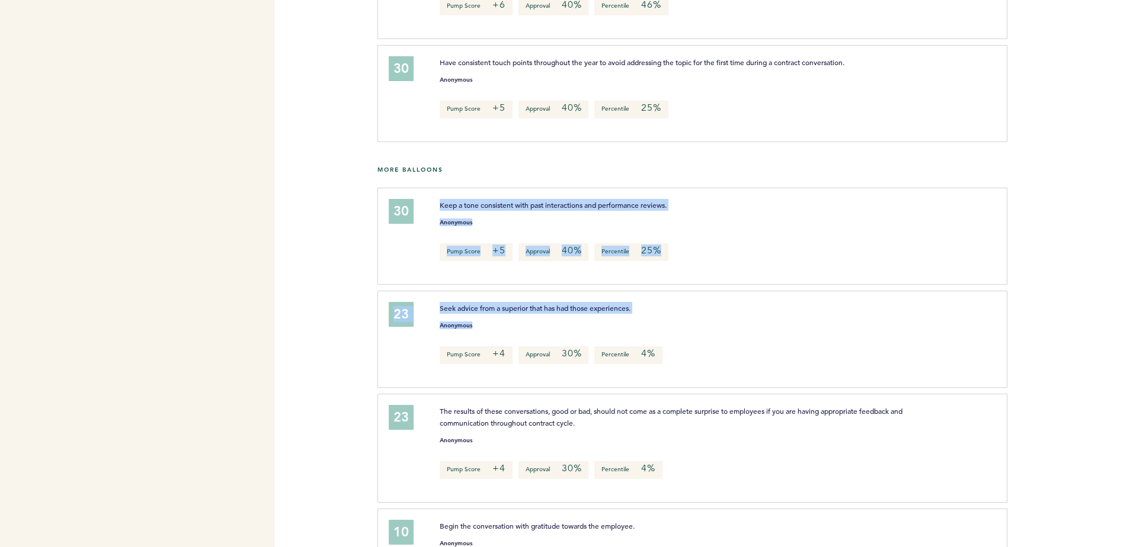
click at [528, 326] on div "Seek advice from a superior that has had those experiences. Anonymous Pump Scor…" at bounding box center [711, 337] width 560 height 71
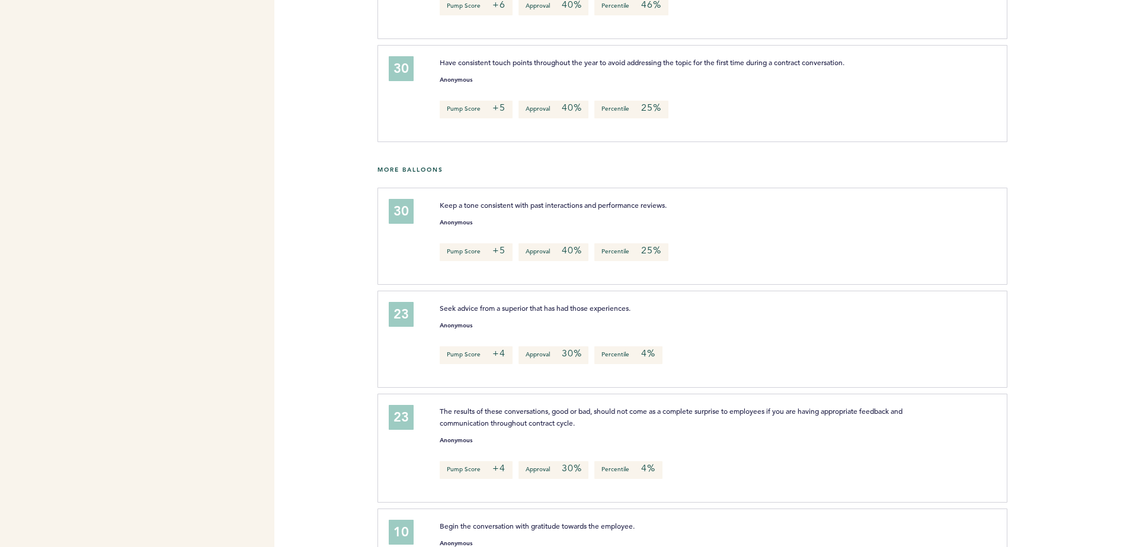
click at [528, 326] on div "Seek advice from a superior that has had those experiences. Anonymous Pump Scor…" at bounding box center [711, 337] width 560 height 71
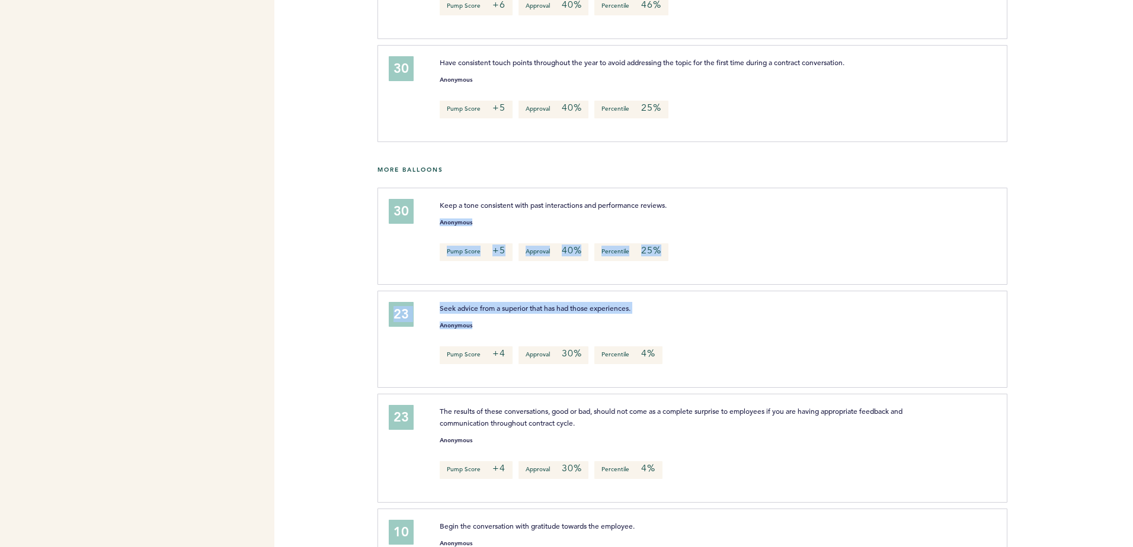
drag, startPoint x: 528, startPoint y: 326, endPoint x: 466, endPoint y: 223, distance: 120.4
click at [466, 223] on div "30 Keep a tone consistent with past interactions and performance reviews. Anony…" at bounding box center [755, 400] width 738 height 424
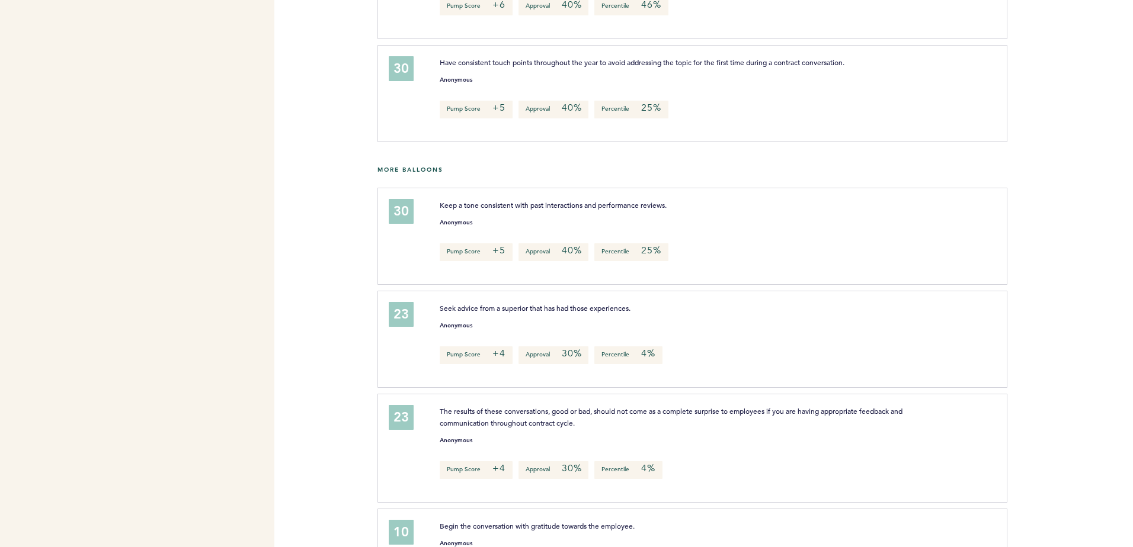
click at [469, 222] on div "Keep a tone consistent with past interactions and performance reviews. Anonymou…" at bounding box center [711, 234] width 560 height 71
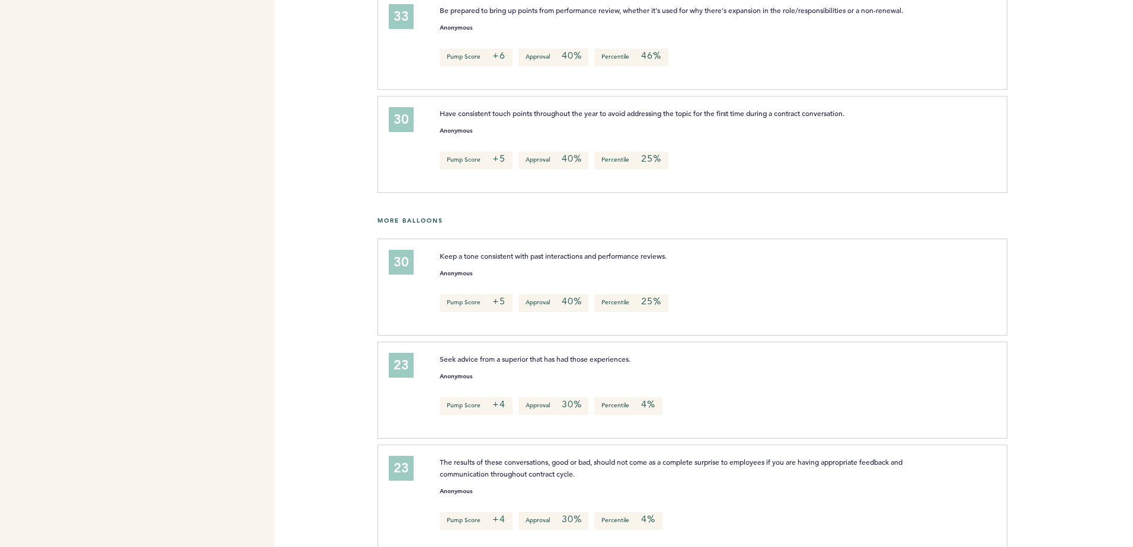
scroll to position [502, 0]
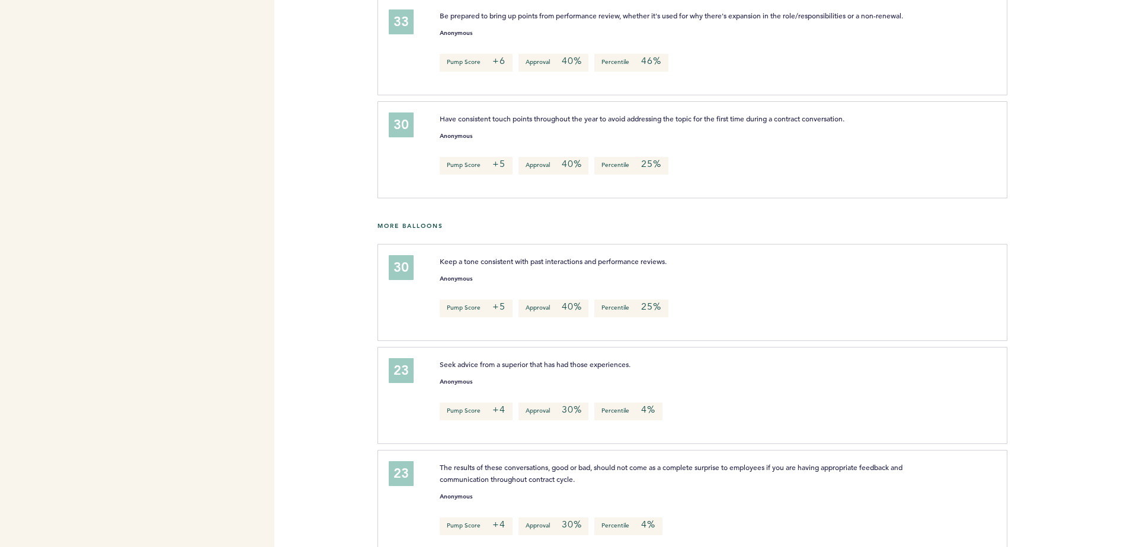
click at [491, 266] on span "Keep a tone consistent with past interactions and performance reviews." at bounding box center [553, 261] width 227 height 9
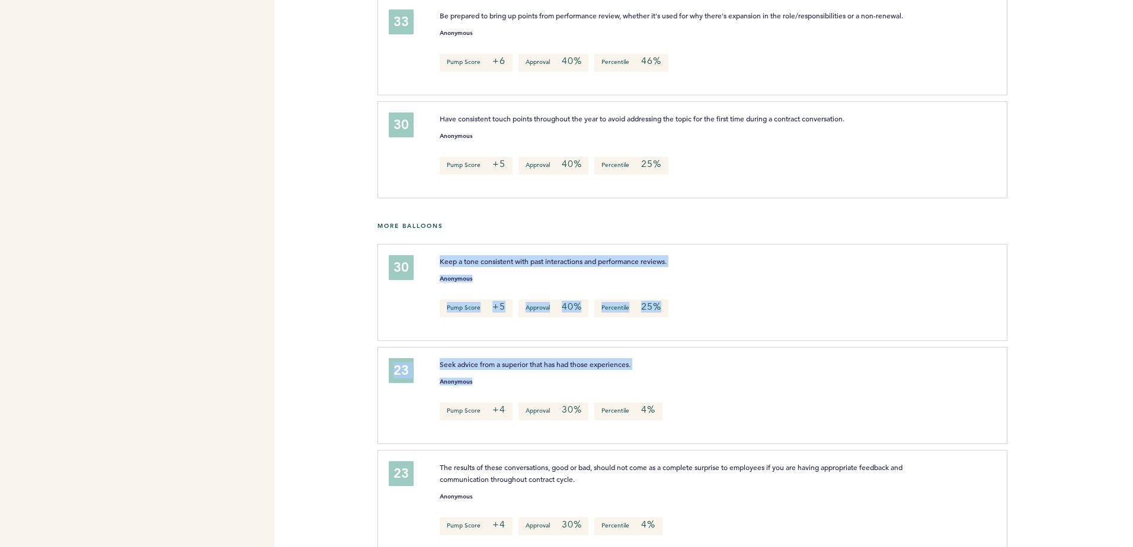
drag, startPoint x: 491, startPoint y: 267, endPoint x: 591, endPoint y: 393, distance: 160.6
click at [591, 393] on div "30 Keep a tone consistent with past interactions and performance reviews. Anony…" at bounding box center [755, 456] width 738 height 424
drag, startPoint x: 591, startPoint y: 393, endPoint x: 560, endPoint y: 389, distance: 31.0
click at [560, 385] on div "Anonymous" at bounding box center [711, 379] width 560 height 12
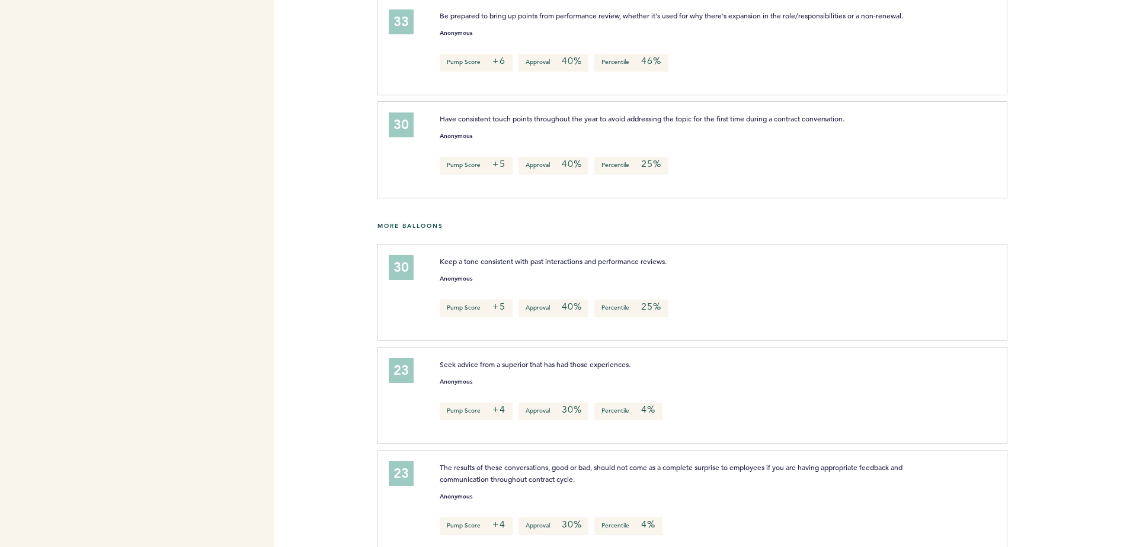
click at [560, 385] on div "Anonymous" at bounding box center [711, 379] width 560 height 12
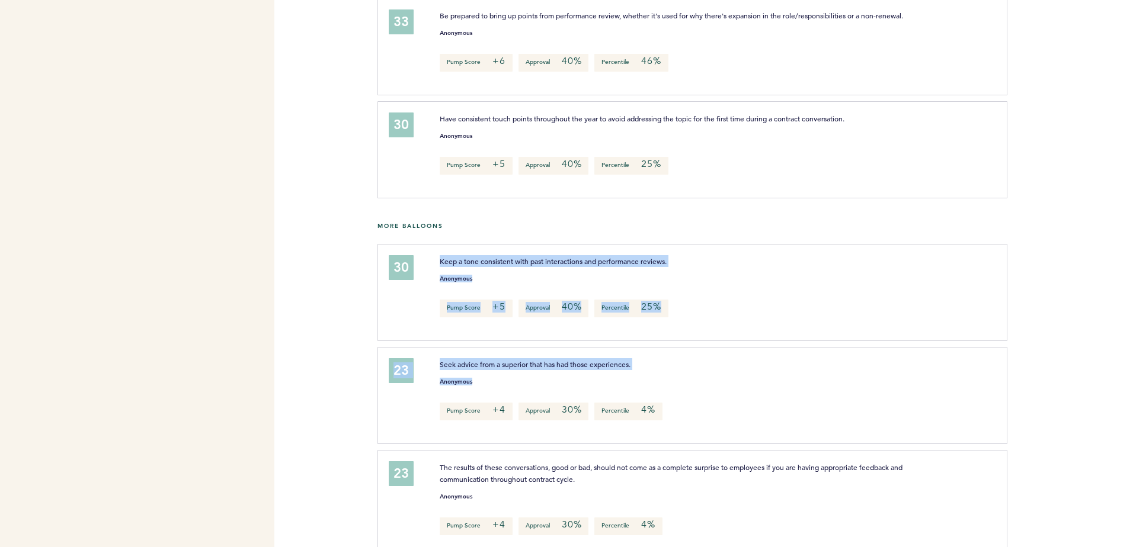
drag, startPoint x: 560, startPoint y: 389, endPoint x: 502, endPoint y: 270, distance: 132.5
click at [502, 270] on div "30 Keep a tone consistent with past interactions and performance reviews. Anony…" at bounding box center [755, 456] width 738 height 424
click at [502, 266] on span "Keep a tone consistent with past interactions and performance reviews." at bounding box center [553, 261] width 227 height 9
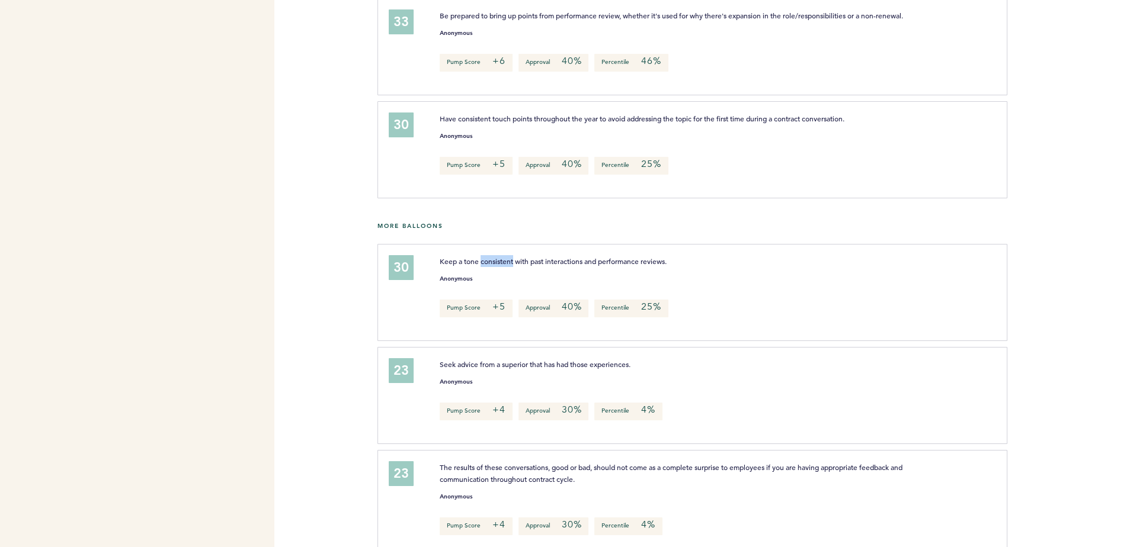
click at [502, 266] on span "Keep a tone consistent with past interactions and performance reviews." at bounding box center [553, 261] width 227 height 9
click at [553, 406] on div "Seek advice from a superior that has had those experiences. Anonymous Pump Scor…" at bounding box center [711, 393] width 560 height 71
drag, startPoint x: 553, startPoint y: 406, endPoint x: 485, endPoint y: 259, distance: 161.7
click at [485, 259] on div "30 Keep a tone consistent with past interactions and performance reviews. Anony…" at bounding box center [691, 292] width 629 height 97
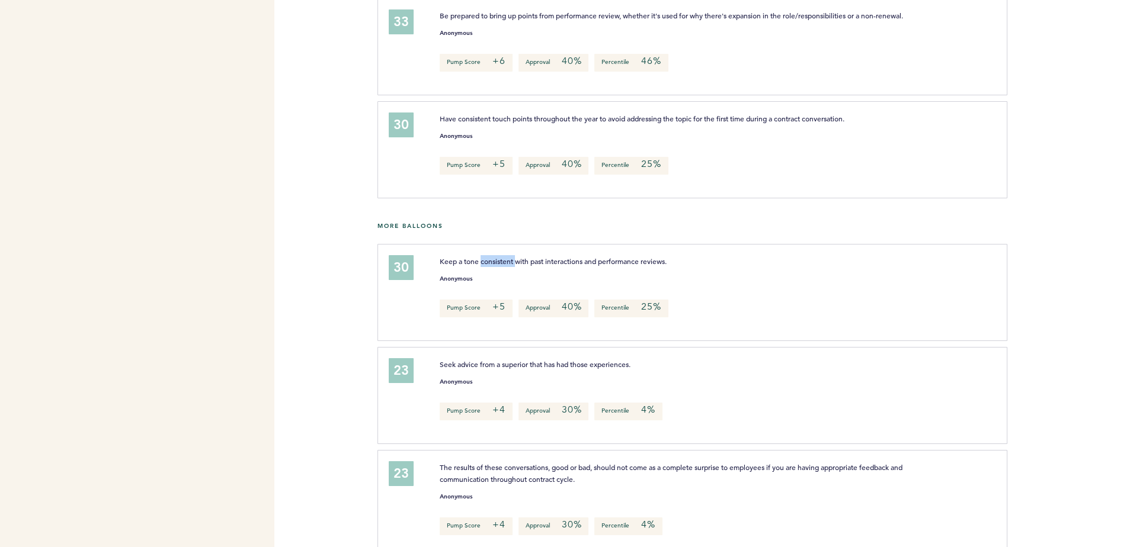
click at [485, 259] on div "30 Keep a tone consistent with past interactions and performance reviews. Anony…" at bounding box center [691, 292] width 629 height 97
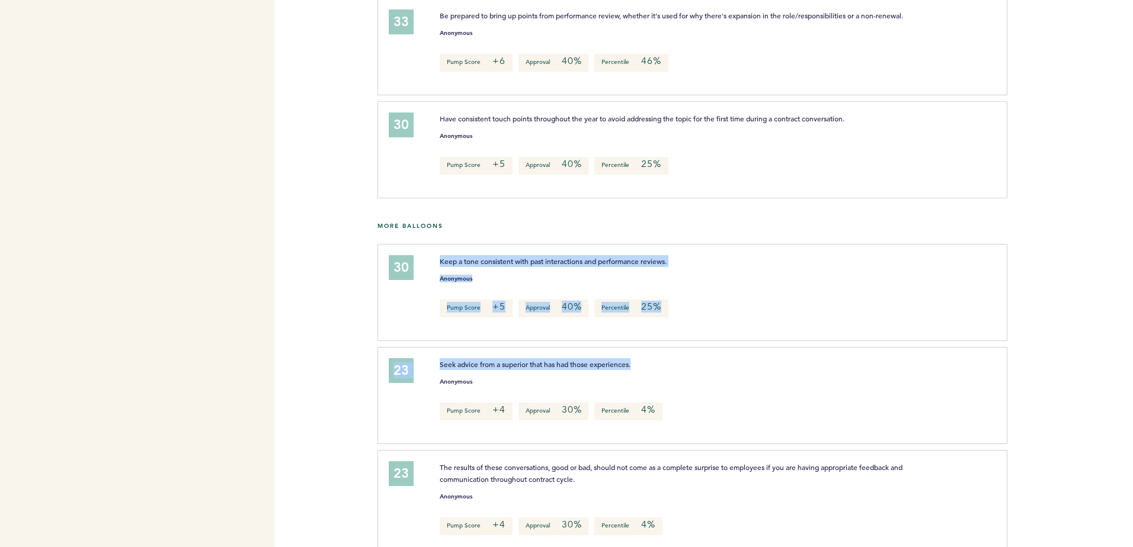
drag, startPoint x: 485, startPoint y: 259, endPoint x: 568, endPoint y: 373, distance: 140.4
click at [568, 373] on div "30 Keep a tone consistent with past interactions and performance reviews. Anony…" at bounding box center [755, 456] width 738 height 424
click at [568, 369] on span "Seek advice from a superior that has had those experiences." at bounding box center [535, 364] width 191 height 9
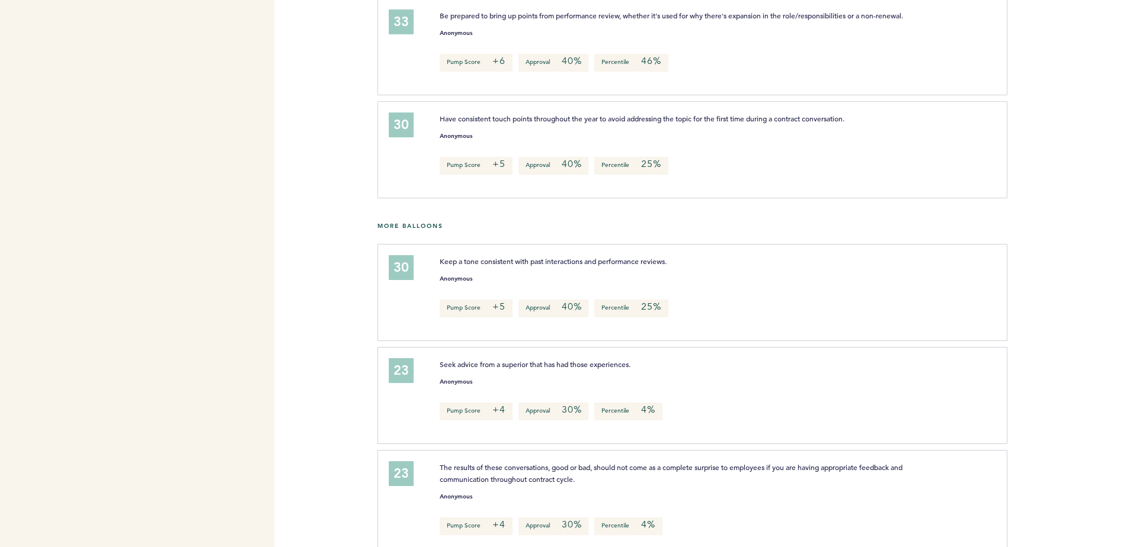
click at [568, 369] on span "Seek advice from a superior that has had those experiences." at bounding box center [535, 364] width 191 height 9
drag, startPoint x: 568, startPoint y: 373, endPoint x: 578, endPoint y: 387, distance: 16.9
click at [578, 387] on div "Seek advice from a superior that has had those experiences. Anonymous Pump Scor…" at bounding box center [711, 393] width 560 height 71
click at [578, 385] on div "Anonymous" at bounding box center [711, 379] width 560 height 12
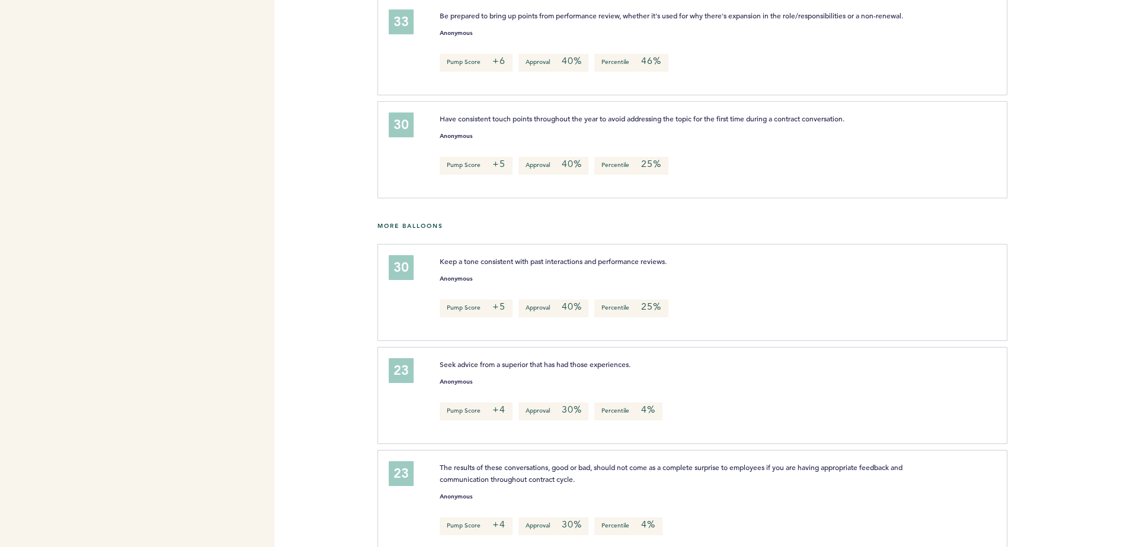
click at [578, 385] on div "Anonymous" at bounding box center [711, 379] width 560 height 12
drag, startPoint x: 578, startPoint y: 387, endPoint x: 564, endPoint y: 367, distance: 23.8
click at [564, 367] on div "23 Seek advice from a superior that has had those experiences. Anonymous Pump S…" at bounding box center [691, 395] width 629 height 97
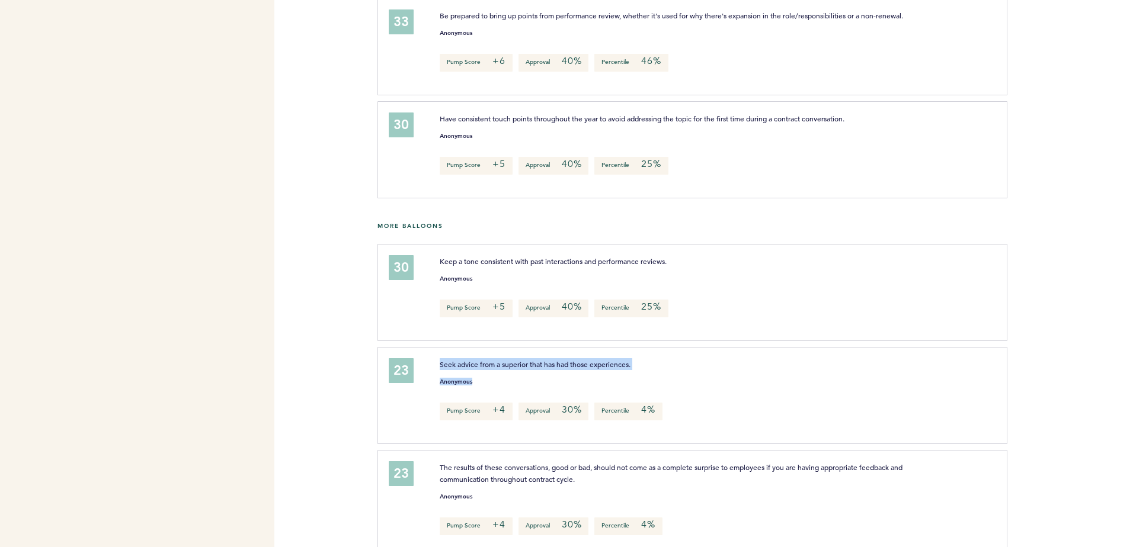
drag, startPoint x: 564, startPoint y: 367, endPoint x: 572, endPoint y: 395, distance: 28.9
click at [572, 395] on div "23 Seek advice from a superior that has had those experiences. Anonymous Pump S…" at bounding box center [691, 395] width 629 height 97
click at [572, 385] on div "Anonymous" at bounding box center [711, 379] width 560 height 12
click at [560, 369] on span "Seek advice from a superior that has had those experiences." at bounding box center [535, 364] width 191 height 9
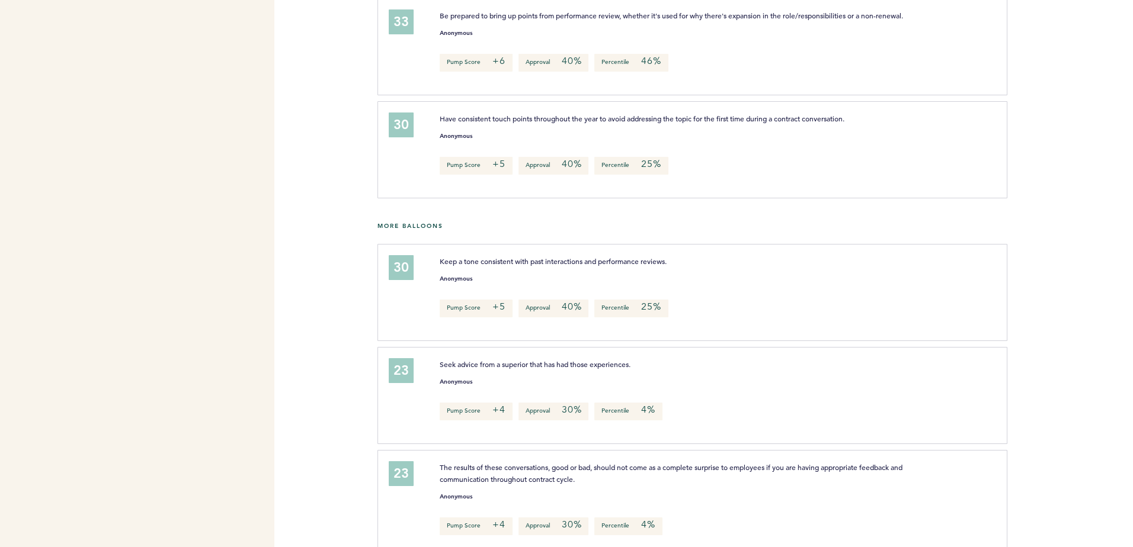
drag, startPoint x: 560, startPoint y: 376, endPoint x: 512, endPoint y: 275, distance: 111.0
click at [512, 266] on span "Keep a tone consistent with past interactions and performance reviews." at bounding box center [553, 261] width 227 height 9
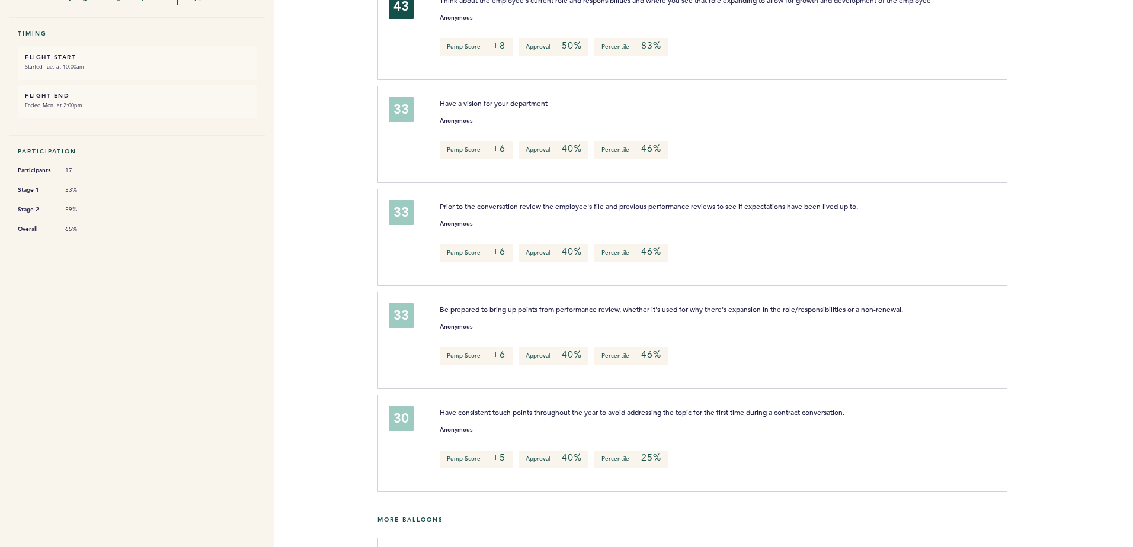
scroll to position [208, 0]
click at [691, 211] on span "Prior to the conversation review the employee's file and previous performance r…" at bounding box center [649, 206] width 418 height 9
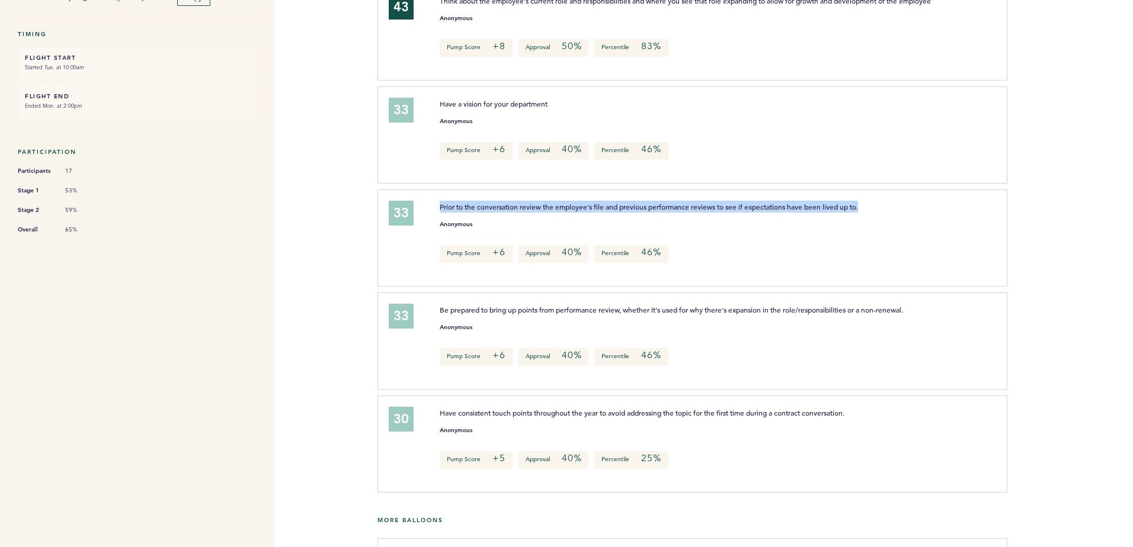
click at [691, 211] on span "Prior to the conversation review the employee's file and previous performance r…" at bounding box center [649, 206] width 418 height 9
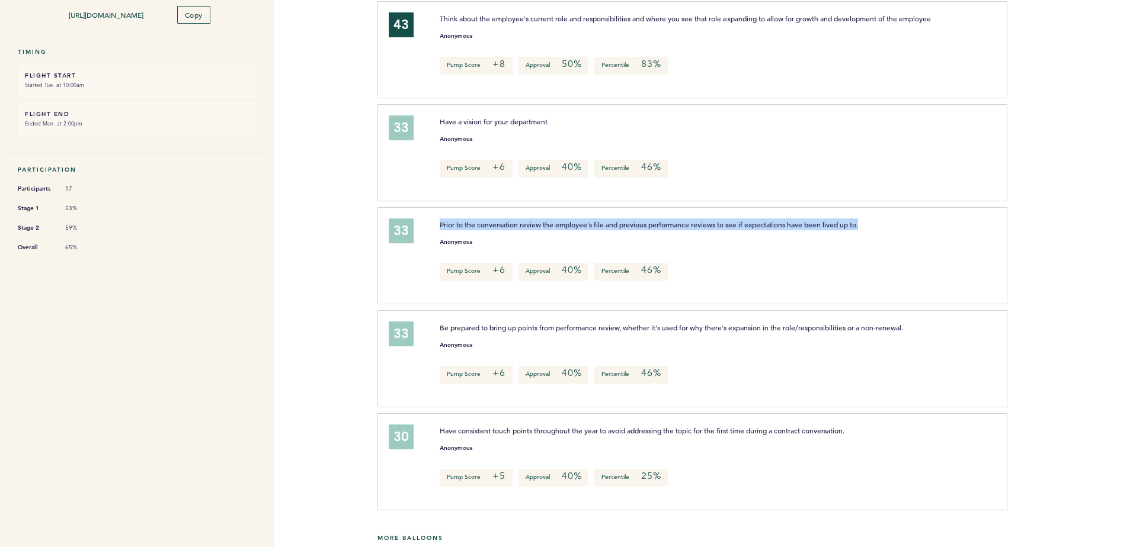
scroll to position [188, 0]
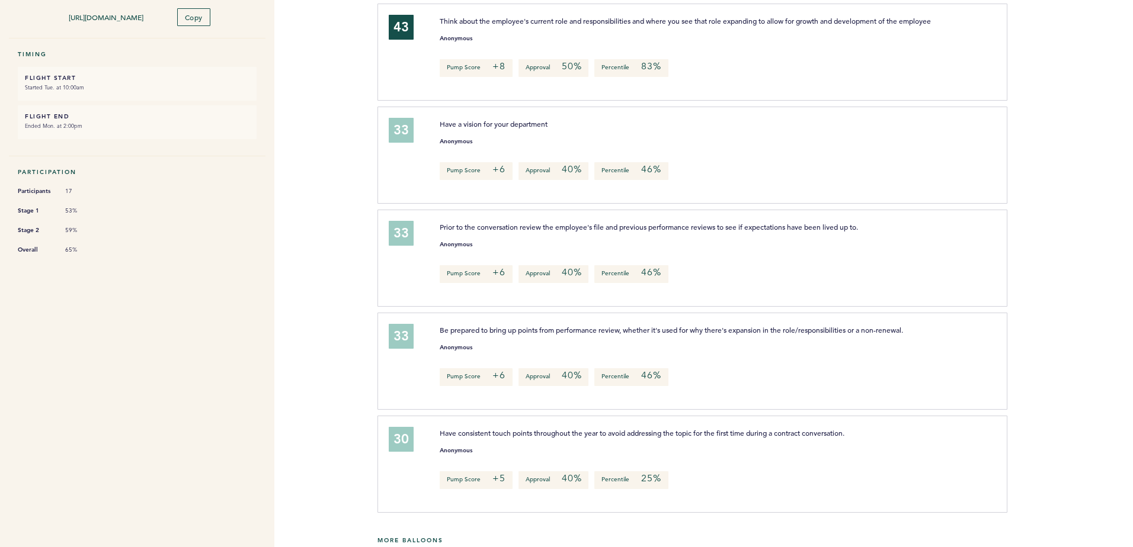
click at [533, 127] on div "33 Have a vision for your department Anonymous Pump Score +6 Approval 40% Perce…" at bounding box center [691, 155] width 629 height 97
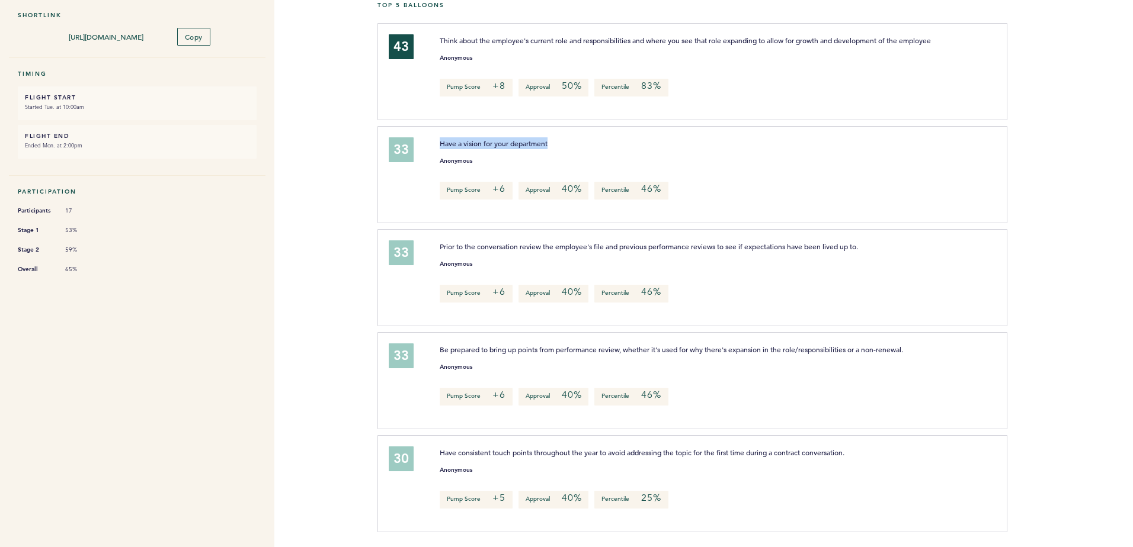
scroll to position [159, 0]
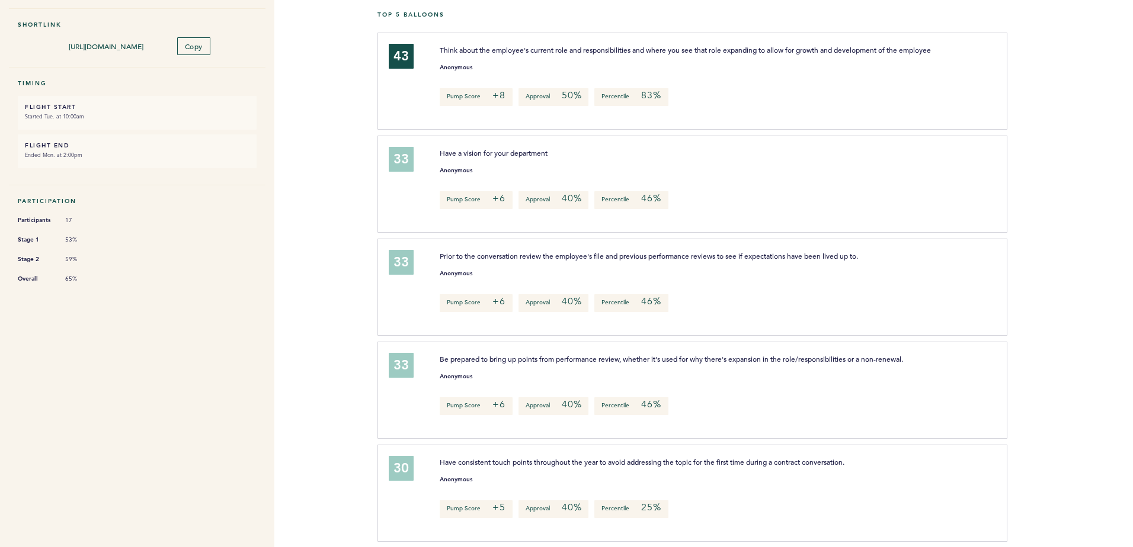
click at [518, 84] on div "Think about the employee's current role and responsibilities and where you see …" at bounding box center [711, 79] width 560 height 71
drag, startPoint x: 518, startPoint y: 84, endPoint x: 534, endPoint y: 64, distance: 25.3
click at [534, 64] on div "Think about the employee's current role and responsibilities and where you see …" at bounding box center [711, 79] width 560 height 71
click at [534, 56] on p "Think about the employee's current role and responsibilities and where you see …" at bounding box center [688, 50] width 496 height 12
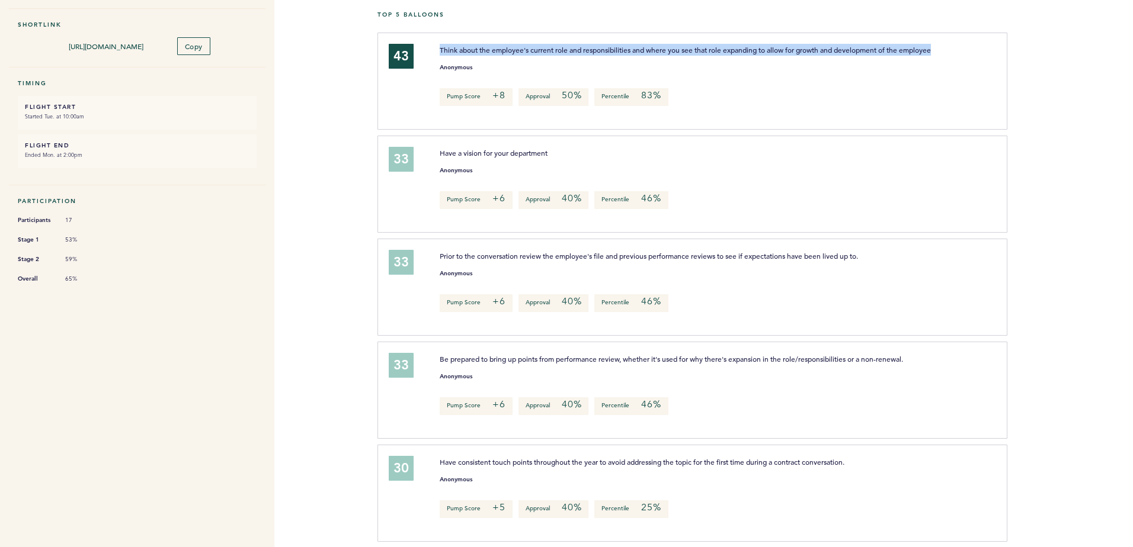
click at [534, 56] on p "Think about the employee's current role and responsibilities and where you see …" at bounding box center [688, 50] width 496 height 12
